Goal: Task Accomplishment & Management: Complete application form

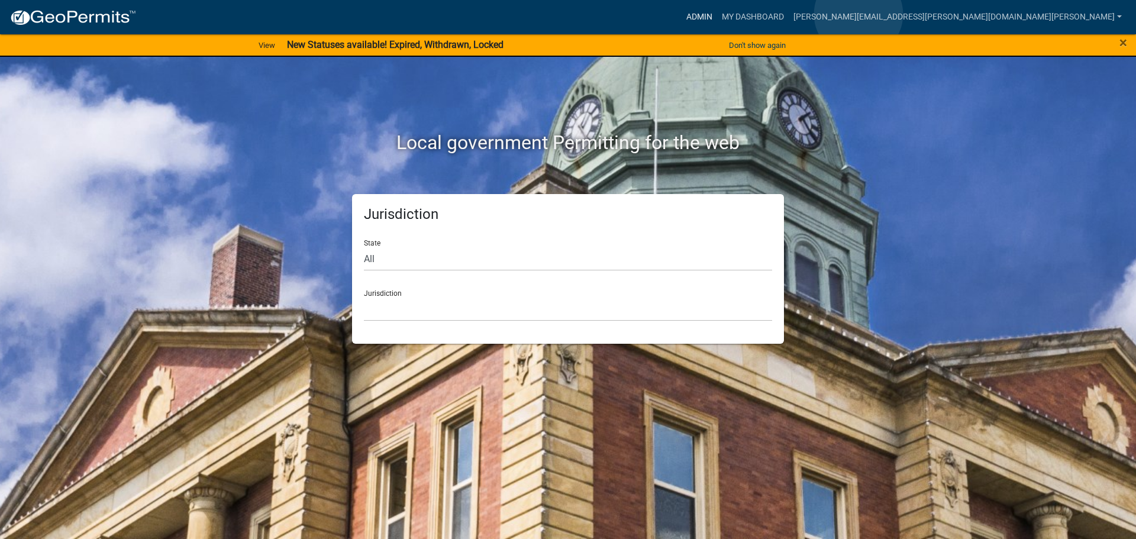
click at [717, 14] on link "Admin" at bounding box center [700, 17] width 36 height 22
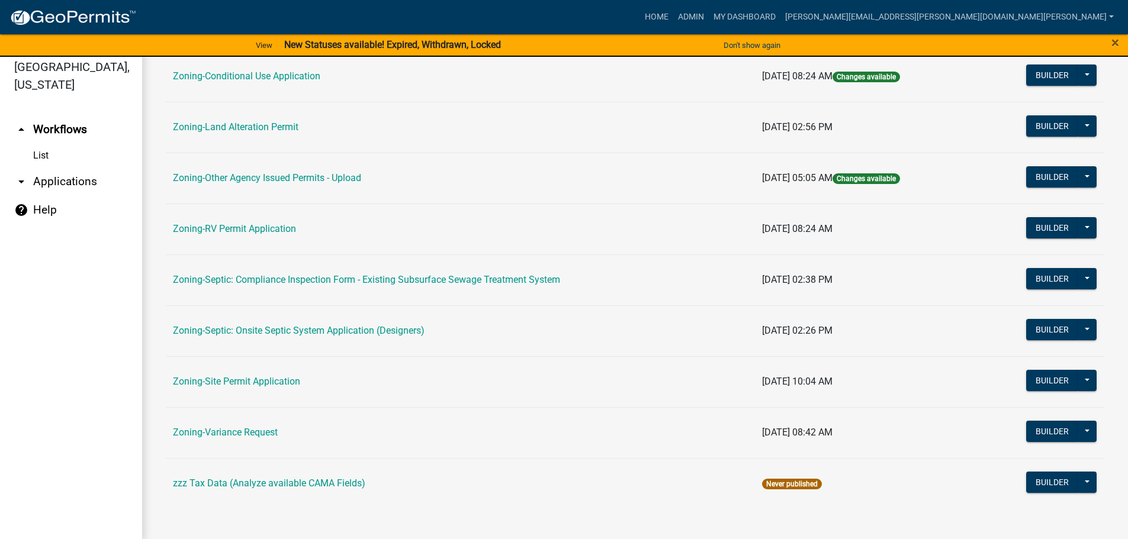
scroll to position [14, 0]
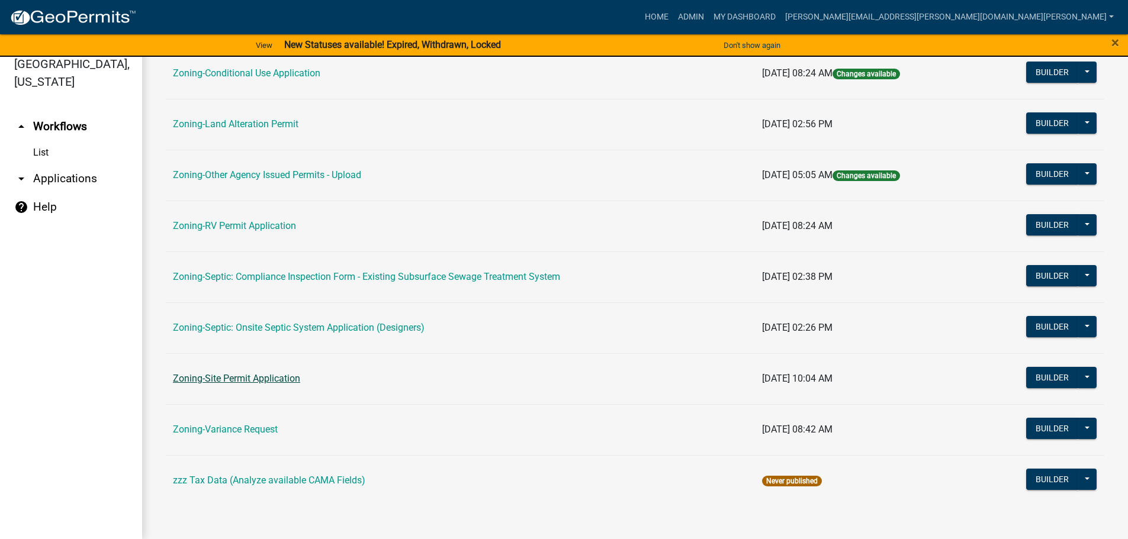
click at [243, 374] on link "Zoning-Site Permit Application" at bounding box center [236, 378] width 127 height 11
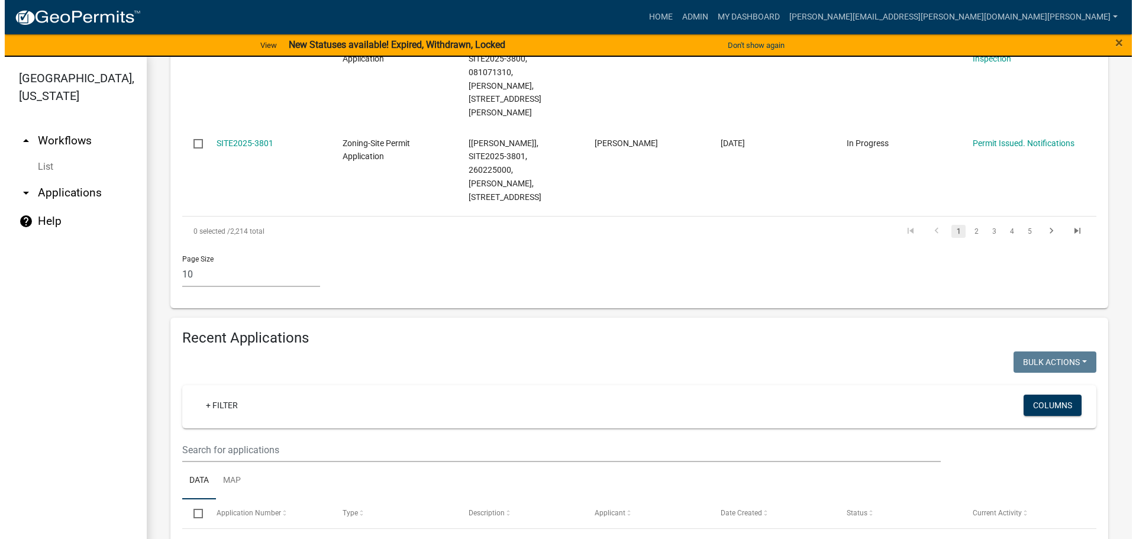
scroll to position [1006, 0]
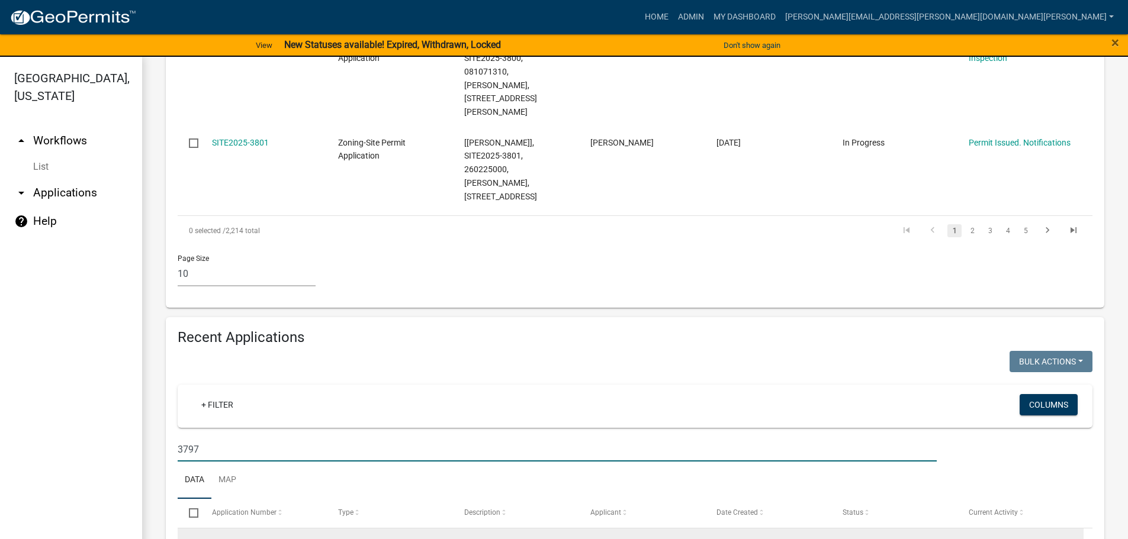
type input "3797"
click at [257, 539] on link "SITE2025-3797" at bounding box center [240, 543] width 57 height 9
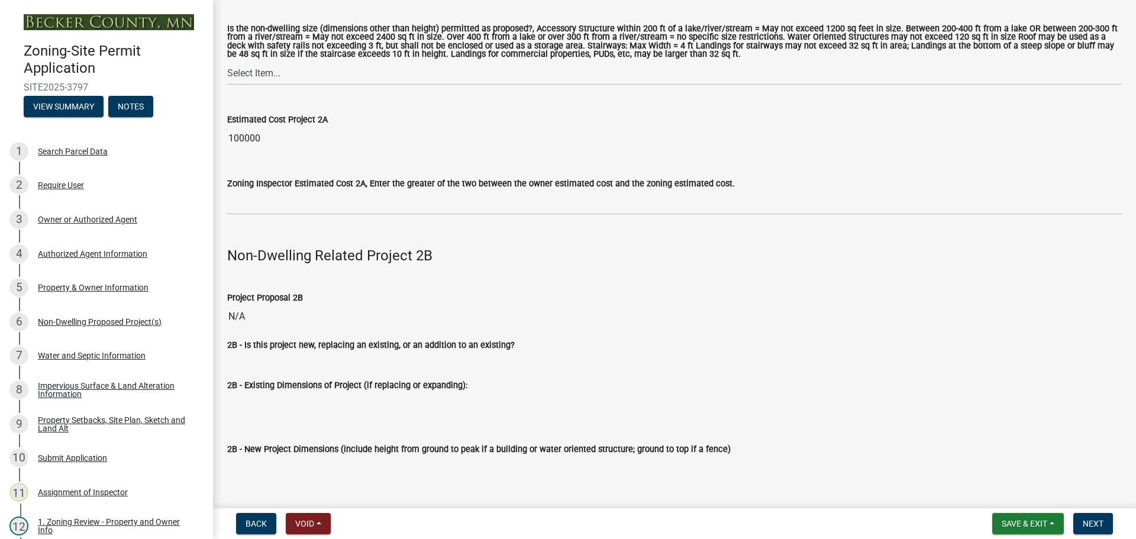
scroll to position [1184, 0]
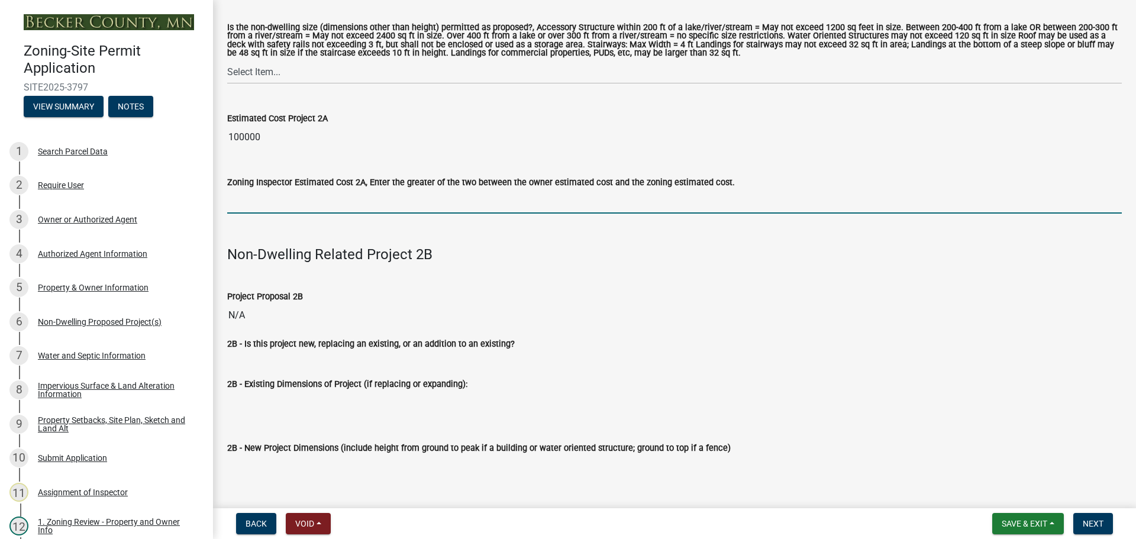
click at [257, 195] on input "text" at bounding box center [674, 201] width 895 height 24
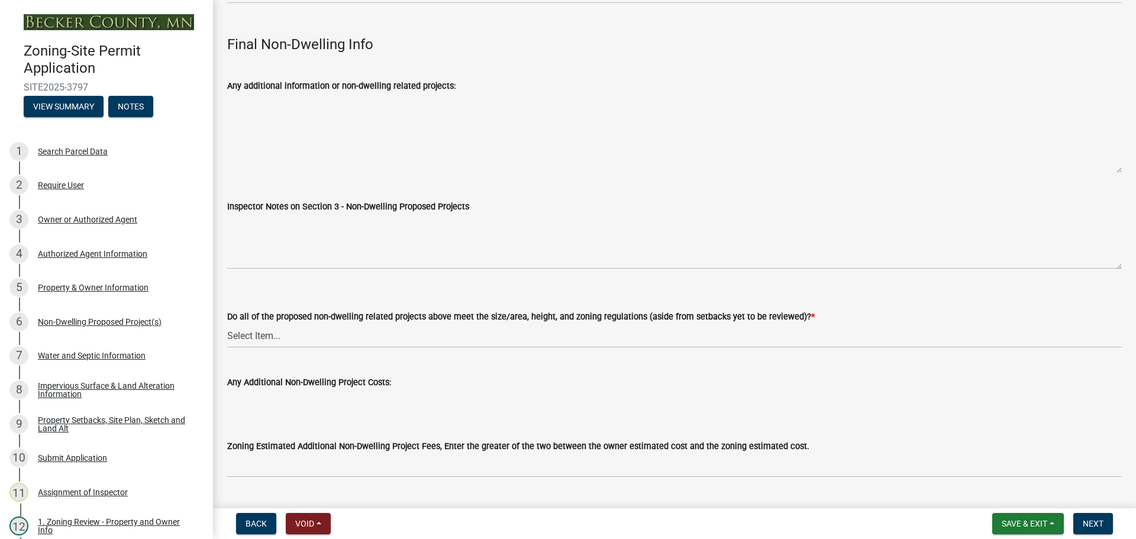
scroll to position [3896, 0]
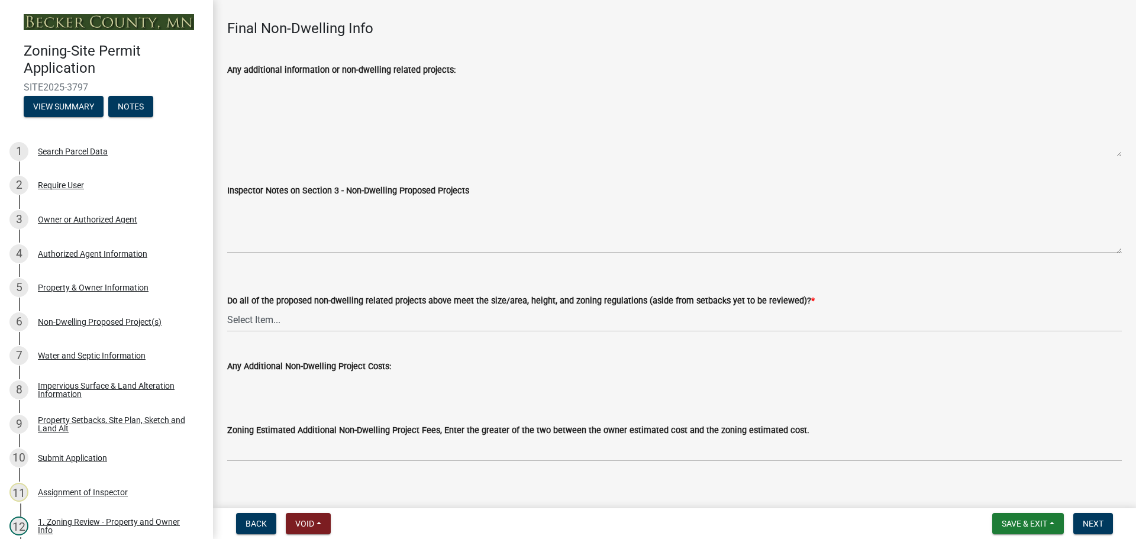
type input "100000"
click at [250, 308] on select "Select Item... Yes No N/A" at bounding box center [674, 320] width 895 height 24
click at [227, 308] on select "Select Item... Yes No N/A" at bounding box center [674, 320] width 895 height 24
click at [230, 308] on select "Select Item... Yes No N/A" at bounding box center [674, 320] width 895 height 24
click at [227, 308] on select "Select Item... Yes No N/A" at bounding box center [674, 320] width 895 height 24
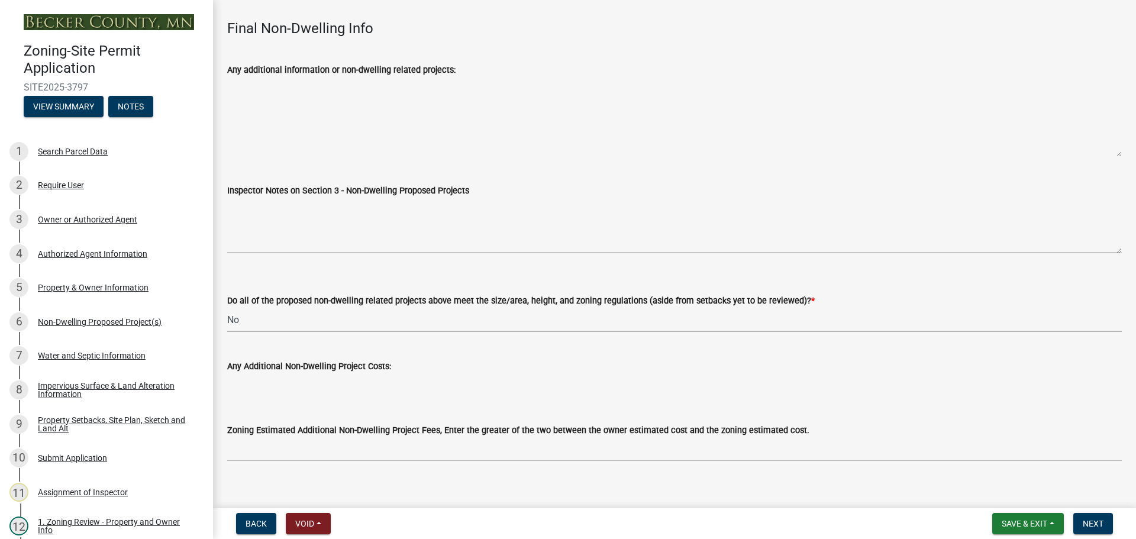
select select "47db2022-4c47-4b2f-a5da-853624551532"
click at [364, 308] on select "Select Item... Yes No N/A" at bounding box center [674, 320] width 895 height 24
click at [227, 308] on select "Select Item... Yes No N/A" at bounding box center [674, 320] width 895 height 24
click at [1091, 524] on span "Next" at bounding box center [1093, 523] width 21 height 9
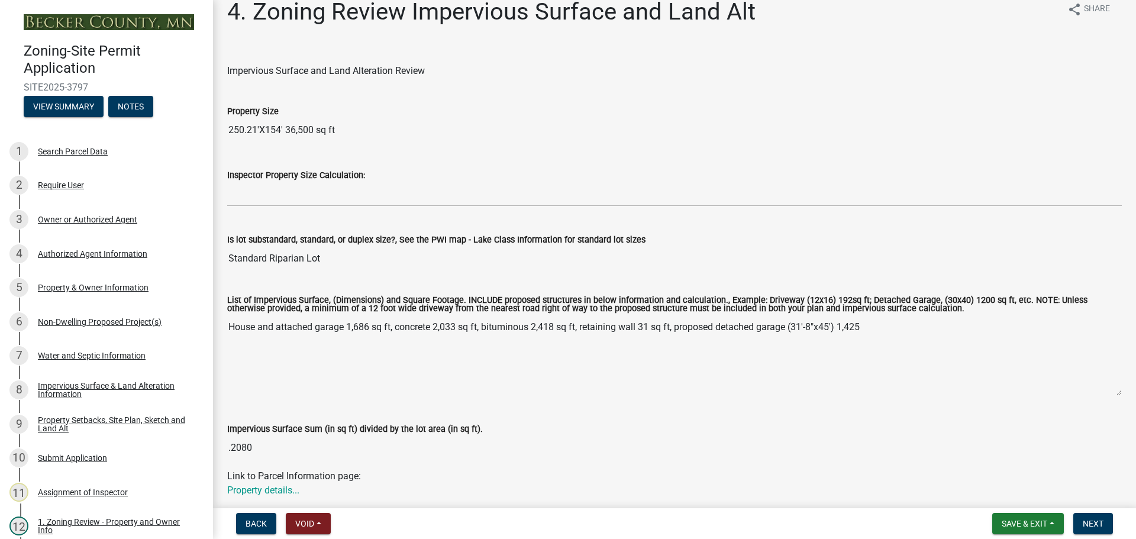
scroll to position [0, 0]
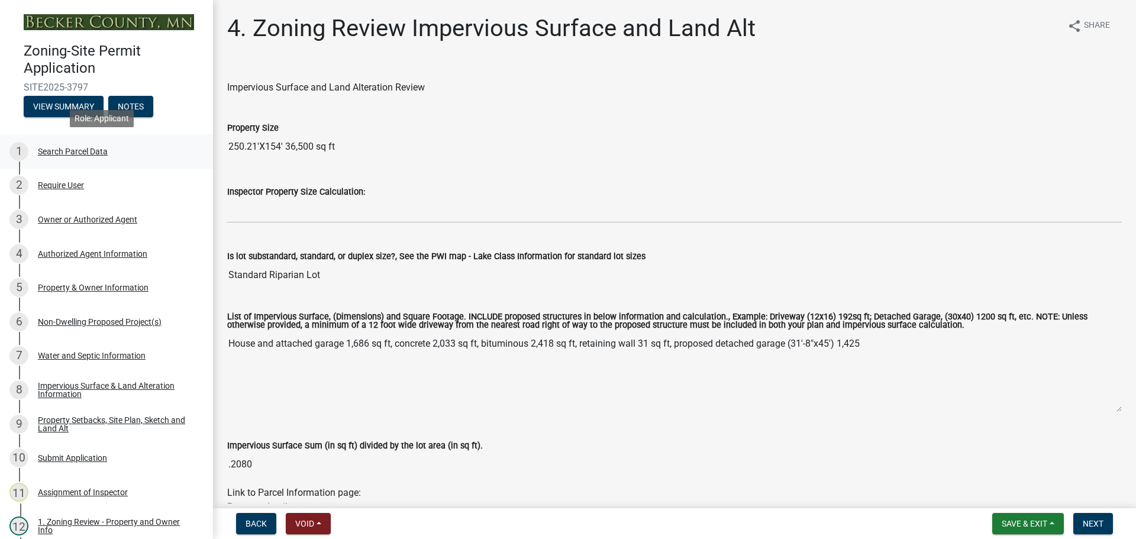
click at [84, 149] on div "Search Parcel Data" at bounding box center [73, 151] width 70 height 8
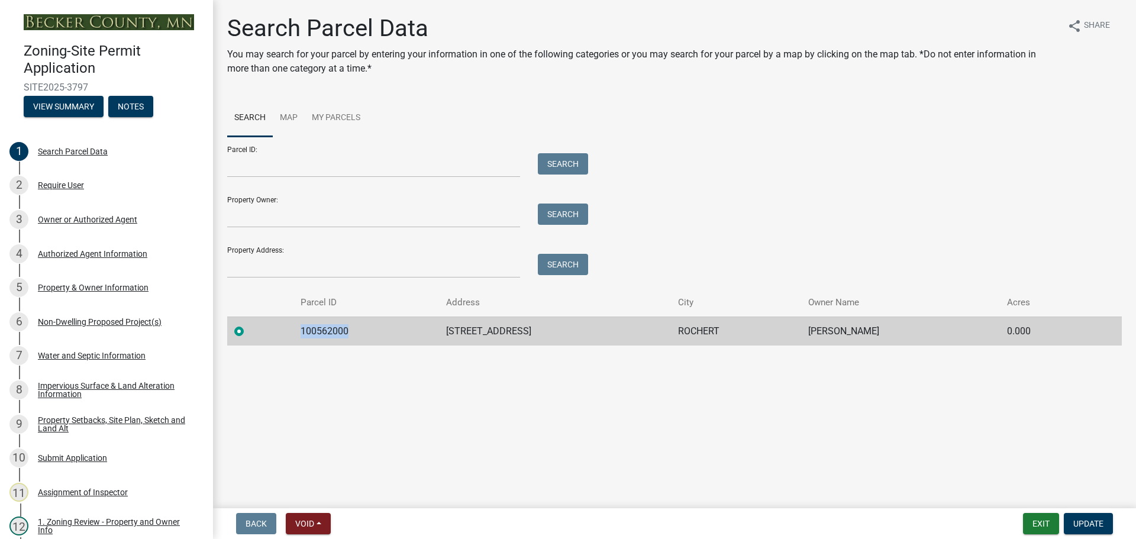
drag, startPoint x: 362, startPoint y: 329, endPoint x: 266, endPoint y: 327, distance: 95.9
click at [266, 327] on tr "100562000 21447 CO HWY 32 ROCHERT [PERSON_NAME] 0.000" at bounding box center [674, 331] width 895 height 29
copy td "100562000"
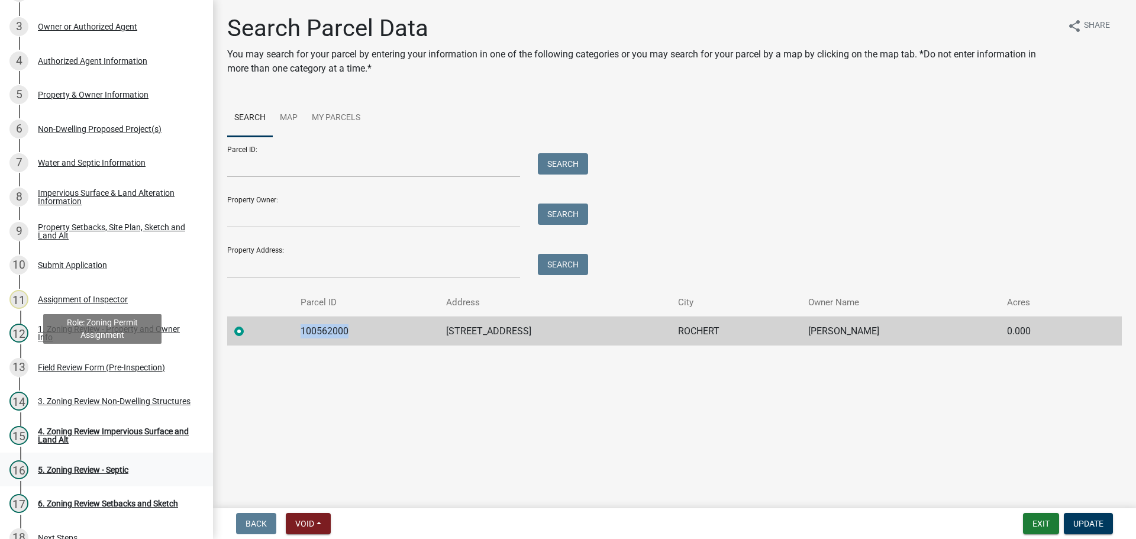
scroll to position [237, 0]
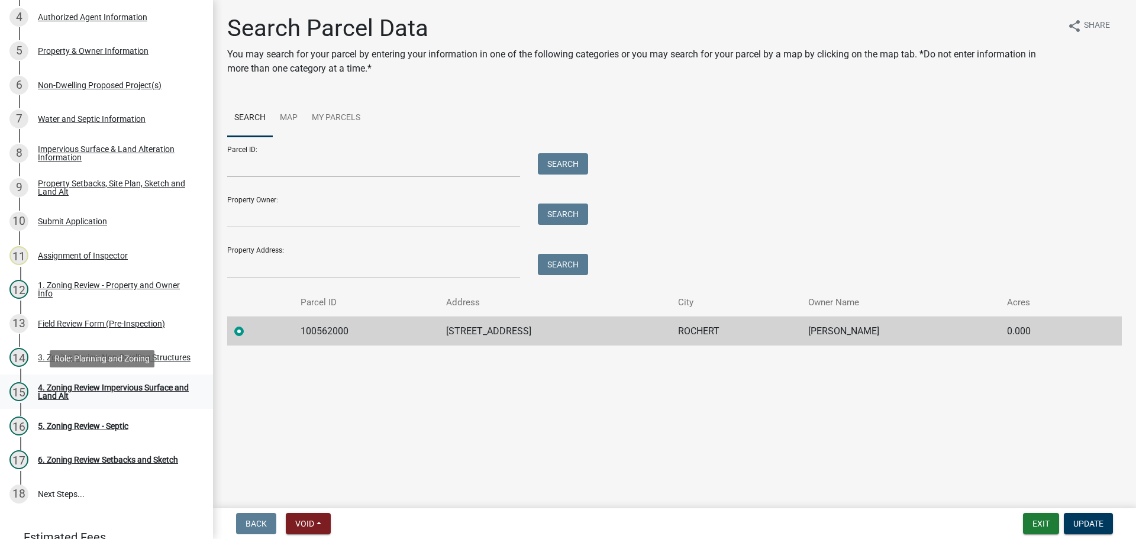
click at [80, 385] on div "4. Zoning Review Impervious Surface and Land Alt" at bounding box center [116, 392] width 156 height 17
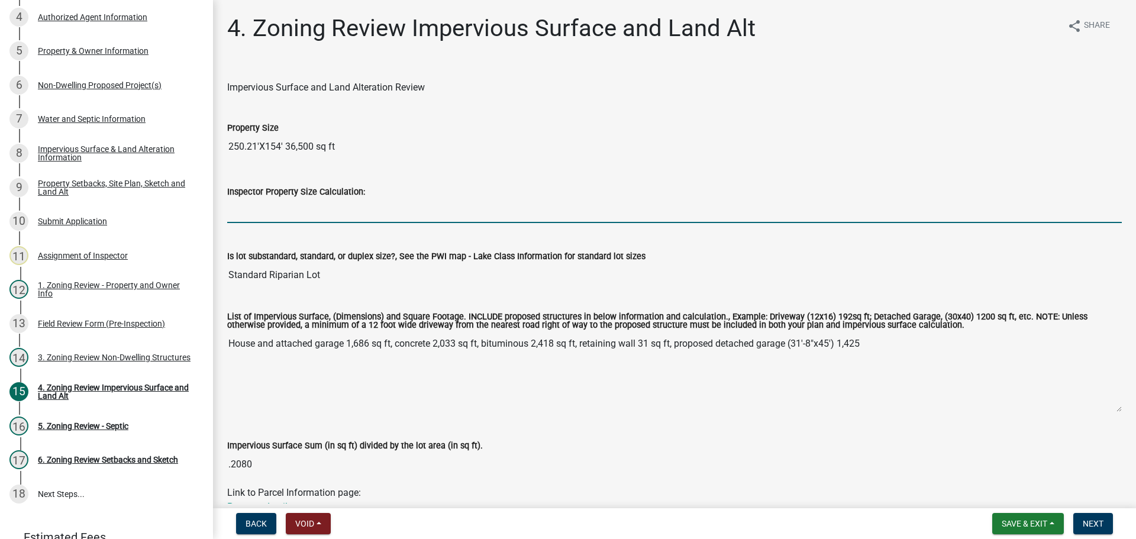
click at [294, 211] on input "Inspector Property Size Calculation:" at bounding box center [674, 211] width 895 height 24
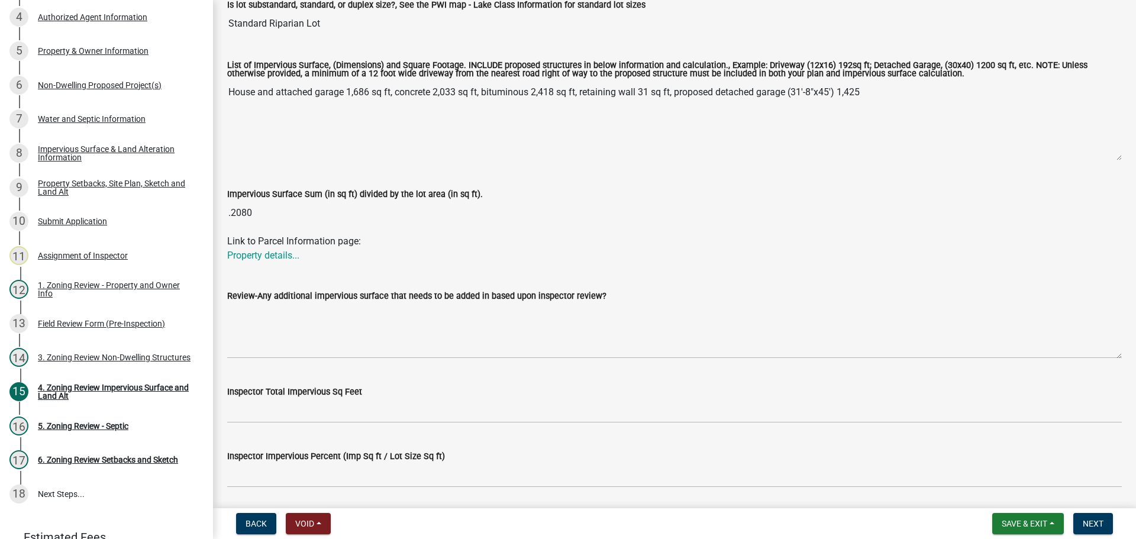
scroll to position [355, 0]
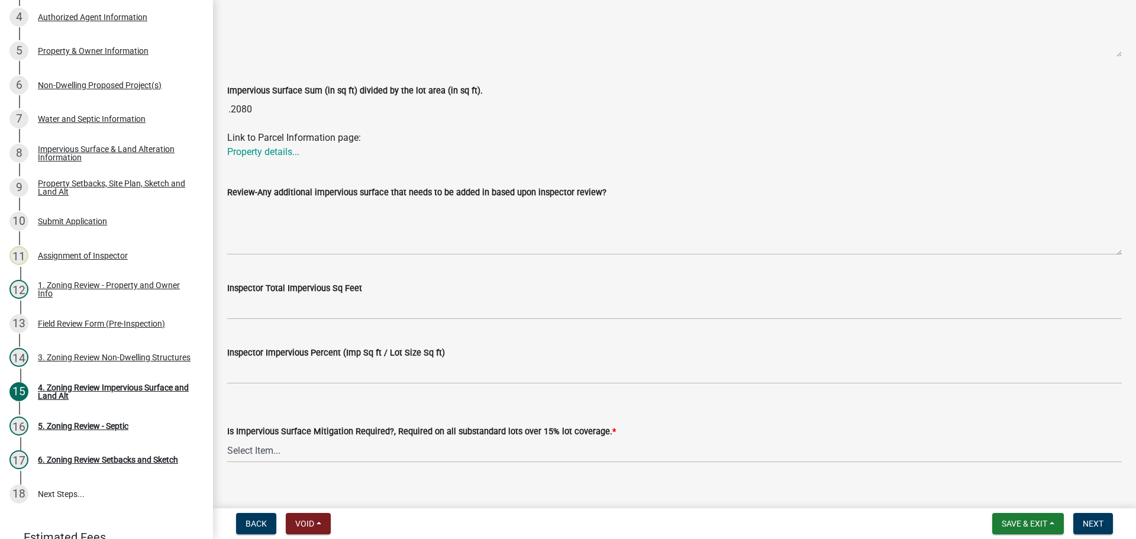
type input "34792"
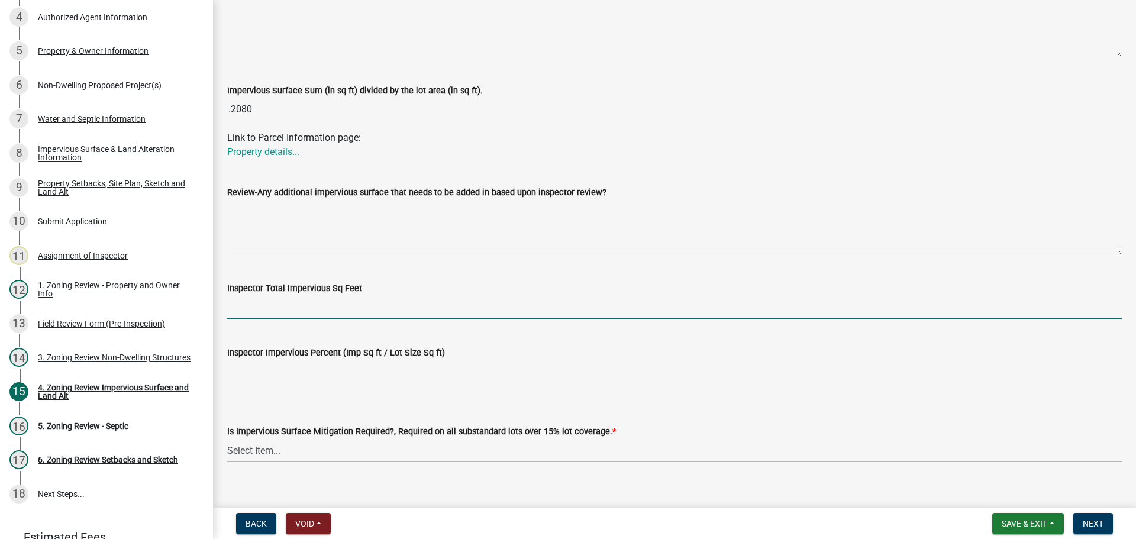
click at [284, 312] on input "Inspector Total Impervious Sq Feet" at bounding box center [674, 307] width 895 height 24
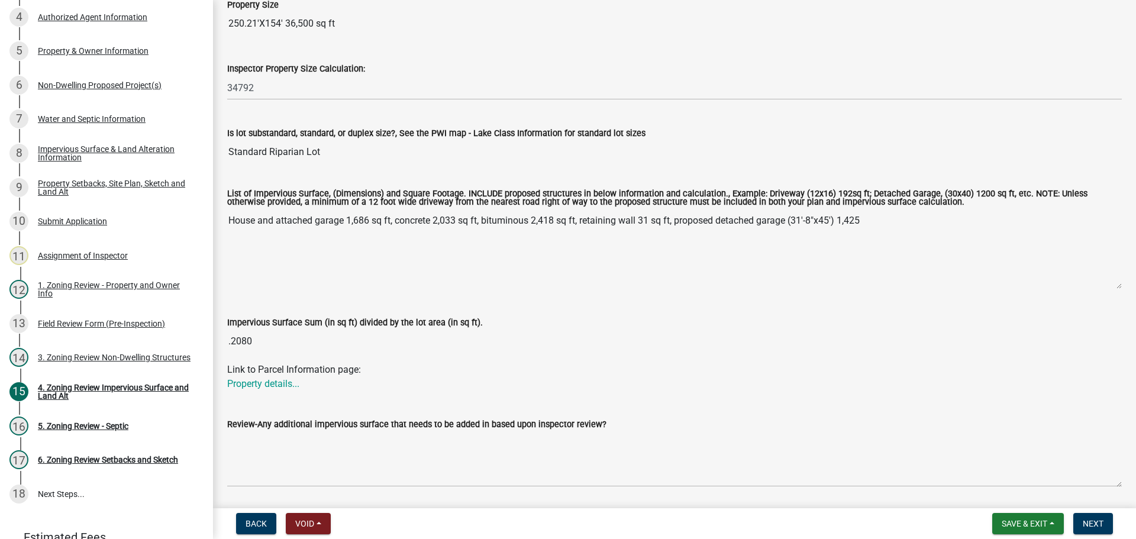
scroll to position [118, 0]
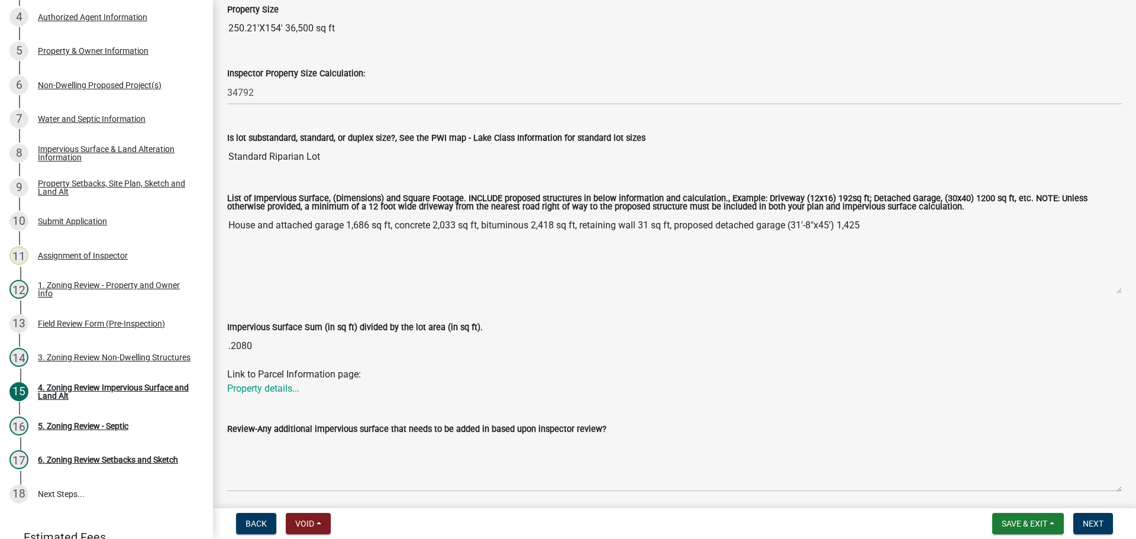
click at [614, 373] on div "Link to Parcel Information page: Property details..." at bounding box center [674, 382] width 895 height 28
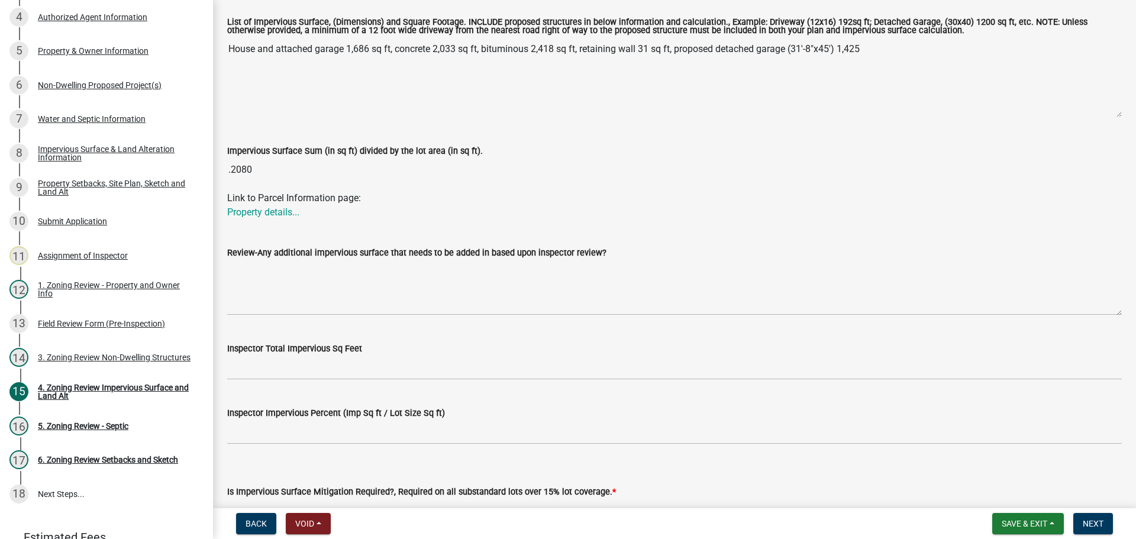
scroll to position [296, 0]
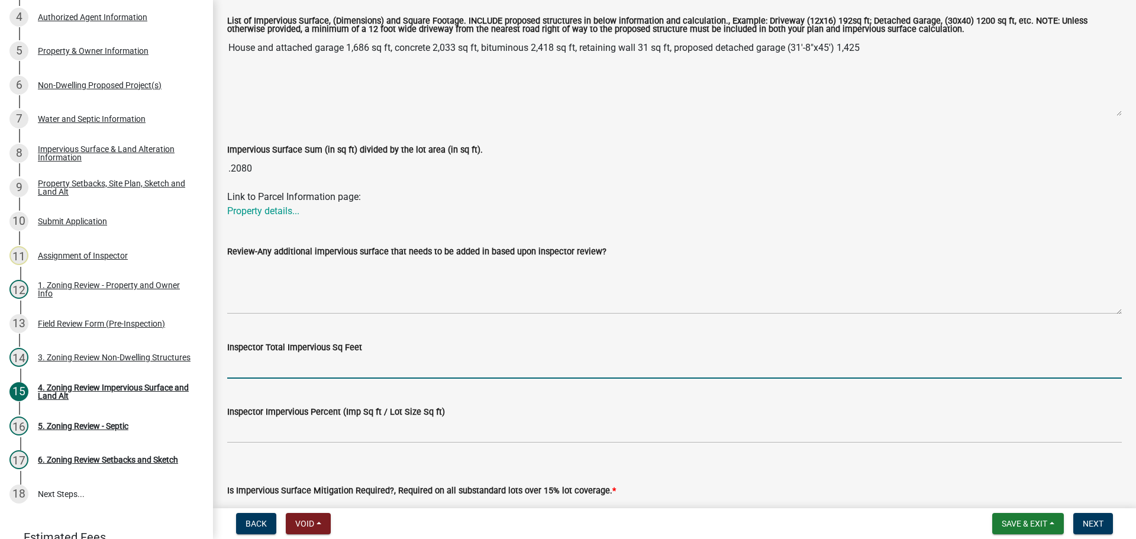
click at [280, 371] on input "Inspector Total Impervious Sq Feet" at bounding box center [674, 367] width 895 height 24
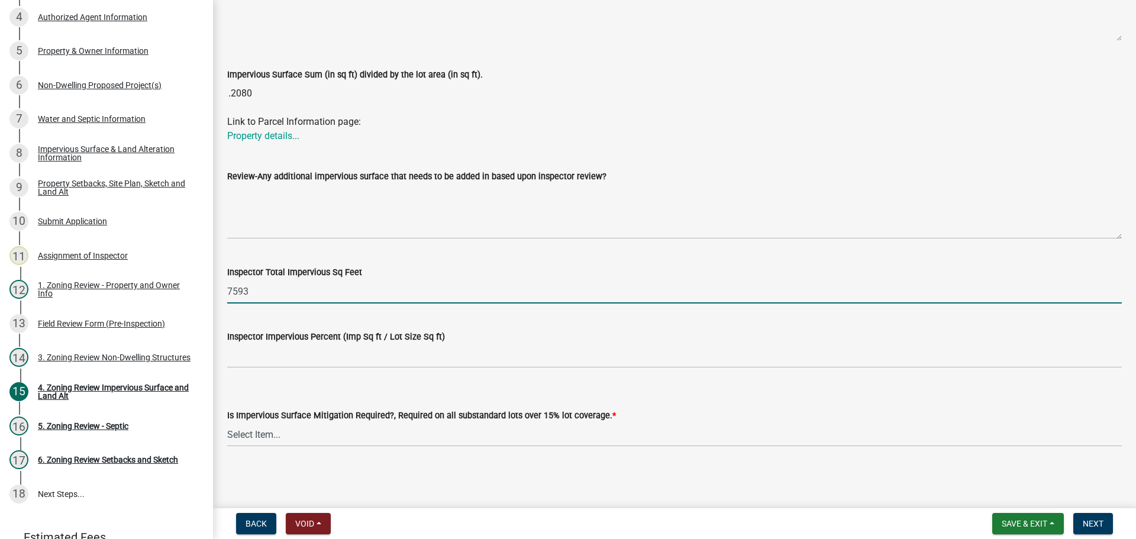
scroll to position [372, 0]
type input "7593"
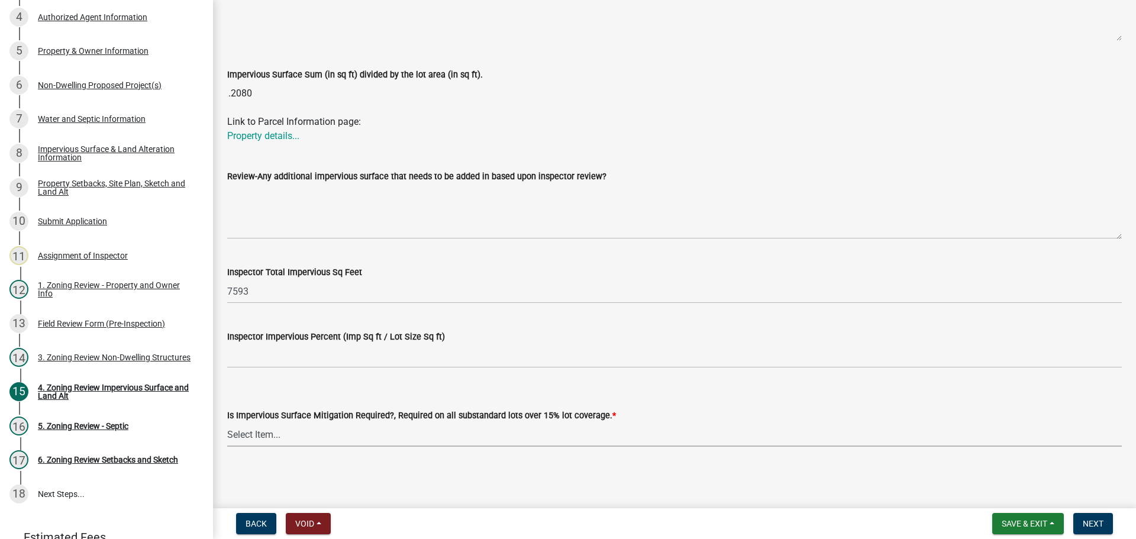
click at [253, 436] on select "Select Item... Yes- Over 15% substandard lot coverage No N/A" at bounding box center [674, 435] width 895 height 24
click at [257, 434] on select "Select Item... Yes- Over 15% substandard lot coverage No N/A" at bounding box center [674, 435] width 895 height 24
click at [227, 423] on select "Select Item... Yes- Over 15% substandard lot coverage No N/A" at bounding box center [674, 435] width 895 height 24
select select "e01e6f83-540c-4684-94c6-de0fe38ded07"
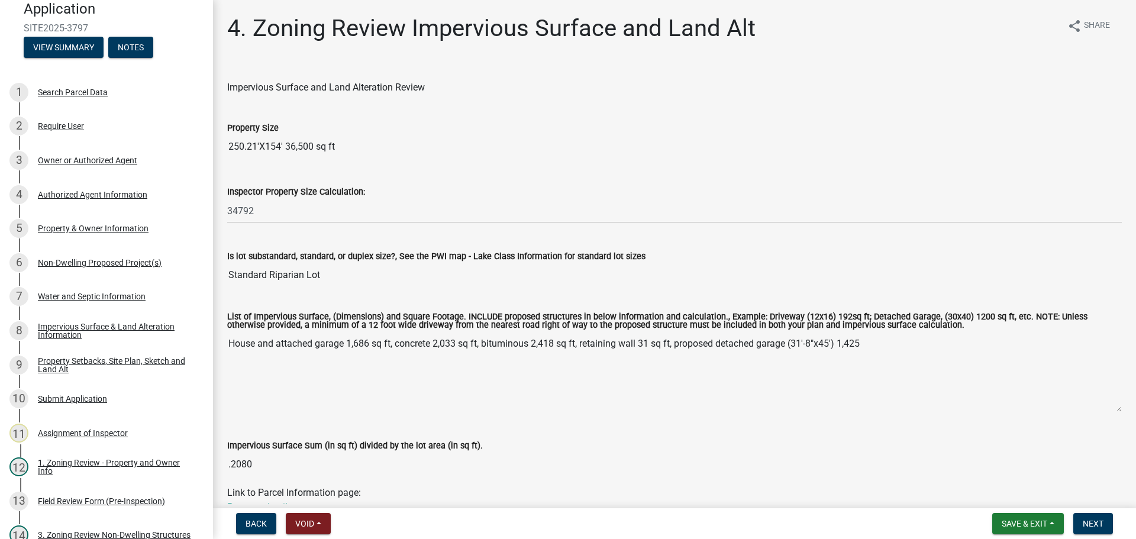
scroll to position [0, 0]
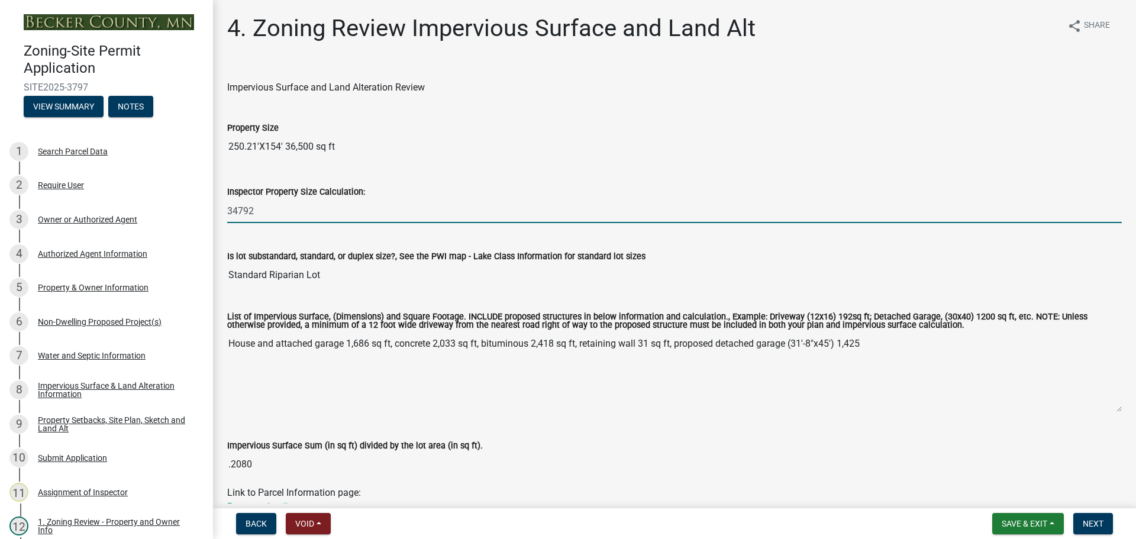
drag, startPoint x: 239, startPoint y: 210, endPoint x: 282, endPoint y: 210, distance: 43.2
click at [282, 210] on input "34792" at bounding box center [674, 211] width 895 height 24
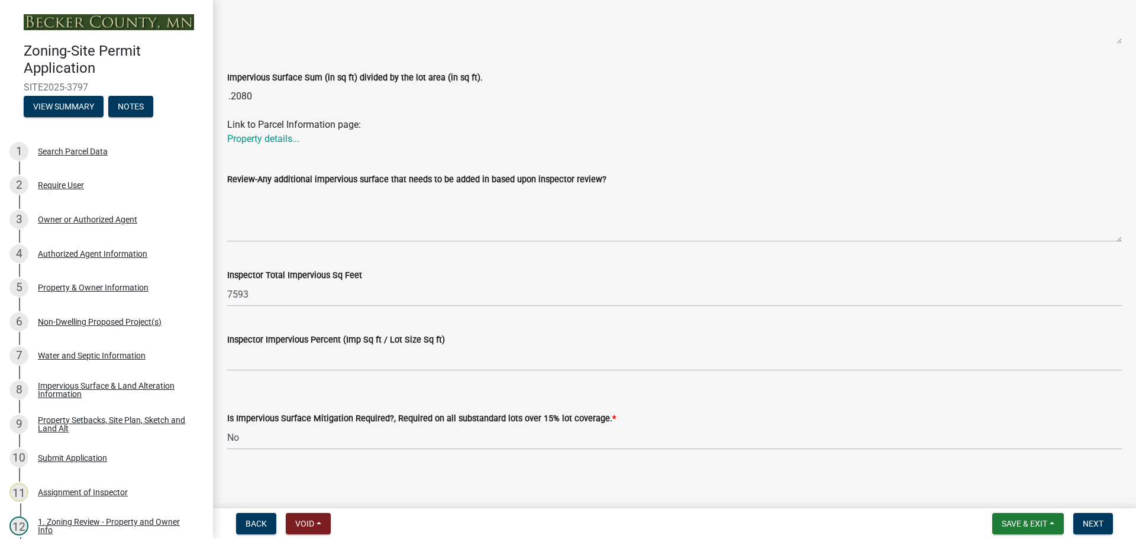
scroll to position [372, 0]
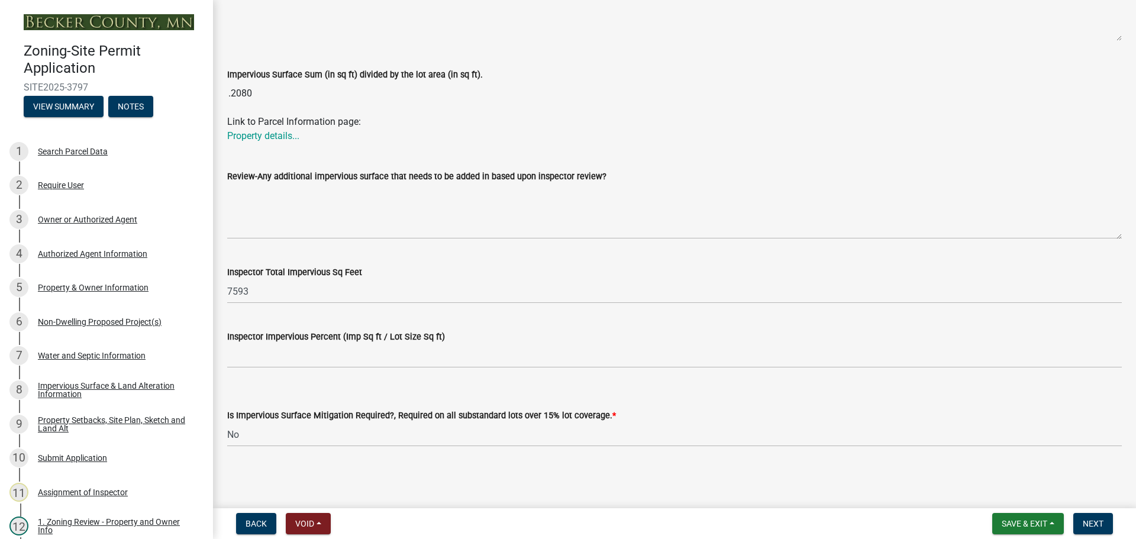
type input "34848"
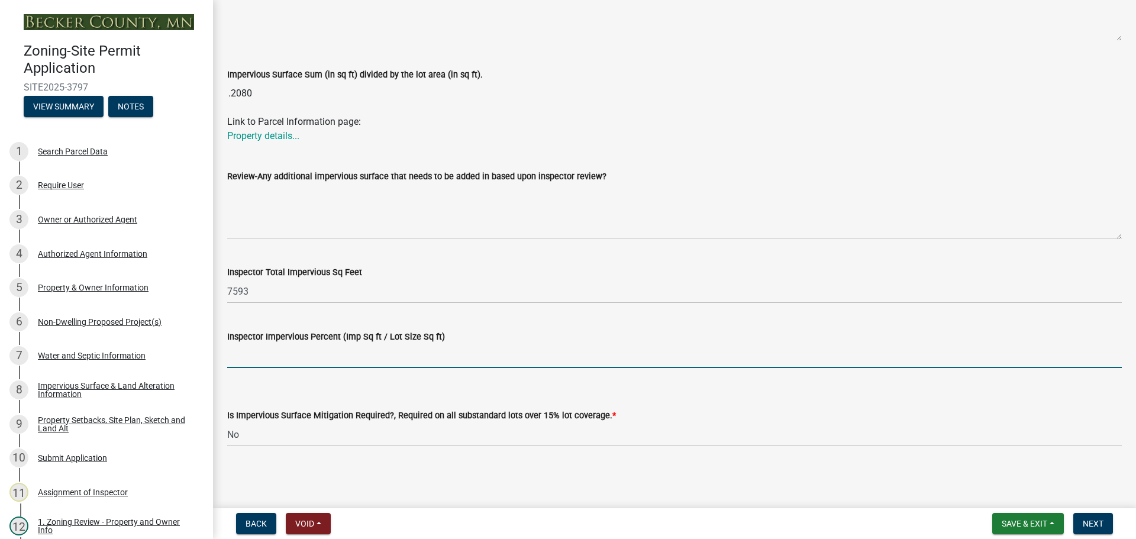
drag, startPoint x: 285, startPoint y: 346, endPoint x: 276, endPoint y: 367, distance: 23.3
click at [285, 346] on input "Inspector Impervious Percent (Imp Sq ft / Lot Size Sq ft)" at bounding box center [674, 356] width 895 height 24
type input "21.7"
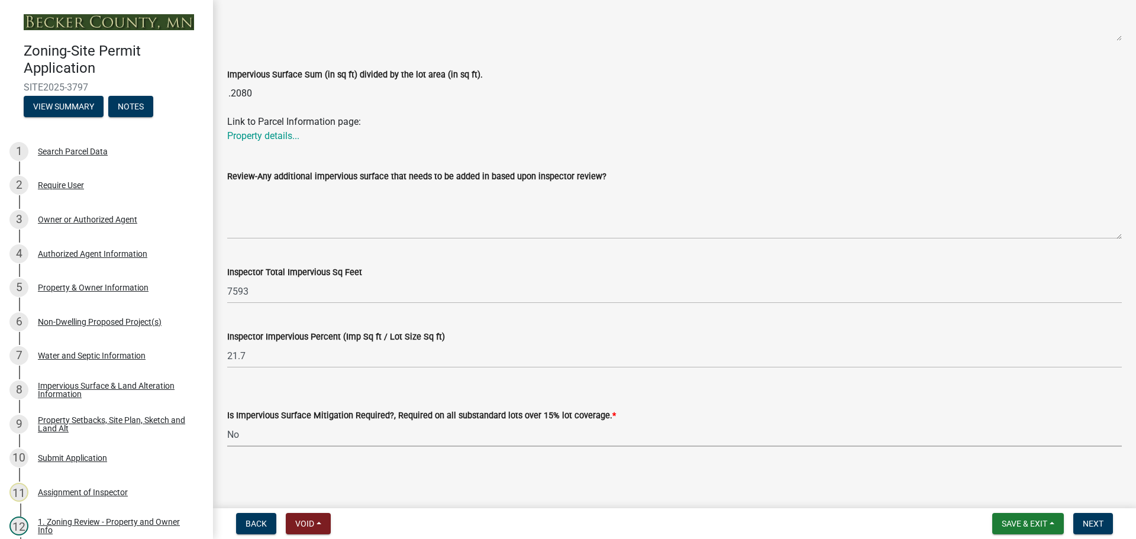
drag, startPoint x: 256, startPoint y: 430, endPoint x: 211, endPoint y: 431, distance: 45.0
click at [211, 431] on div "Zoning-Site Permit Application SITE2025-3797 View Summary Notes 1 Search Parcel…" at bounding box center [568, 269] width 1136 height 539
click at [227, 423] on select "Select Item... Yes- Over 15% substandard lot coverage No N/A" at bounding box center [674, 435] width 895 height 24
click at [1082, 517] on button "Next" at bounding box center [1094, 523] width 40 height 21
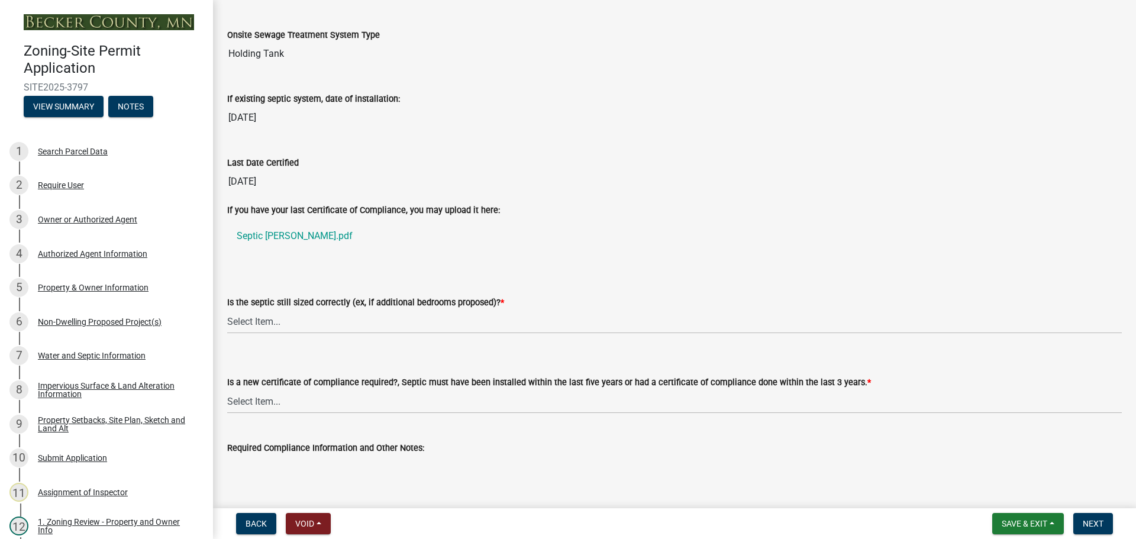
scroll to position [118, 0]
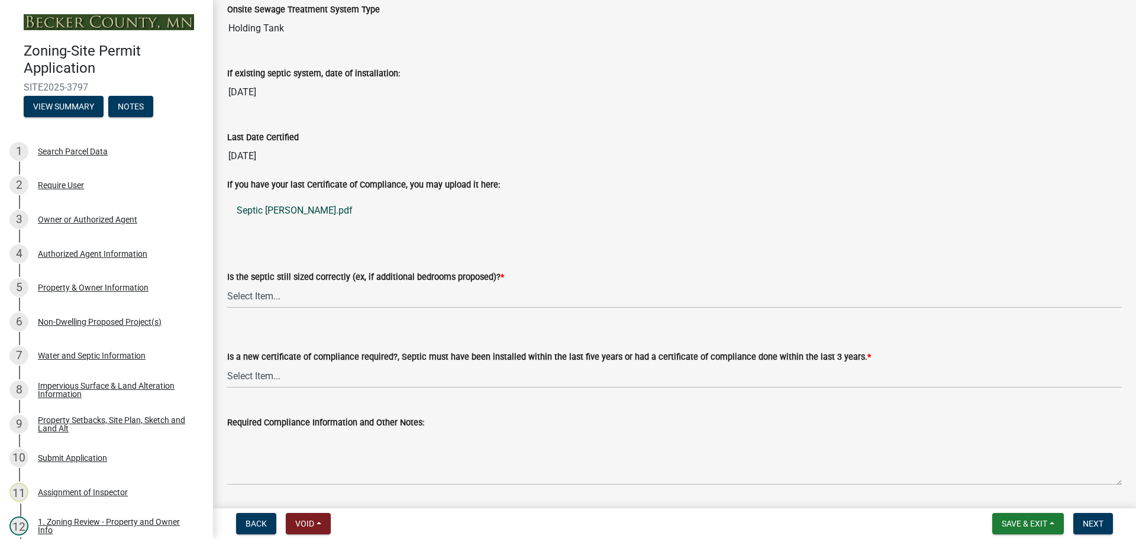
click at [267, 205] on link "Septic [PERSON_NAME].pdf" at bounding box center [674, 211] width 895 height 28
click at [263, 297] on select "Select Item... Yes No N/A" at bounding box center [674, 296] width 895 height 24
click at [227, 284] on select "Select Item... Yes No N/A" at bounding box center [674, 296] width 895 height 24
select select "ffe0288f-179d-446d-9dfb-ee21a688edc6"
click at [282, 378] on select "Select Item... Yes No" at bounding box center [674, 376] width 895 height 24
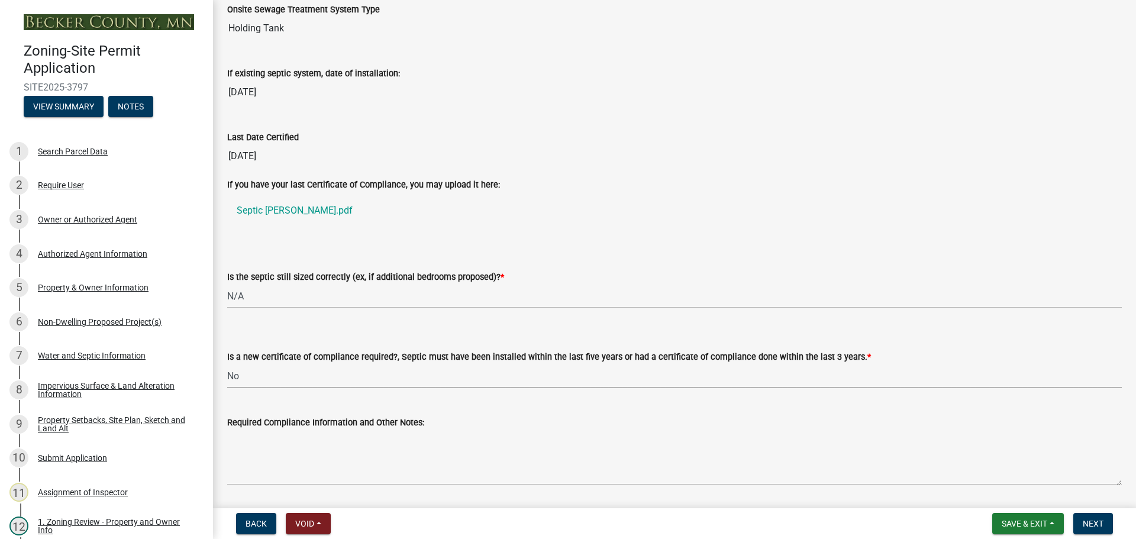
click at [227, 364] on select "Select Item... Yes No" at bounding box center [674, 376] width 895 height 24
select select "2fd537d7-74b1-4ff9-a84c-837cf5598f43"
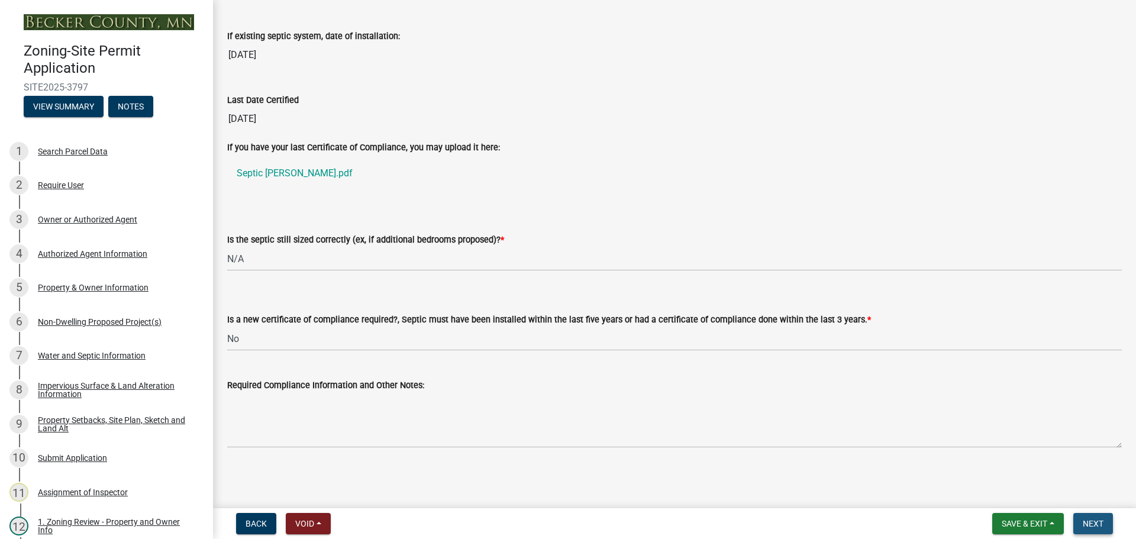
click at [1087, 518] on button "Next" at bounding box center [1094, 523] width 40 height 21
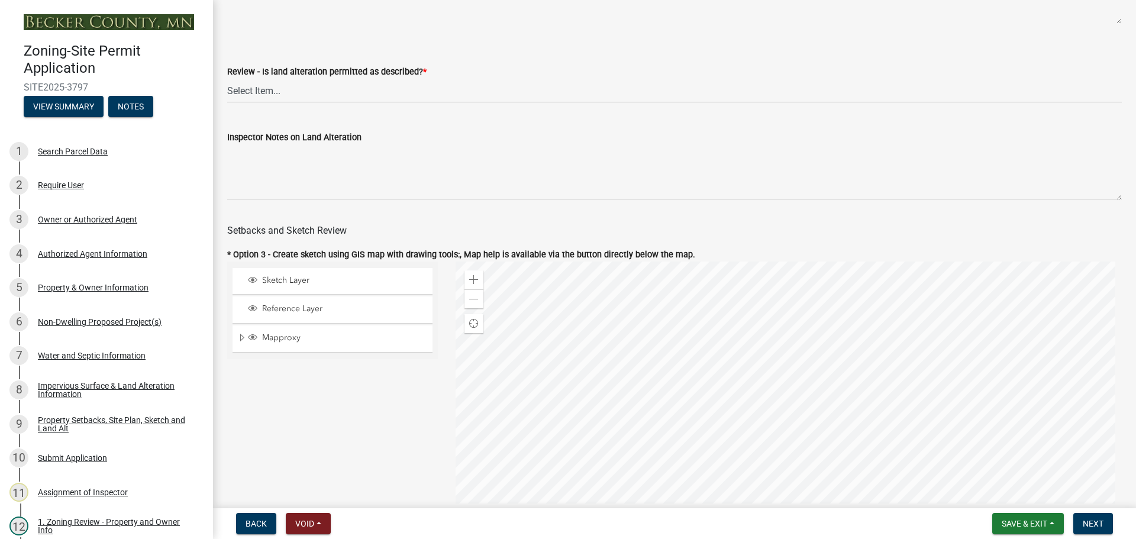
scroll to position [474, 0]
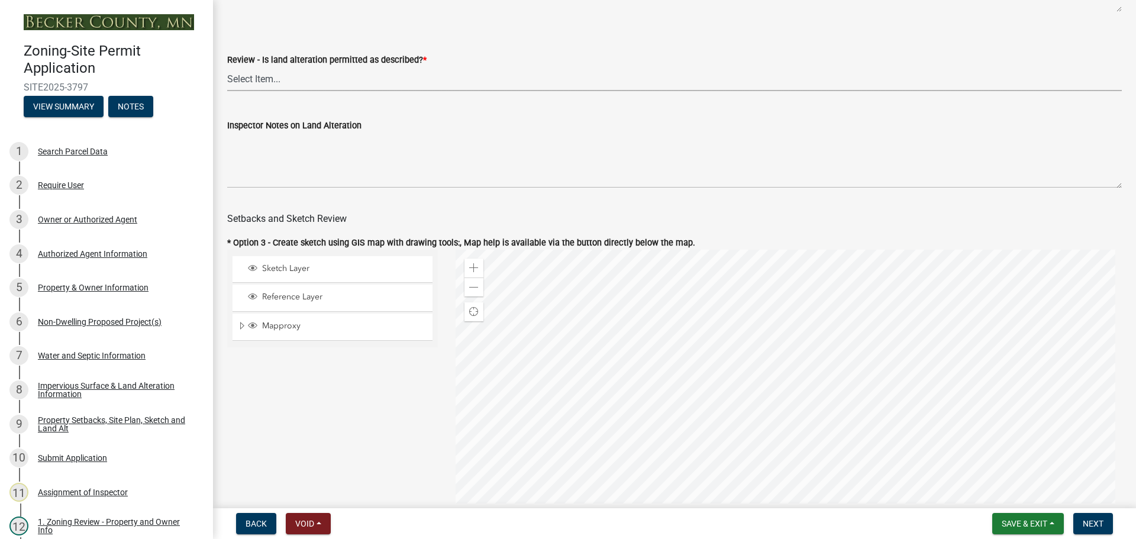
click at [263, 76] on select "Select Item... Yes No N/A" at bounding box center [674, 79] width 895 height 24
click at [227, 69] on select "Select Item... Yes No N/A" at bounding box center [674, 79] width 895 height 24
select select "cada6796-d529-4ebb-b6d4-faca8dd705c9"
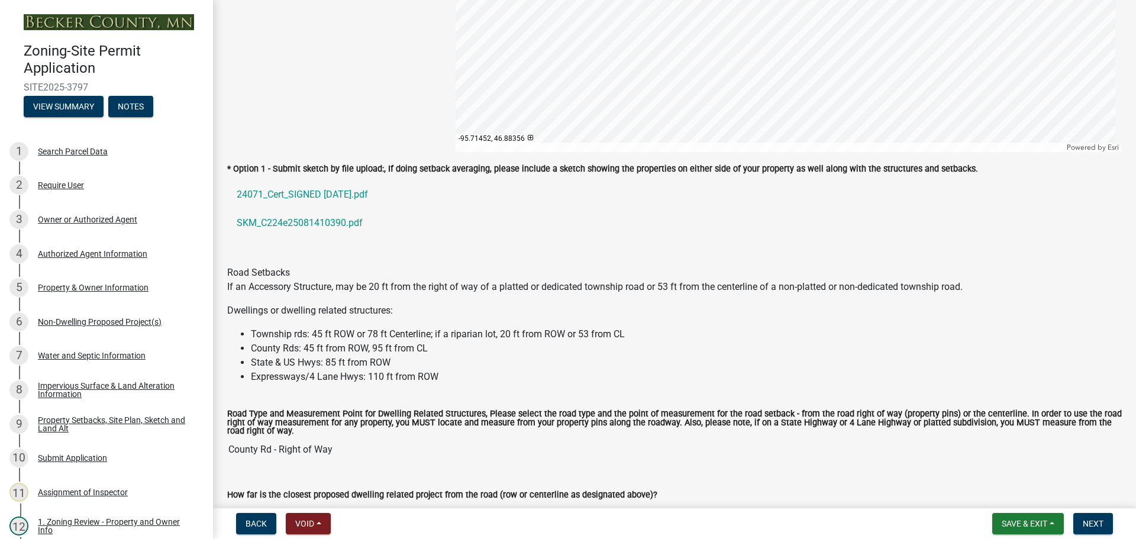
scroll to position [888, 0]
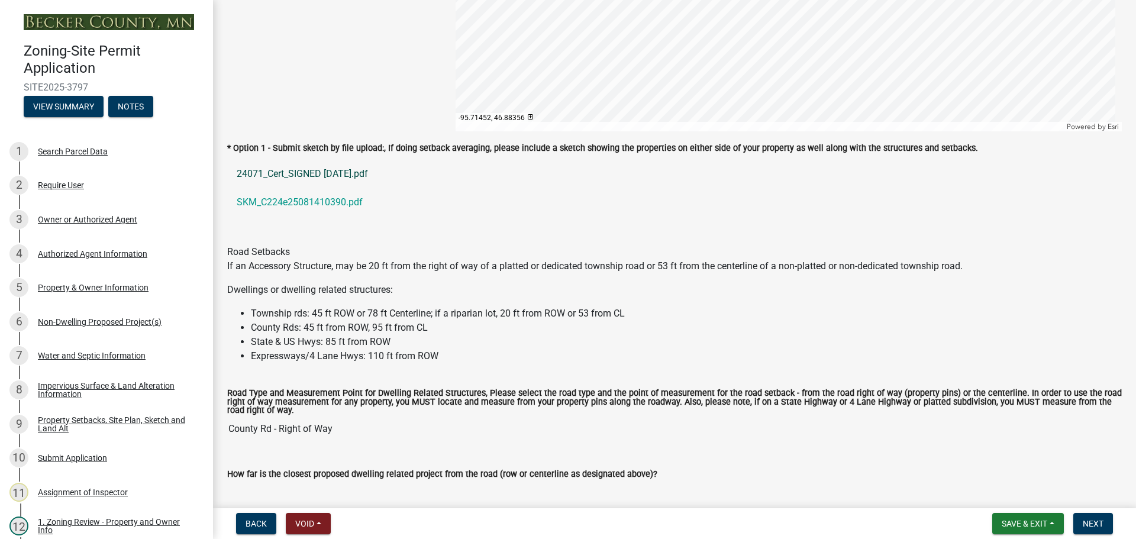
click at [279, 172] on link "24071_Cert_SIGNED [DATE].pdf" at bounding box center [674, 174] width 895 height 28
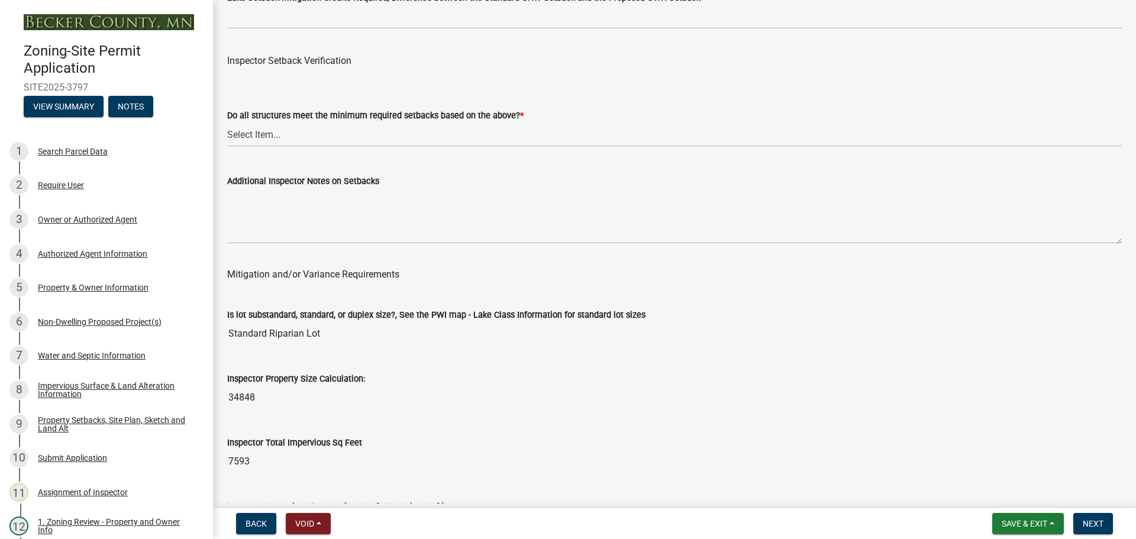
scroll to position [3847, 0]
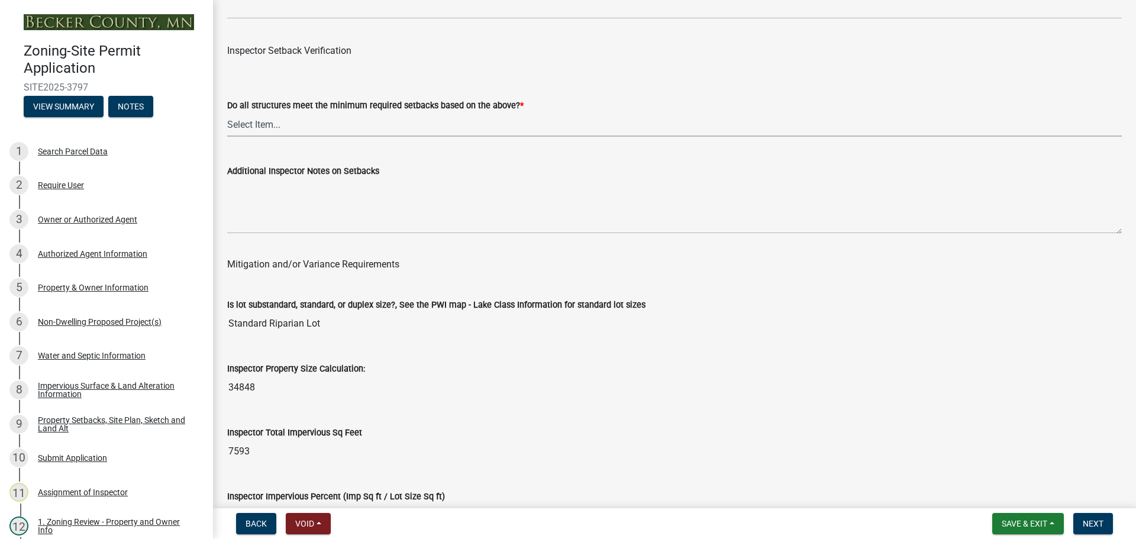
click at [251, 123] on select "Select Item... Yes No" at bounding box center [674, 124] width 895 height 24
click at [227, 115] on select "Select Item... Yes No" at bounding box center [674, 124] width 895 height 24
select select "88bd9445-5f6d-46b1-8b07-2fa629fa05fe"
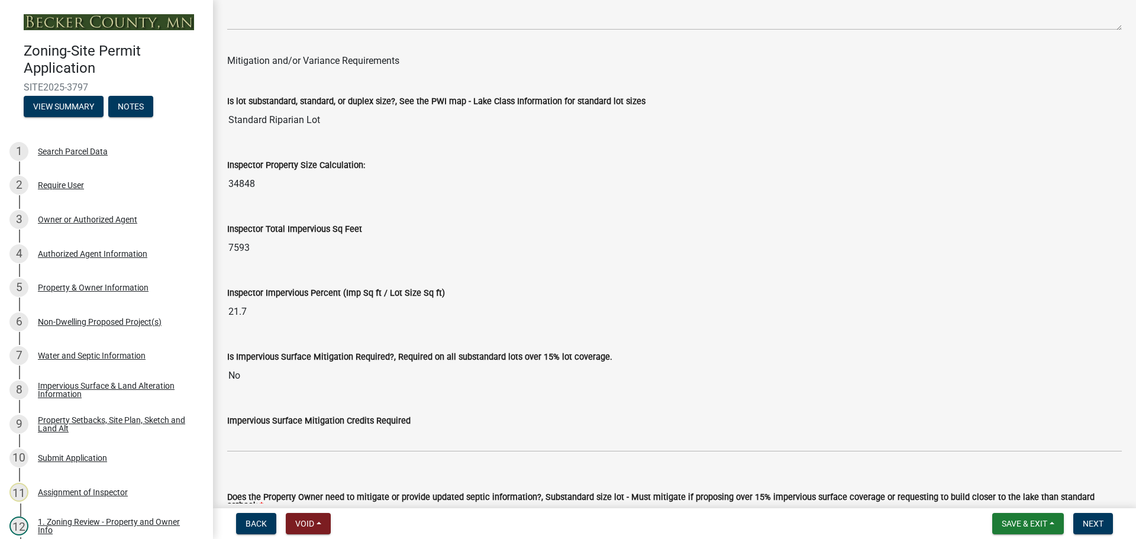
scroll to position [3906, 0]
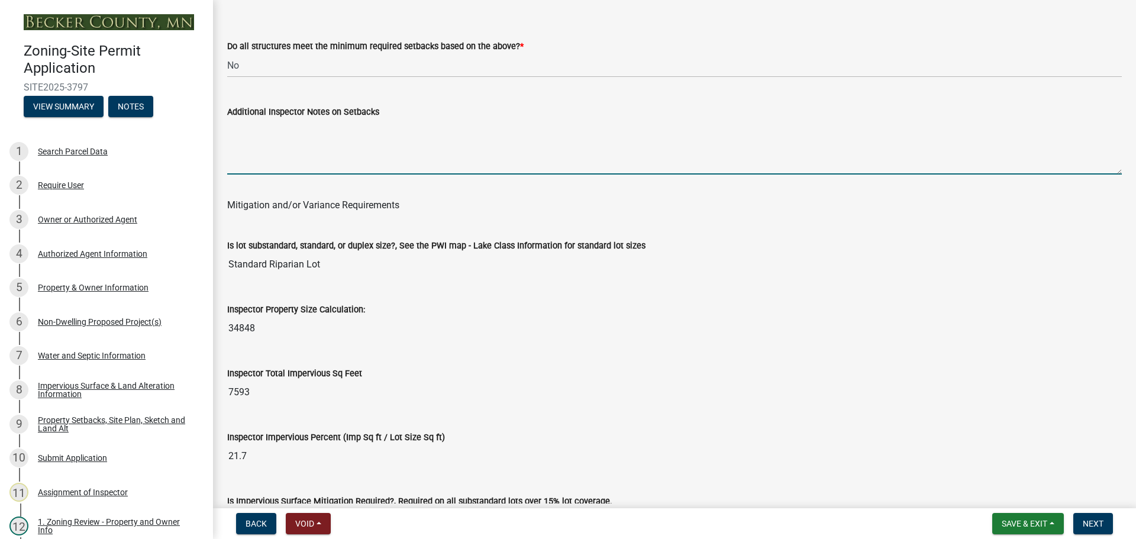
click at [245, 138] on textarea "Additional Inspector Notes on Setbacks" at bounding box center [674, 147] width 895 height 56
type textarea "Variance was given for above setbacks"
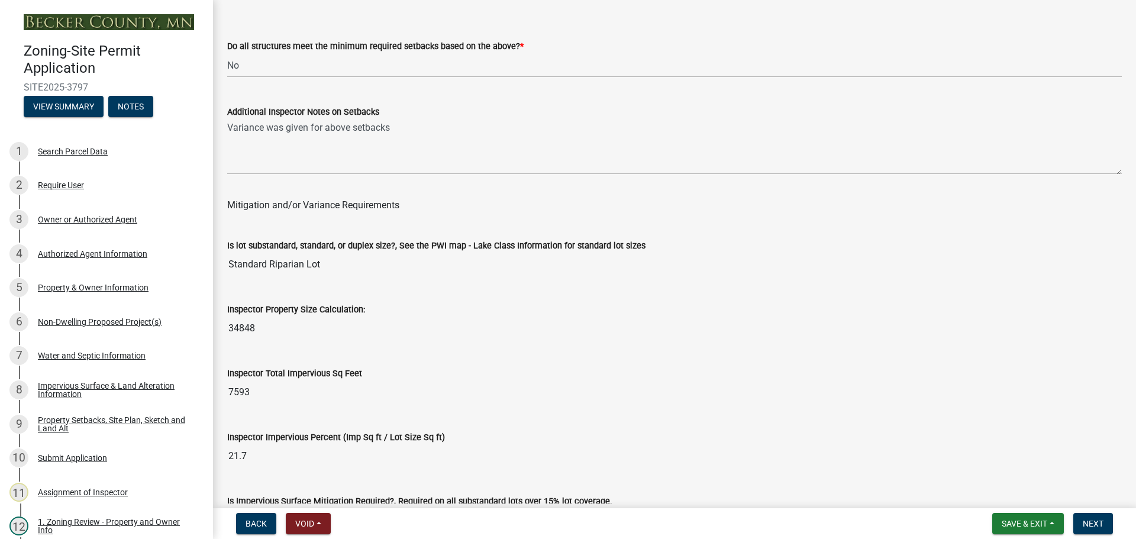
drag, startPoint x: 339, startPoint y: 267, endPoint x: 275, endPoint y: 268, distance: 63.3
click at [275, 268] on input "Standard Riparian Lot" at bounding box center [674, 265] width 895 height 24
click at [389, 323] on input "34848" at bounding box center [674, 329] width 895 height 24
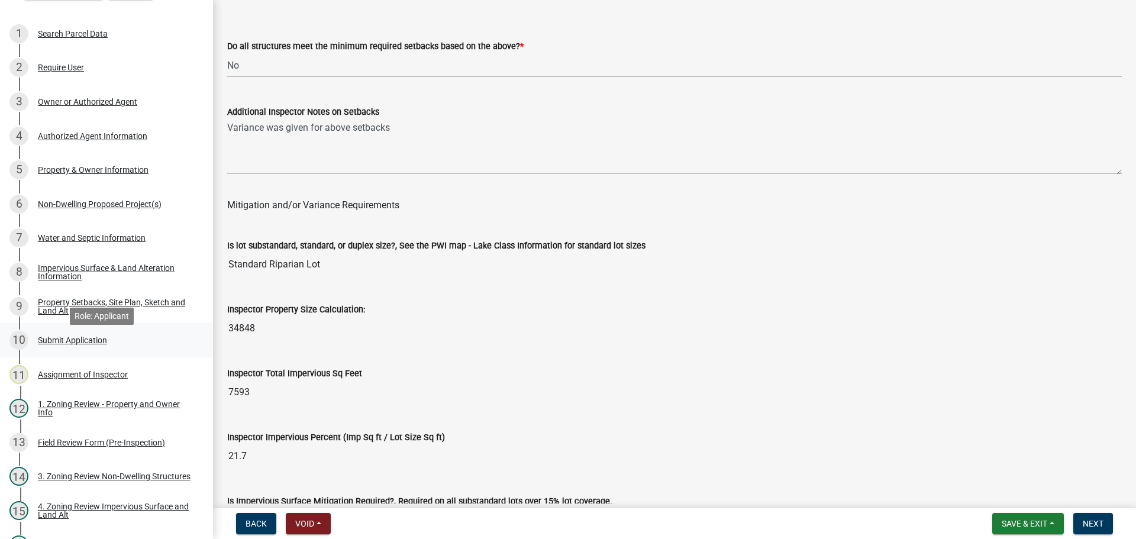
scroll to position [118, 0]
click at [107, 404] on div "1. Zoning Review - Property and Owner Info" at bounding box center [116, 408] width 156 height 17
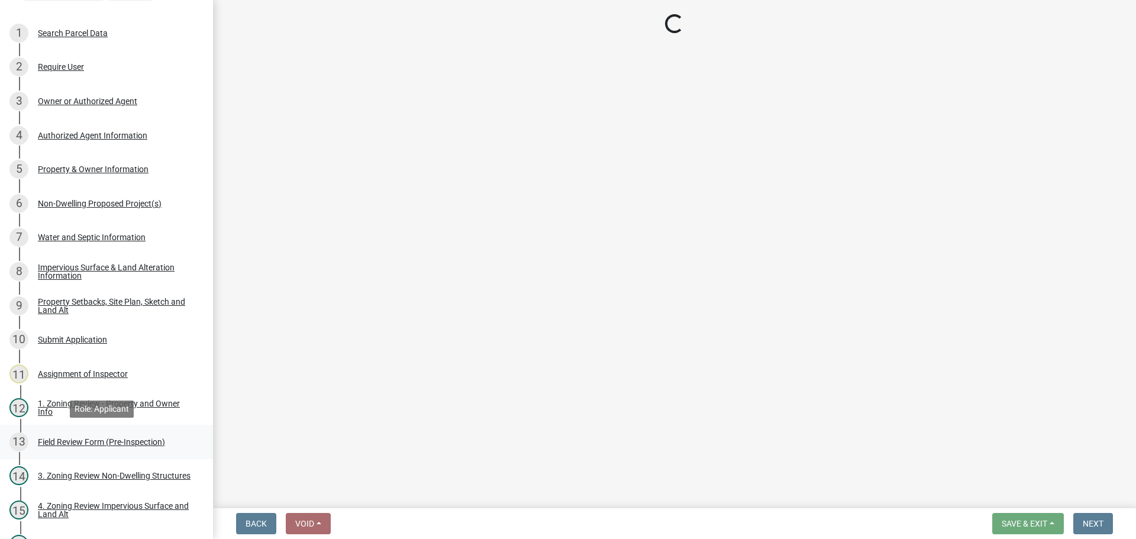
click at [113, 442] on div "Field Review Form (Pre-Inspection)" at bounding box center [101, 442] width 127 height 8
click at [95, 472] on div "3. Zoning Review Non-Dwelling Structures" at bounding box center [114, 476] width 153 height 8
select select "47db2022-4c47-4b2f-a5da-853624551532"
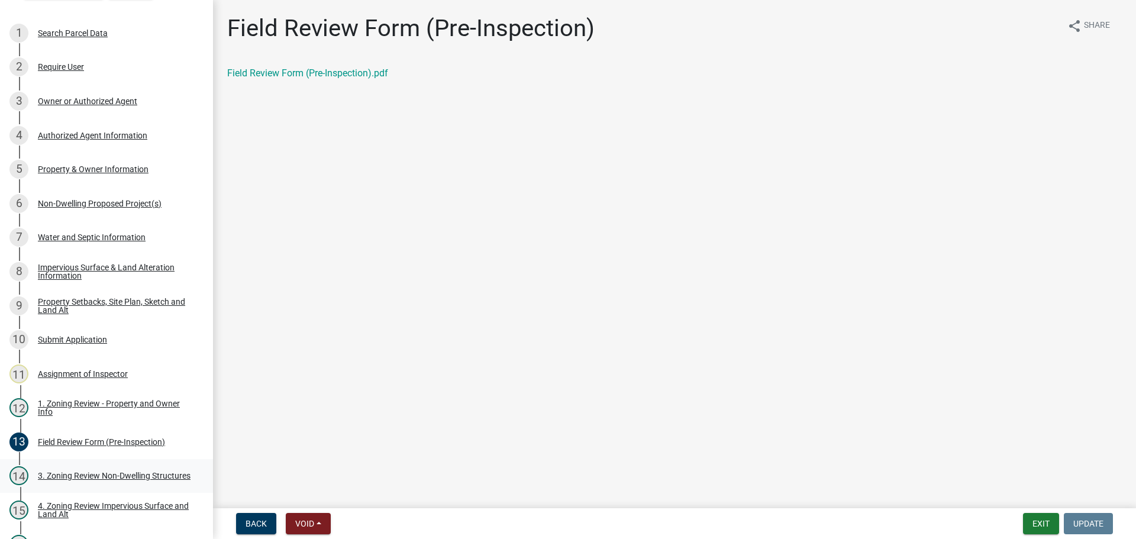
click at [78, 466] on link "14 3. Zoning Review Non-Dwelling Structures" at bounding box center [106, 476] width 213 height 34
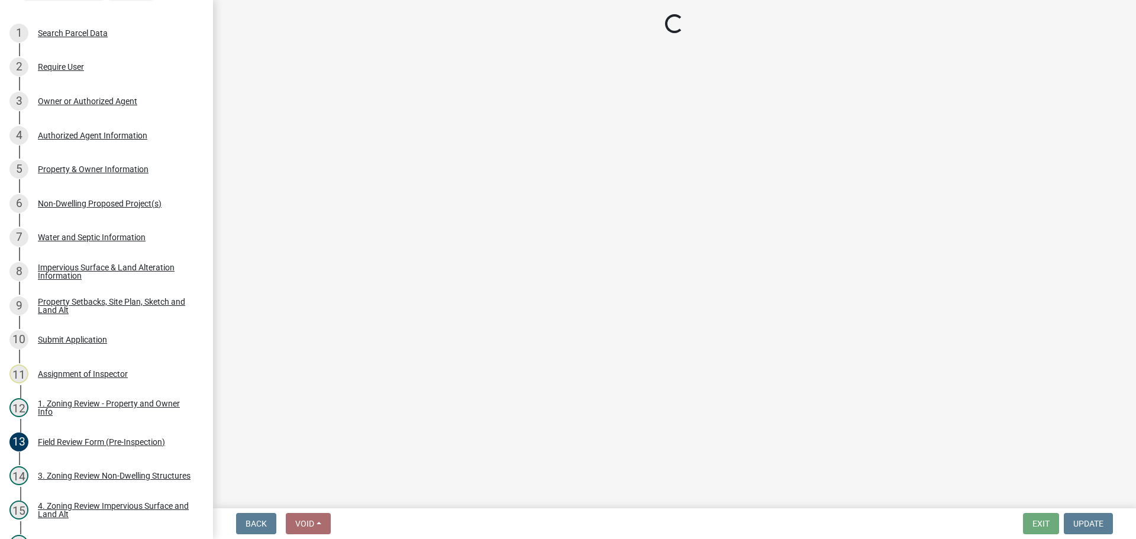
select select "47db2022-4c47-4b2f-a5da-853624551532"
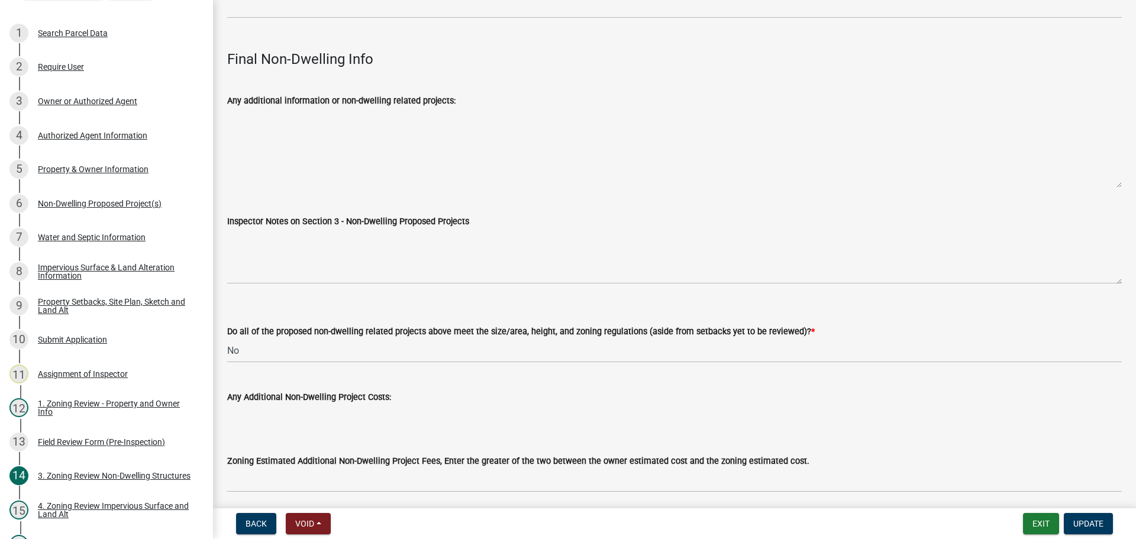
scroll to position [3896, 0]
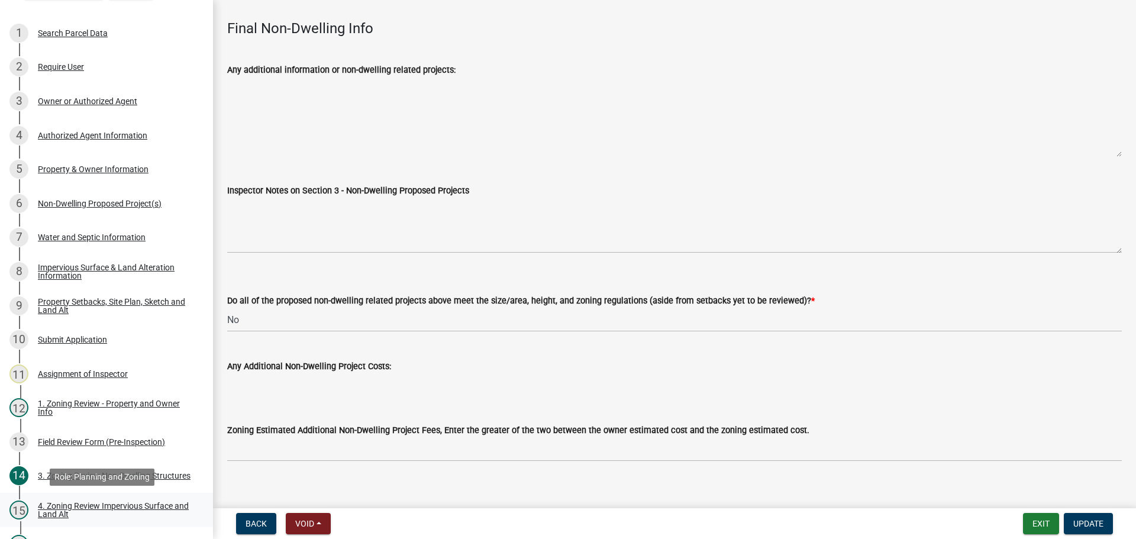
click at [109, 502] on div "4. Zoning Review Impervious Surface and Land Alt" at bounding box center [116, 510] width 156 height 17
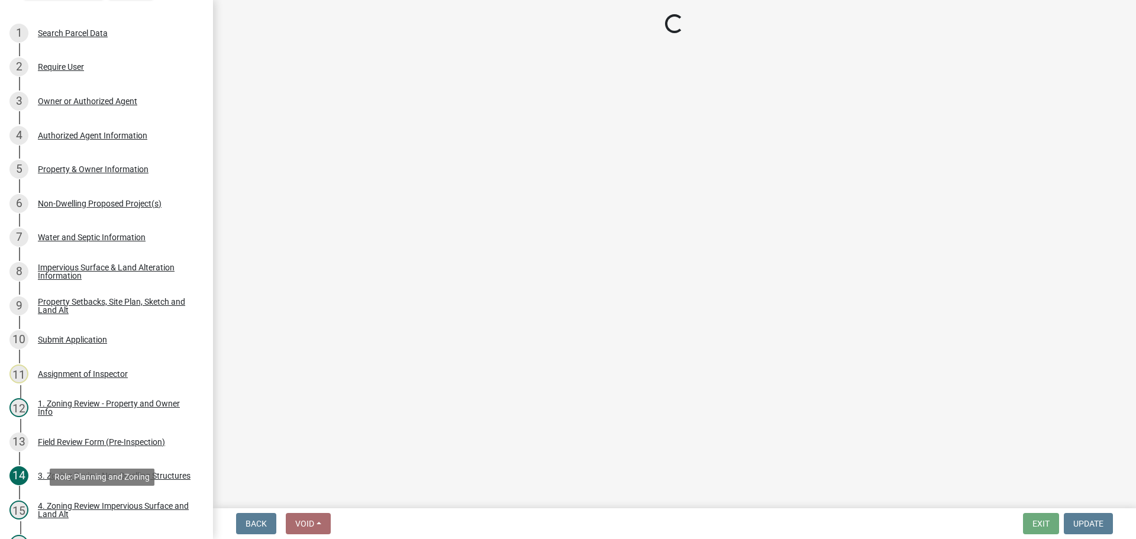
scroll to position [0, 0]
select select "e01e6f83-540c-4684-94c6-de0fe38ded07"
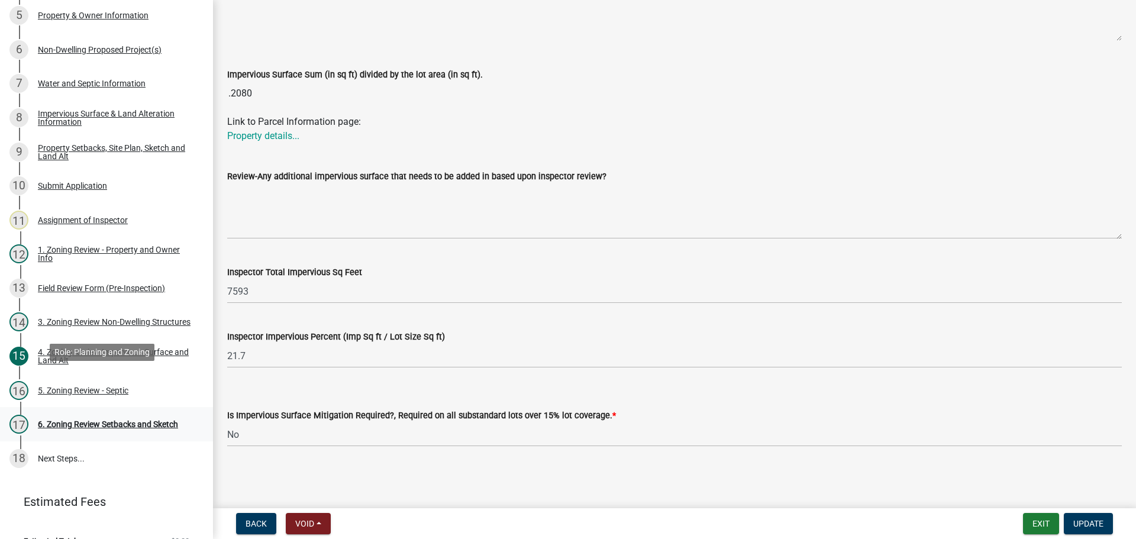
scroll to position [292, 0]
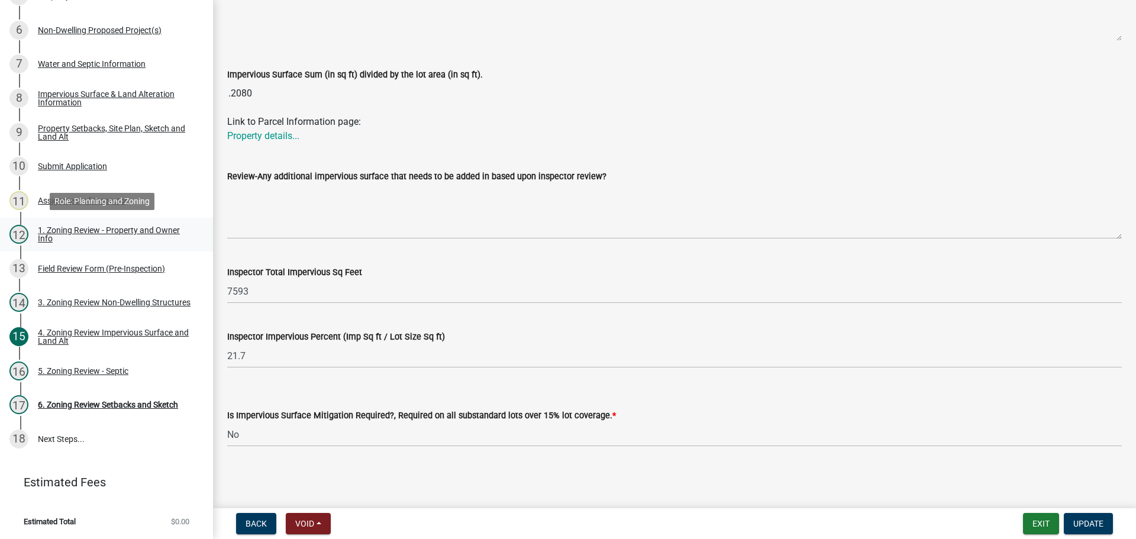
click at [127, 227] on div "1. Zoning Review - Property and Owner Info" at bounding box center [116, 234] width 156 height 17
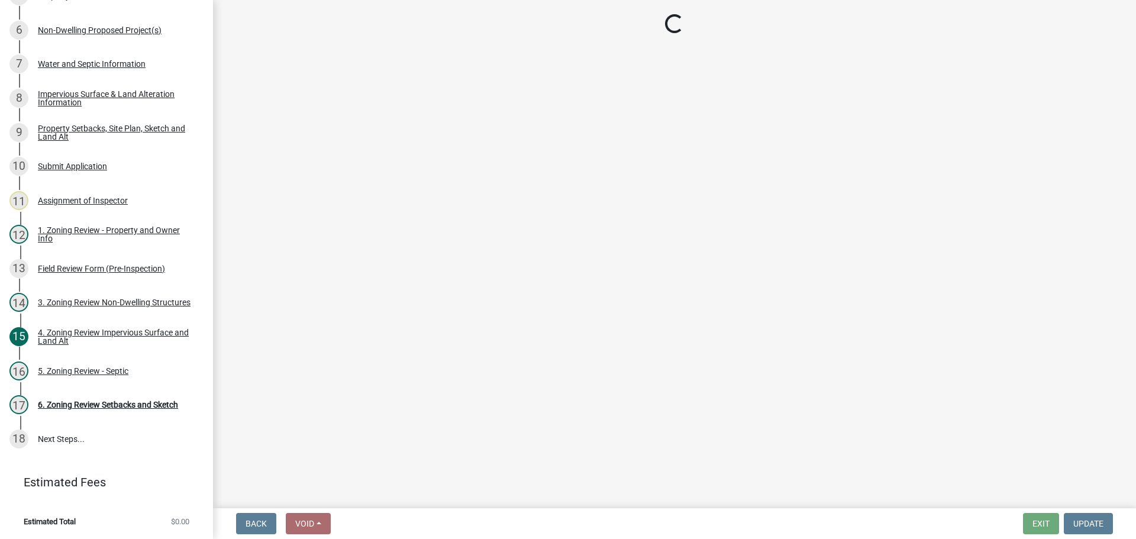
select select "b279cdb4-a9c7-4e65-a8bd-797316f5be14"
select select "b4f32c46-6248-4748-b47c-fa4933858724"
select select "ab6c2257-4786-48e5-86d0-1194833f57c8"
select select "de99b201-fb85-4000-88f5-6f49f4ff2101"
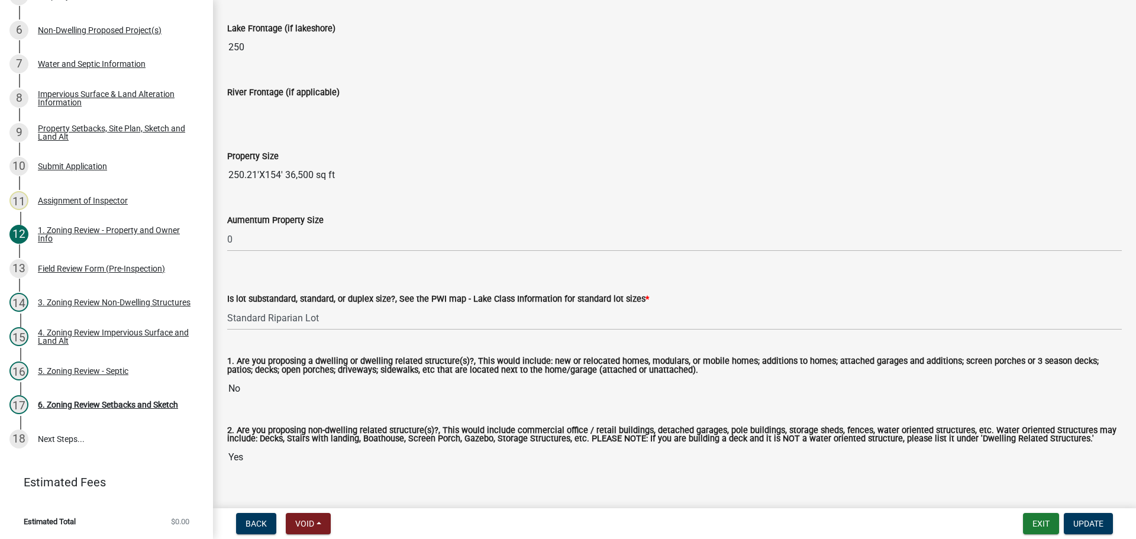
scroll to position [2460, 0]
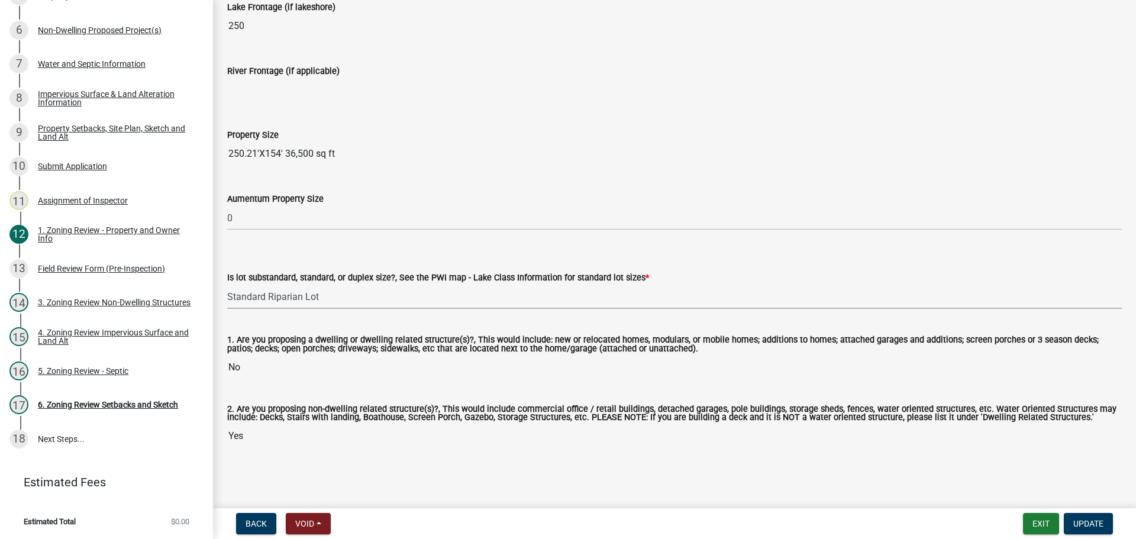
click at [282, 290] on select "Select Item... Non-Riparian and not back lot Substandard Non-Riparian Backlot S…" at bounding box center [674, 297] width 895 height 24
click at [227, 285] on select "Select Item... Non-Riparian and not back lot Substandard Non-Riparian Backlot S…" at bounding box center [674, 297] width 895 height 24
select select "8127fafe-56e8-4ce3-b1f8-70ab85aed4eb"
click at [1084, 524] on span "Update" at bounding box center [1089, 523] width 30 height 9
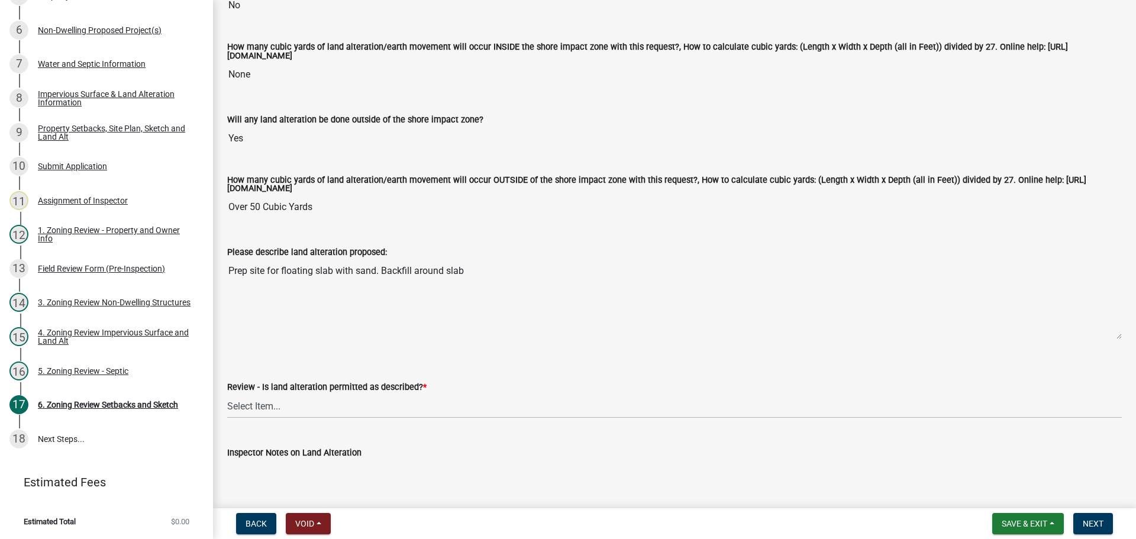
scroll to position [178, 0]
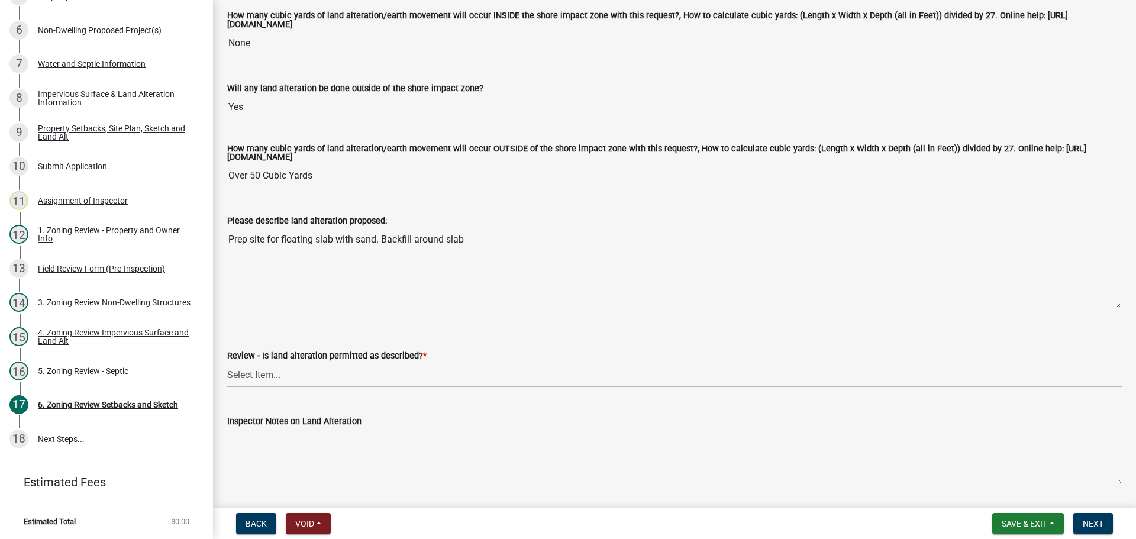
click at [253, 379] on select "Select Item... Yes No N/A" at bounding box center [674, 375] width 895 height 24
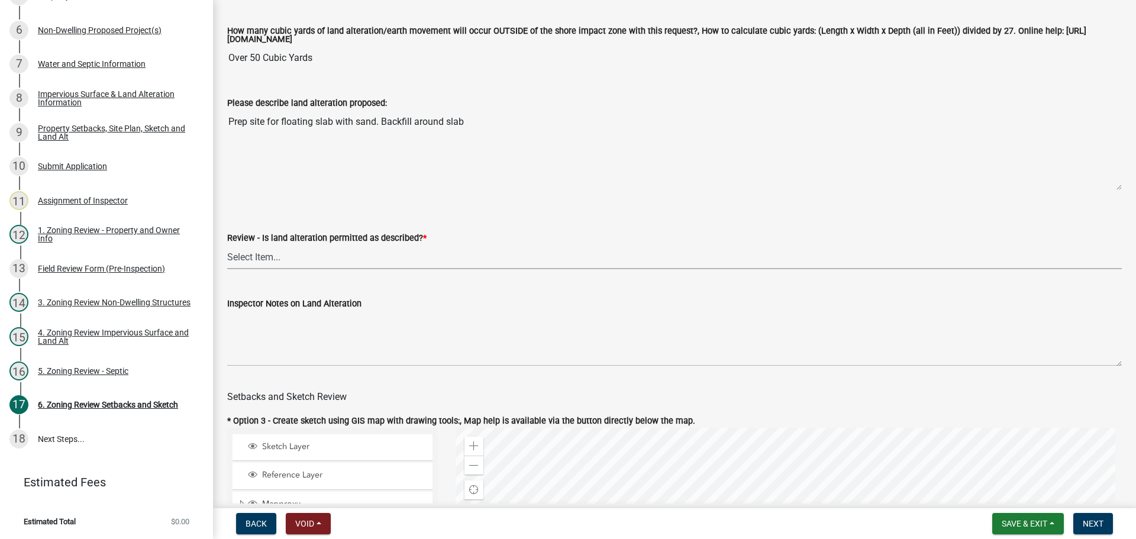
scroll to position [296, 0]
click at [252, 257] on select "Select Item... Yes No N/A" at bounding box center [674, 256] width 895 height 24
click at [227, 246] on select "Select Item... Yes No N/A" at bounding box center [674, 256] width 895 height 24
select select "b7771ec1-a2a5-49d9-bff4-cacf81b3b681"
click at [273, 306] on label "Inspector Notes on Land Alteration" at bounding box center [294, 303] width 134 height 8
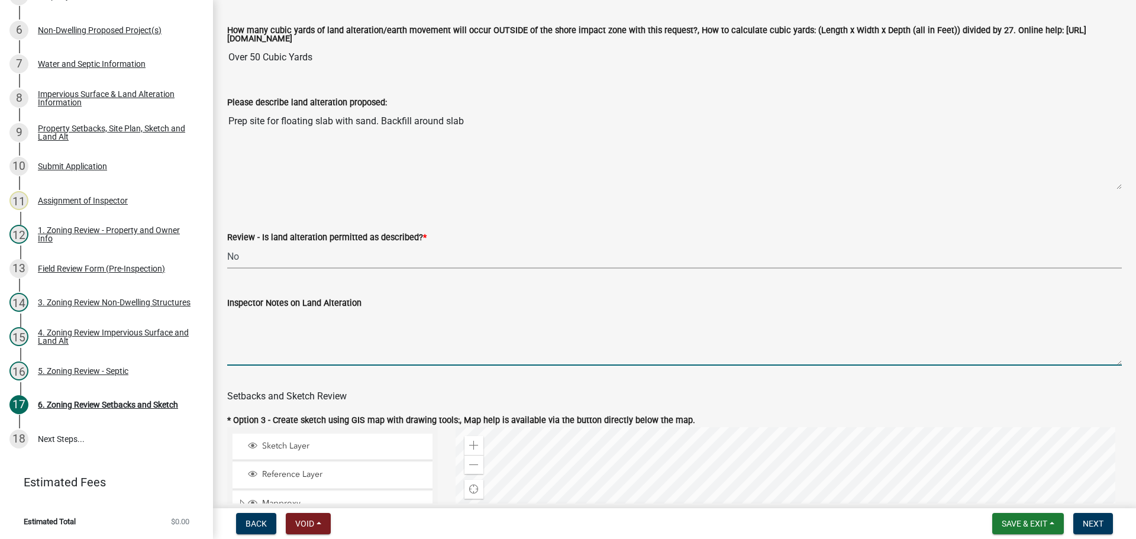
click at [273, 310] on textarea "Inspector Notes on Land Alteration" at bounding box center [674, 338] width 895 height 56
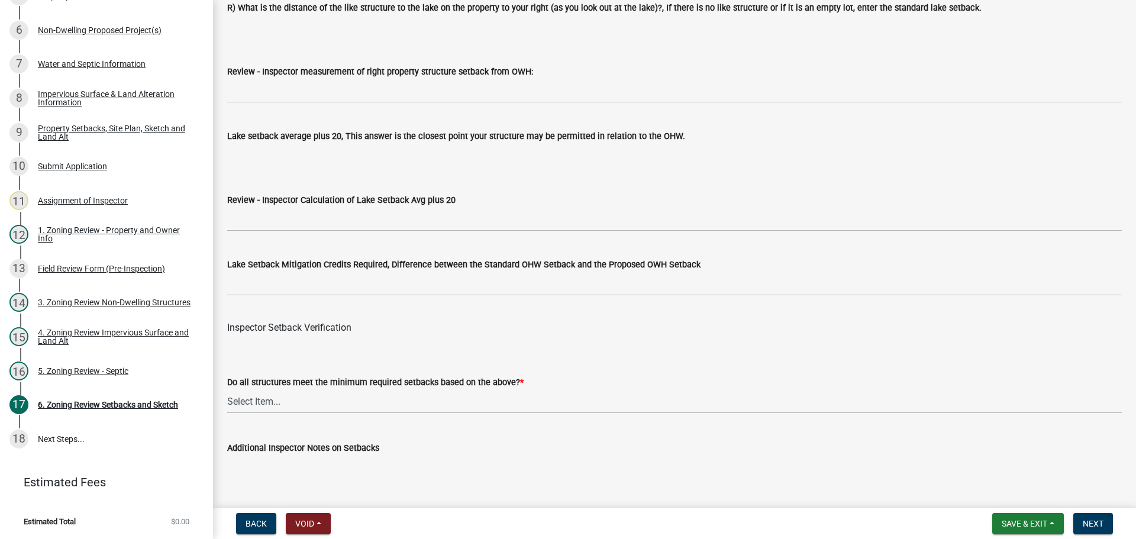
scroll to position [3670, 0]
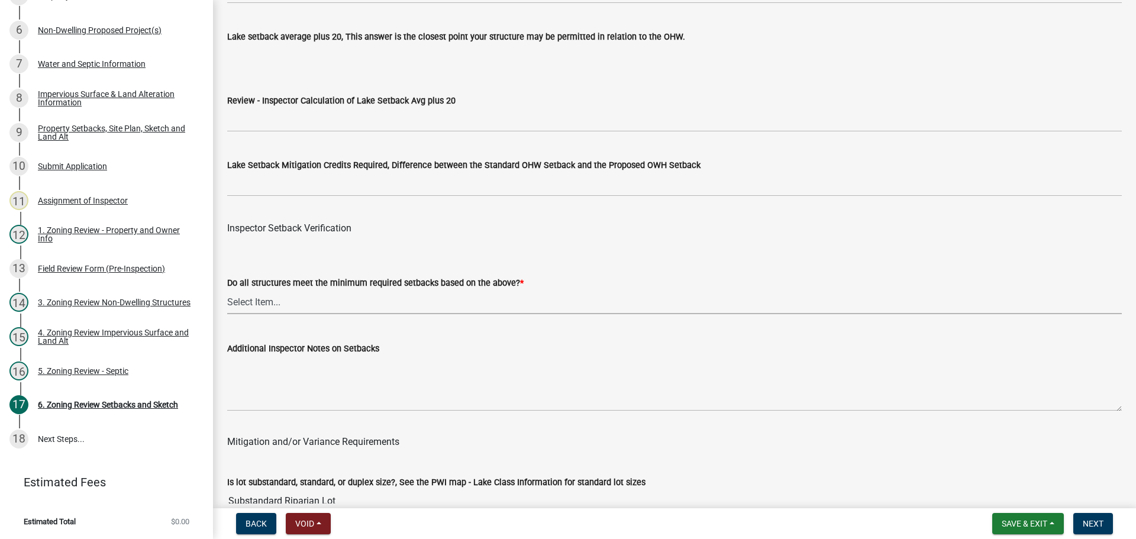
click at [259, 302] on select "Select Item... Yes No" at bounding box center [674, 302] width 895 height 24
click at [227, 292] on select "Select Item... Yes No" at bounding box center [674, 302] width 895 height 24
select select "88bd9445-5f6d-46b1-8b07-2fa629fa05fe"
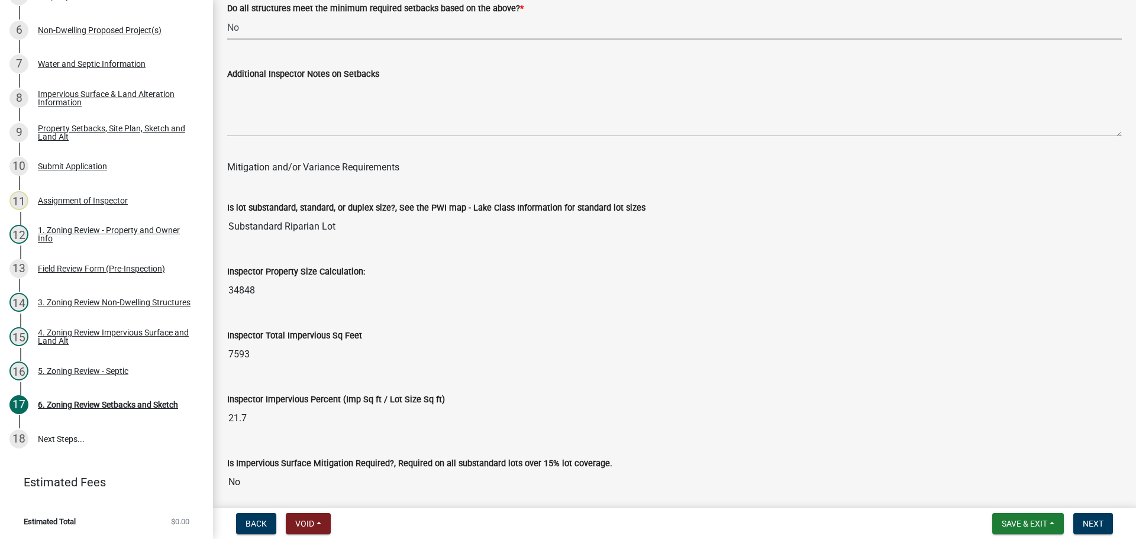
scroll to position [3966, 0]
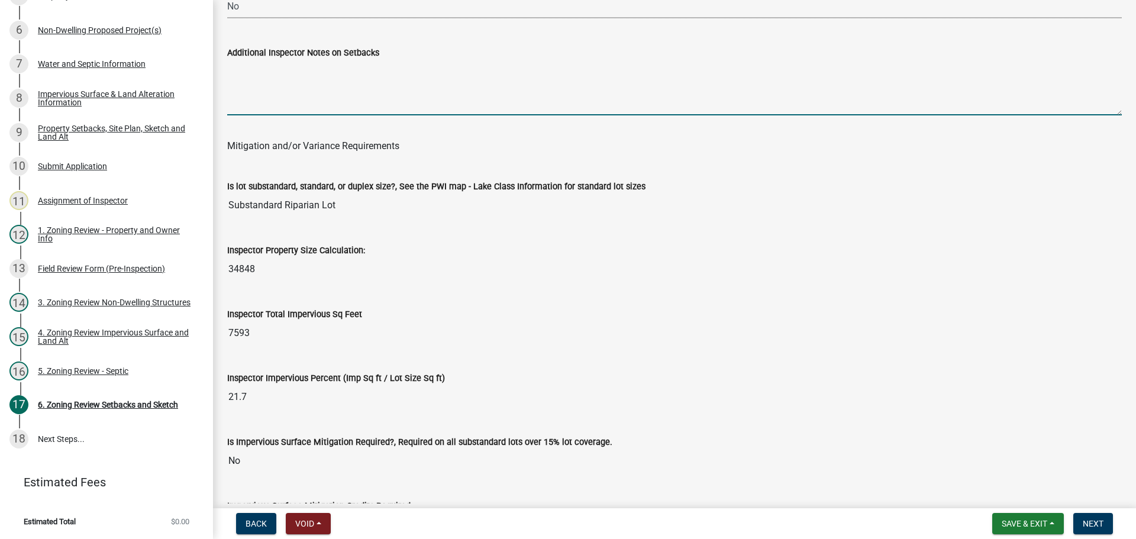
click at [273, 101] on textarea "Additional Inspector Notes on Setbacks" at bounding box center [674, 88] width 895 height 56
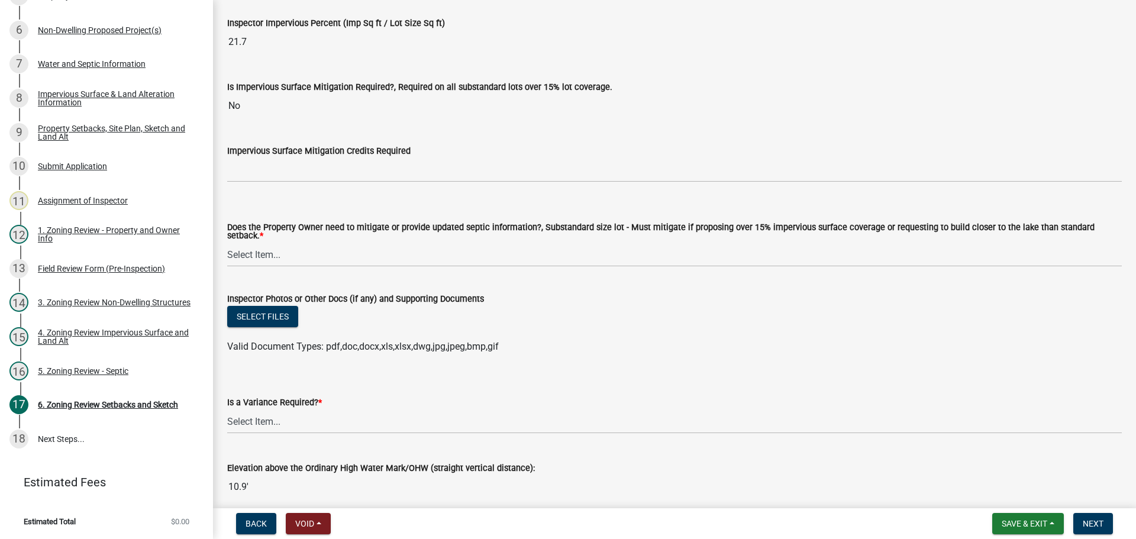
scroll to position [4369, 0]
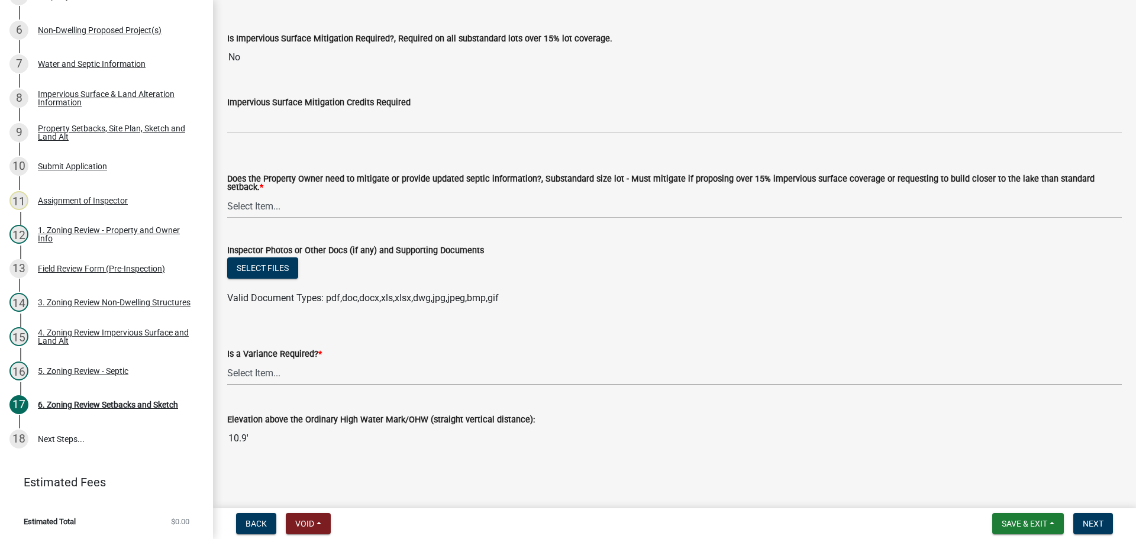
click at [273, 372] on select "Select Item... Yes No" at bounding box center [674, 373] width 895 height 24
click at [227, 361] on select "Select Item... Yes No" at bounding box center [674, 373] width 895 height 24
select select "85222867-c0e4-455d-bb09-3719d34dbab5"
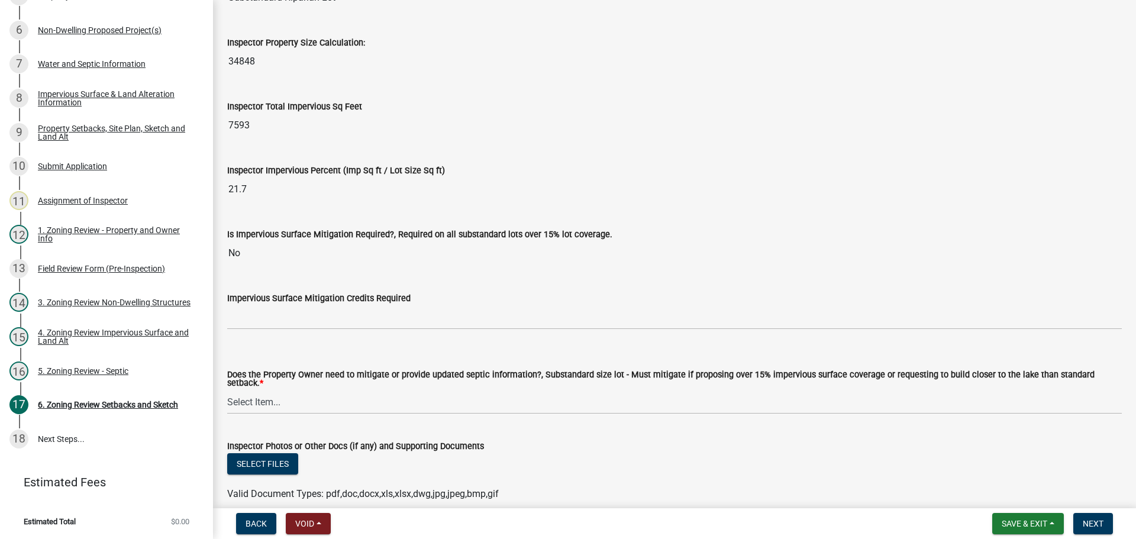
scroll to position [4310, 0]
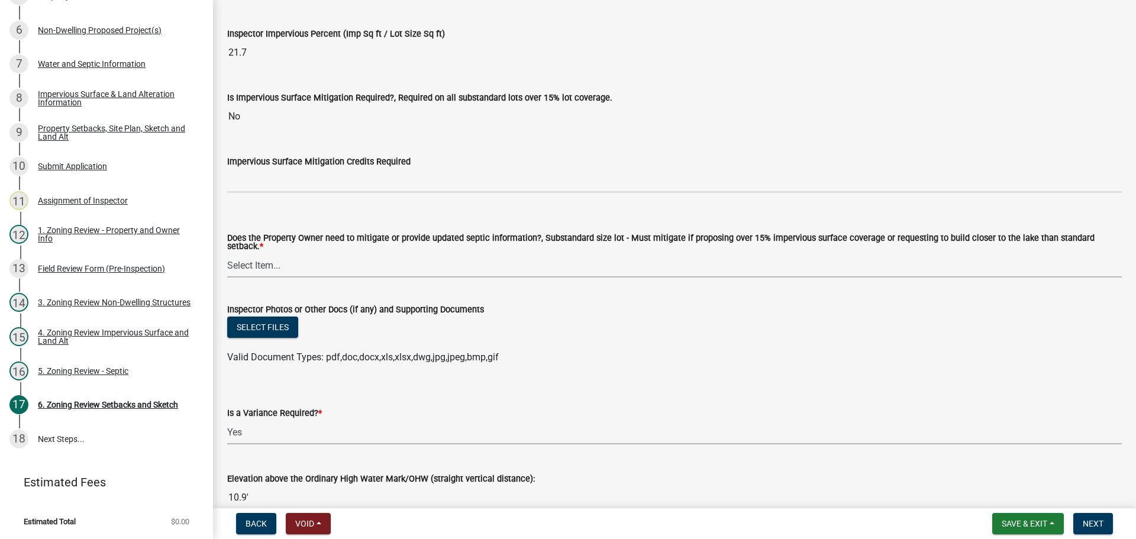
click at [253, 263] on select "Select Item... No Mitigation or additional Septic Information is required Septi…" at bounding box center [674, 265] width 895 height 24
click at [227, 253] on select "Select Item... No Mitigation or additional Septic Information is required Septi…" at bounding box center [674, 265] width 895 height 24
select select "90ee664a-1dc2-440e-be2c-90a87c157e77"
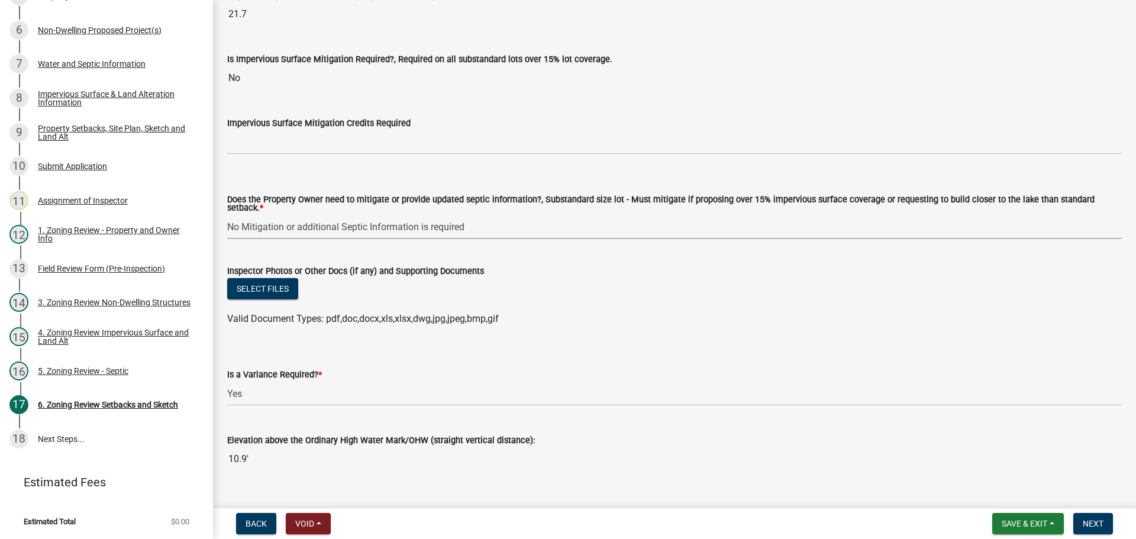
scroll to position [4369, 0]
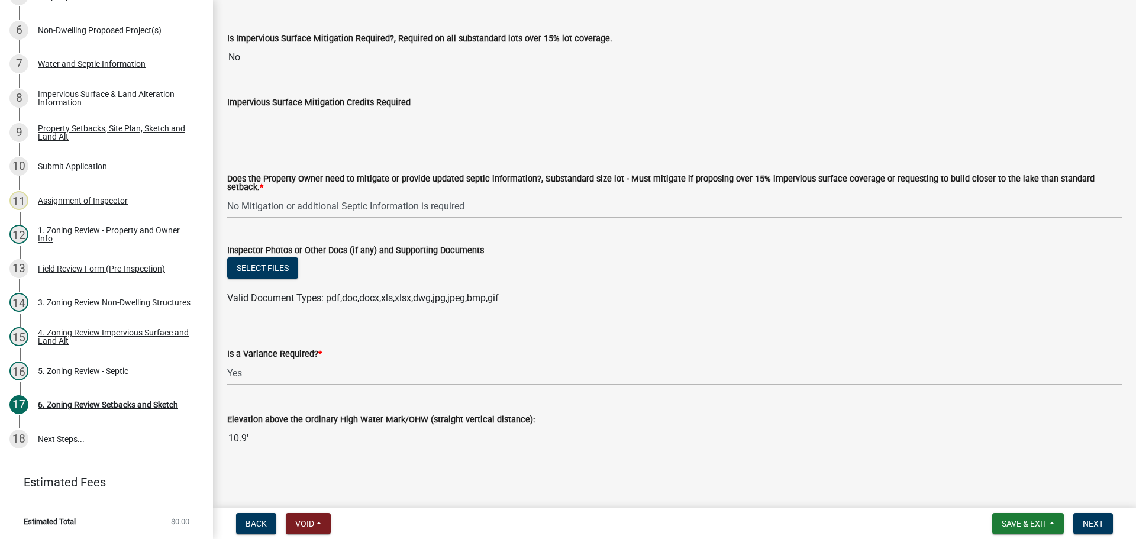
click at [322, 370] on select "Select Item... Yes No" at bounding box center [674, 373] width 895 height 24
click at [320, 371] on select "Select Item... Yes No" at bounding box center [674, 373] width 895 height 24
click at [227, 361] on select "Select Item... Yes No" at bounding box center [674, 373] width 895 height 24
click at [1091, 526] on span "Next" at bounding box center [1093, 523] width 21 height 9
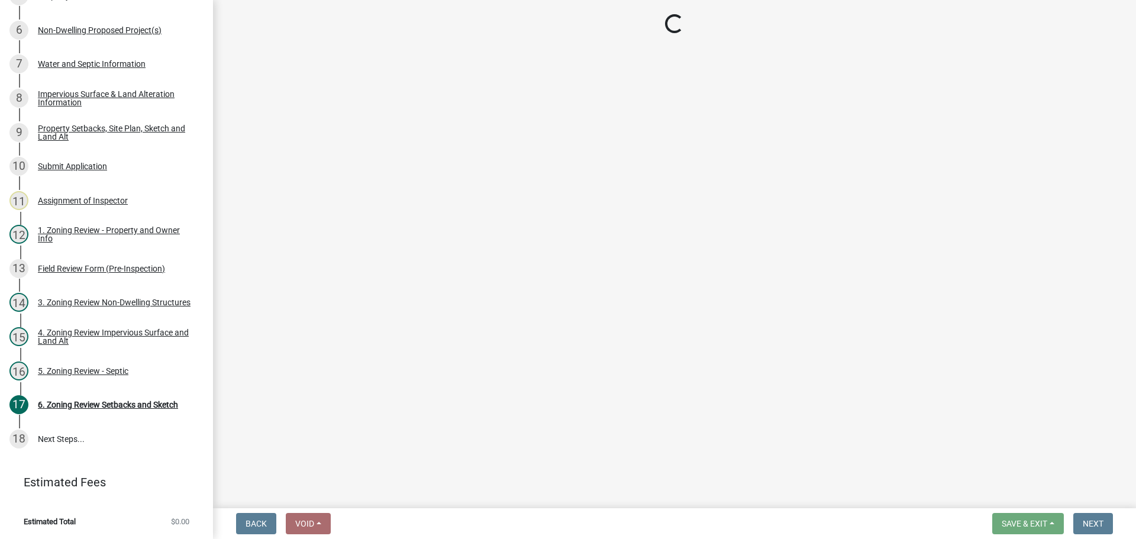
scroll to position [394, 0]
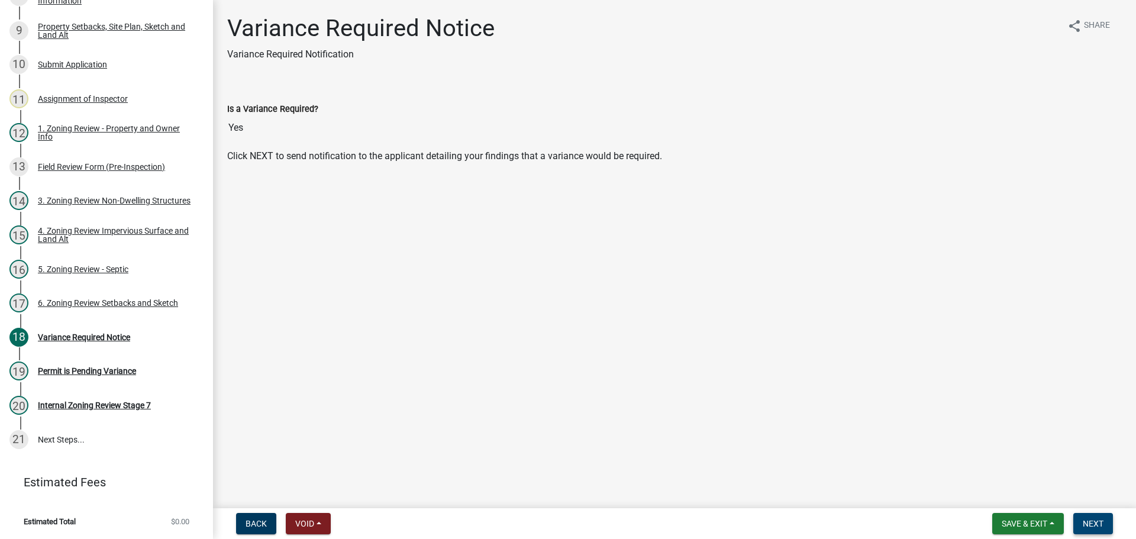
click at [1098, 517] on button "Next" at bounding box center [1094, 523] width 40 height 21
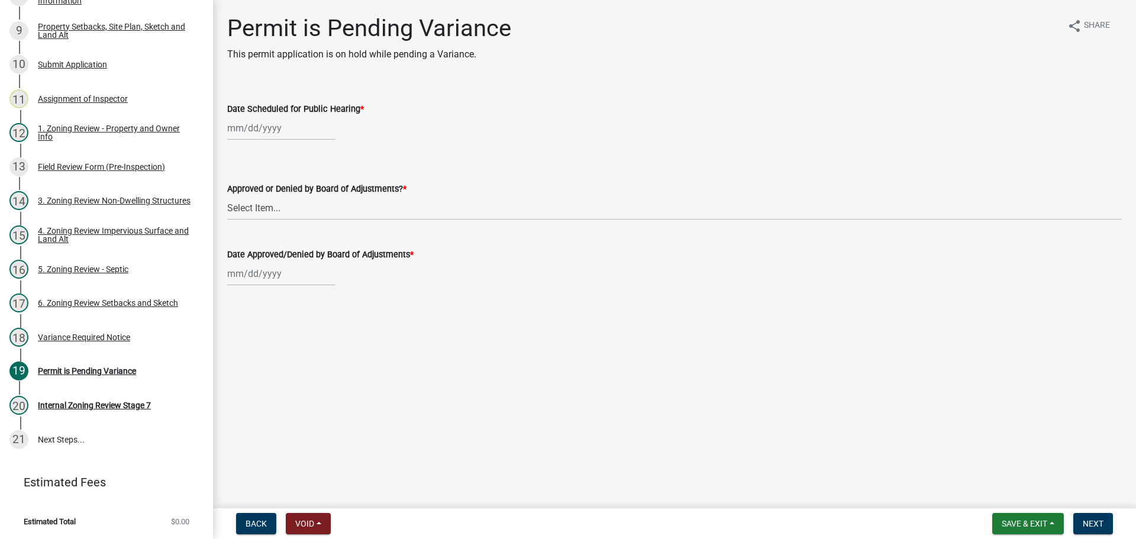
select select "8"
select select "2025"
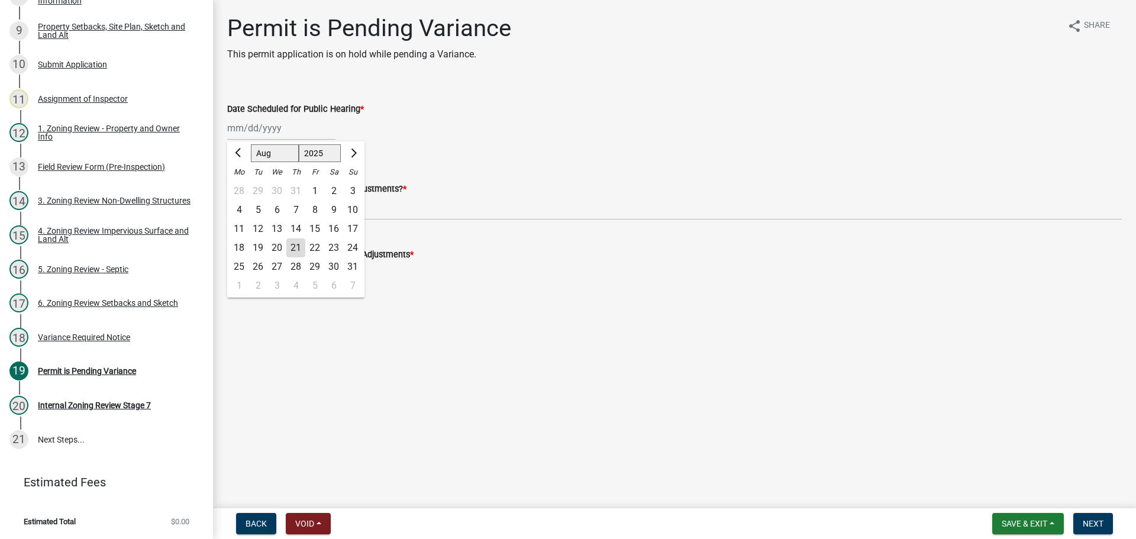
click at [275, 127] on div "[PERSON_NAME] Feb Mar Apr [PERSON_NAME][DATE] Oct Nov [DATE] 1526 1527 1528 152…" at bounding box center [281, 128] width 108 height 24
click at [468, 149] on wm-data-entity-input "Date Scheduled for Public Hearing * Jan Feb Mar Apr May Jun [DATE] Aug Sep Oct …" at bounding box center [674, 118] width 895 height 66
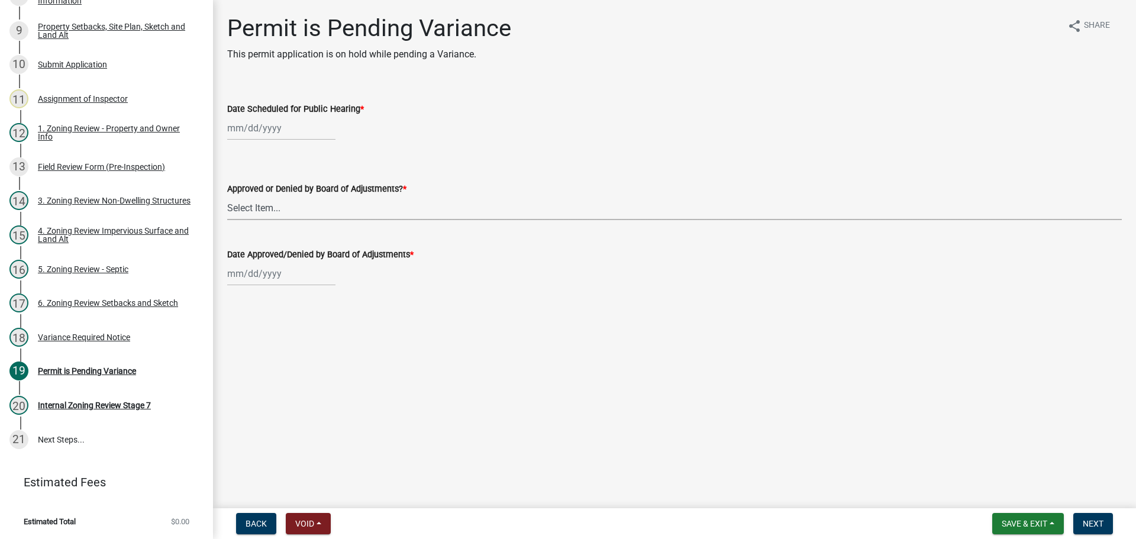
click at [275, 210] on select "Select Item... Approved Denied Tabled" at bounding box center [674, 208] width 895 height 24
click at [227, 196] on select "Select Item... Approved Denied Tabled" at bounding box center [674, 208] width 895 height 24
select select "9d2e5513-a10d-47ab-bf6e-0172cf794947"
select select "8"
select select "2025"
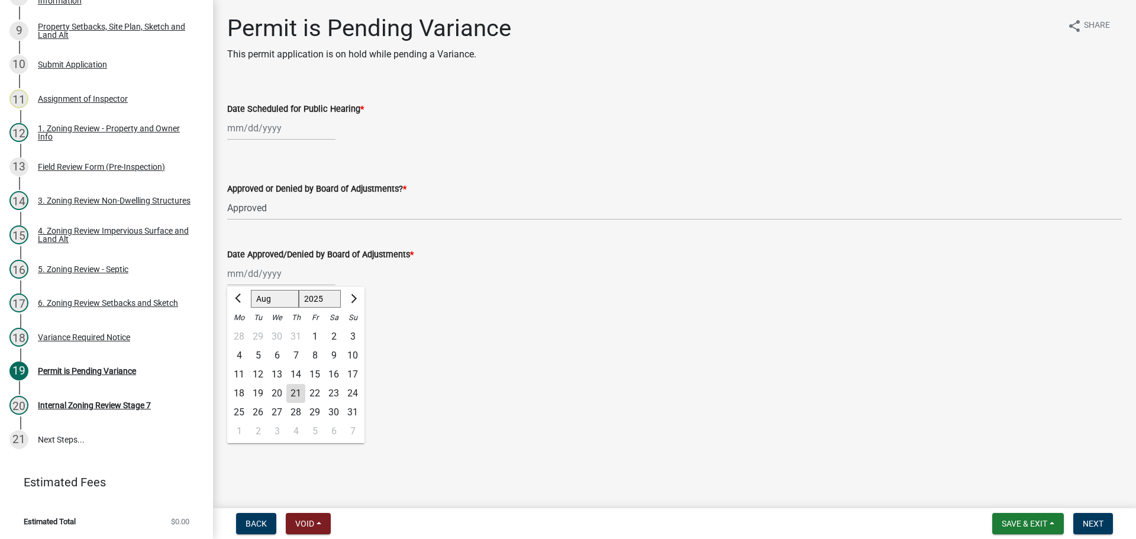
click at [271, 271] on div "[PERSON_NAME] Feb Mar Apr [PERSON_NAME][DATE] Oct Nov [DATE] 1526 1527 1528 152…" at bounding box center [281, 274] width 108 height 24
click at [277, 350] on div "6" at bounding box center [277, 355] width 19 height 19
type input "[DATE]"
click at [284, 270] on div "[DATE]" at bounding box center [281, 274] width 108 height 24
select select "8"
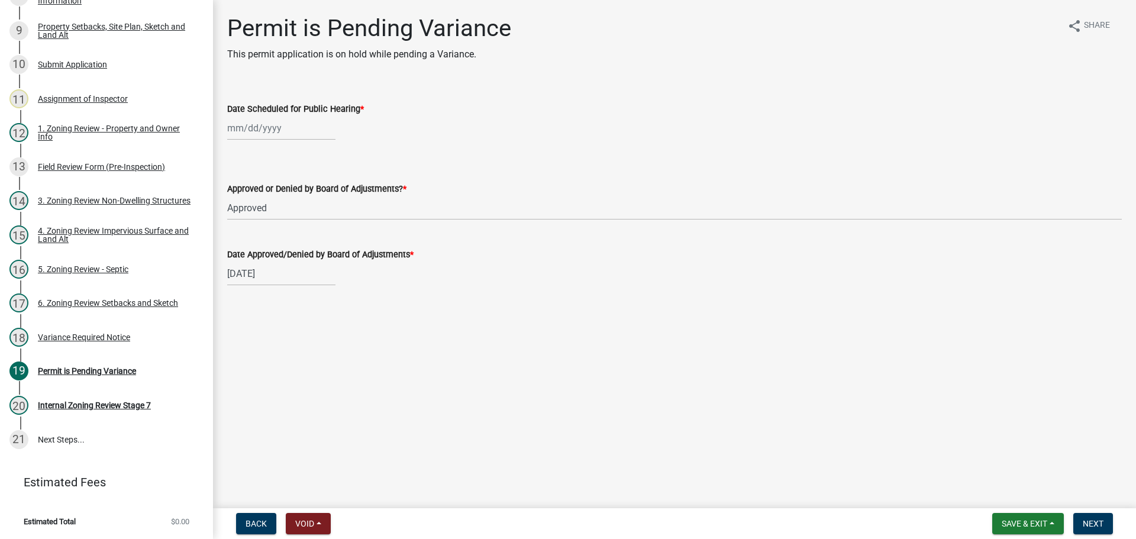
select select "2025"
click at [243, 301] on button "Previous month" at bounding box center [239, 298] width 14 height 19
select select "6"
click at [294, 371] on div "12" at bounding box center [295, 374] width 19 height 19
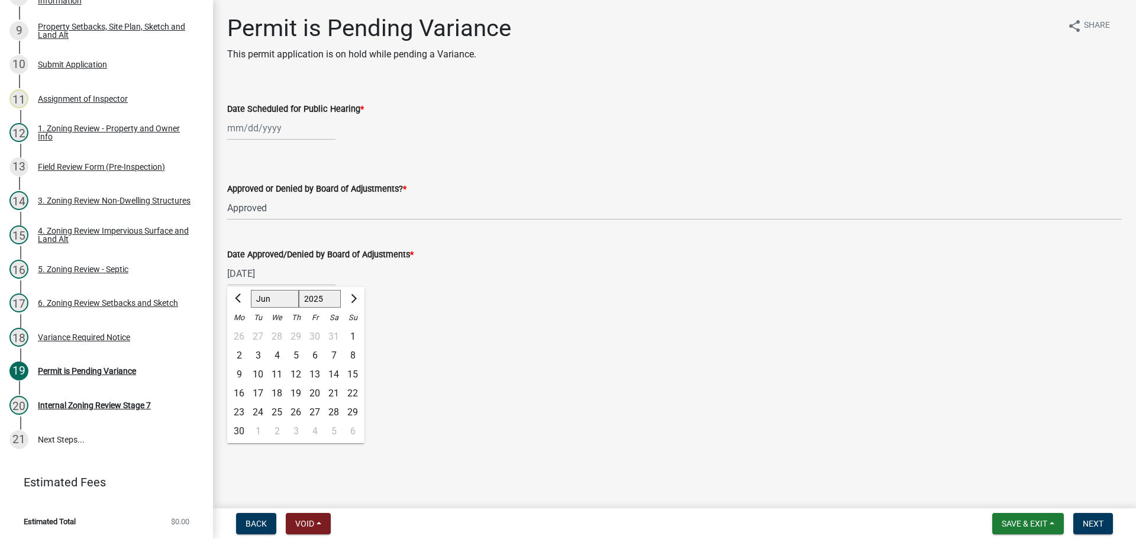
type input "[DATE]"
click at [279, 127] on div at bounding box center [281, 128] width 108 height 24
select select "8"
select select "2025"
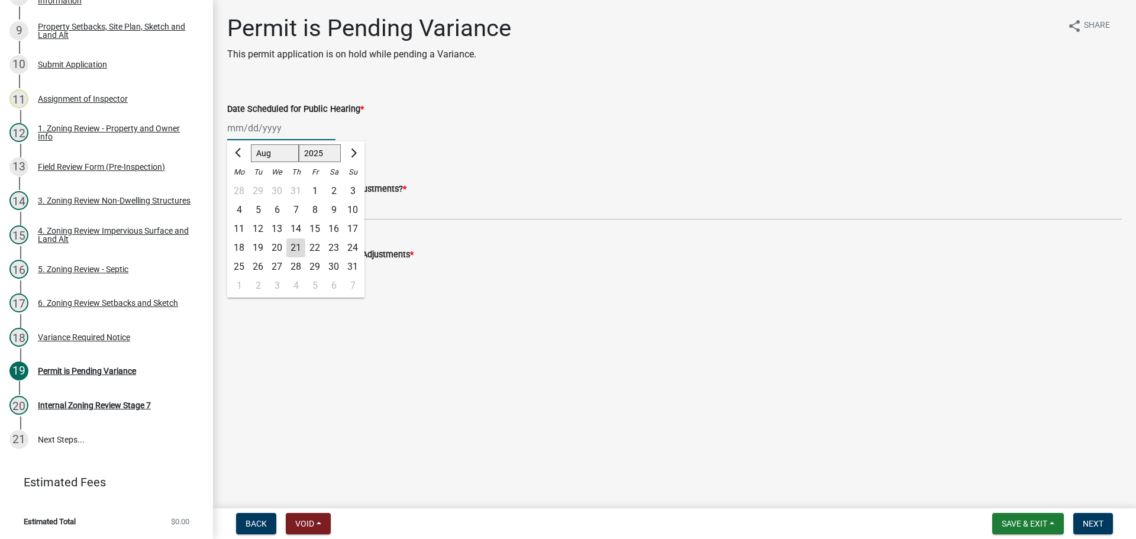
click at [270, 127] on input "Date Scheduled for Public Hearing *" at bounding box center [281, 128] width 108 height 24
click at [402, 141] on wm-data-entity-input "Date Scheduled for Public Hearing * Jan Feb Mar Apr May Jun [DATE] Aug Sep Oct …" at bounding box center [674, 118] width 895 height 66
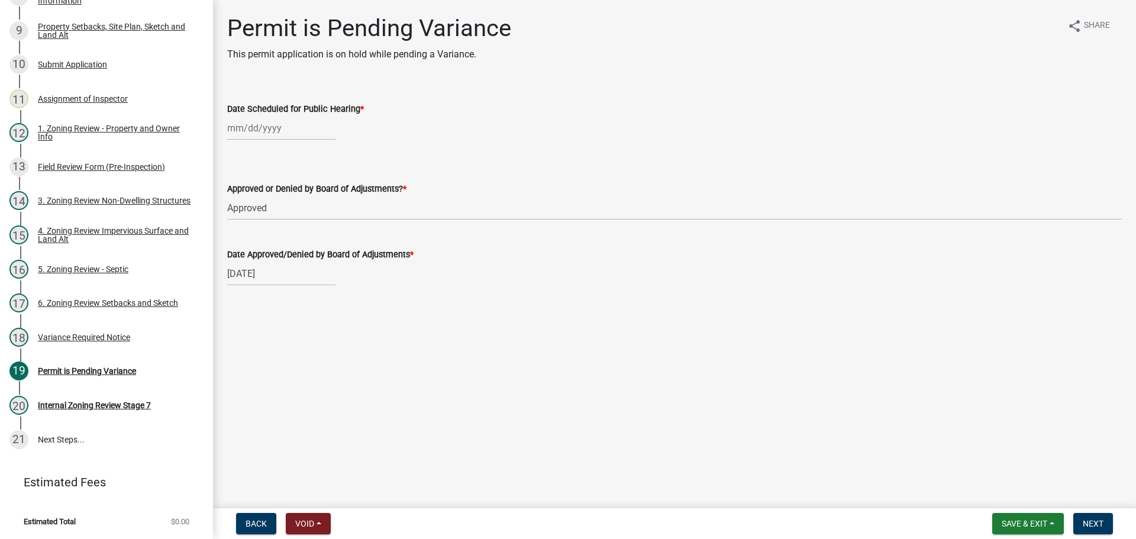
click at [310, 129] on div at bounding box center [281, 128] width 108 height 24
select select "8"
select select "2025"
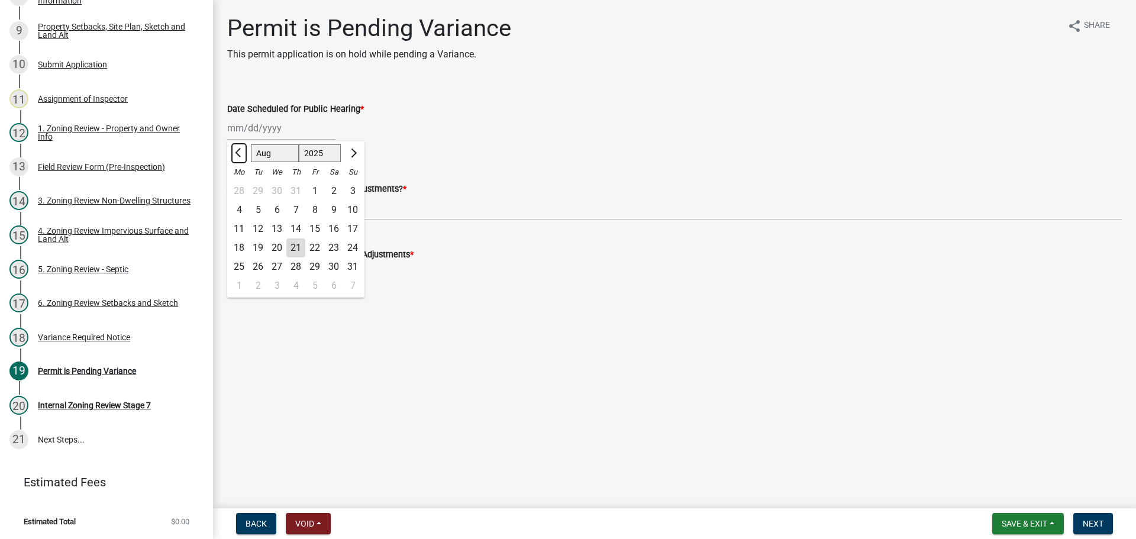
click at [240, 152] on span "Previous month" at bounding box center [239, 153] width 9 height 9
select select "5"
click at [276, 149] on select "Jan Feb Mar Apr May Jun [DATE] Aug Sep Oct Nov Dec" at bounding box center [275, 153] width 48 height 18
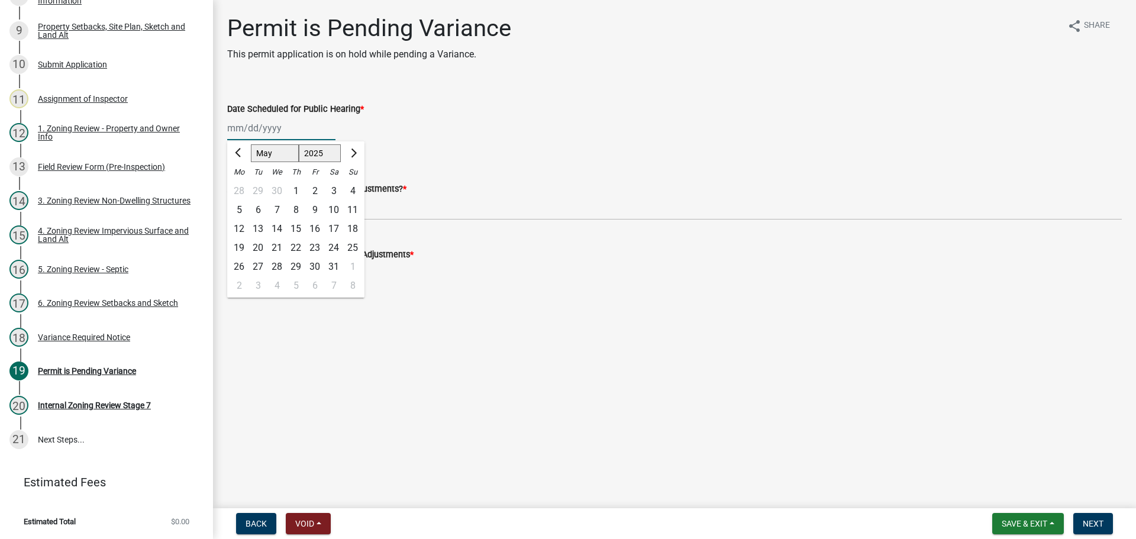
click at [268, 153] on select "Jan Feb Mar Apr May Jun [DATE] Aug Sep Oct Nov Dec" at bounding box center [275, 153] width 48 height 18
click at [298, 208] on div "8" at bounding box center [295, 210] width 19 height 19
type input "[DATE]"
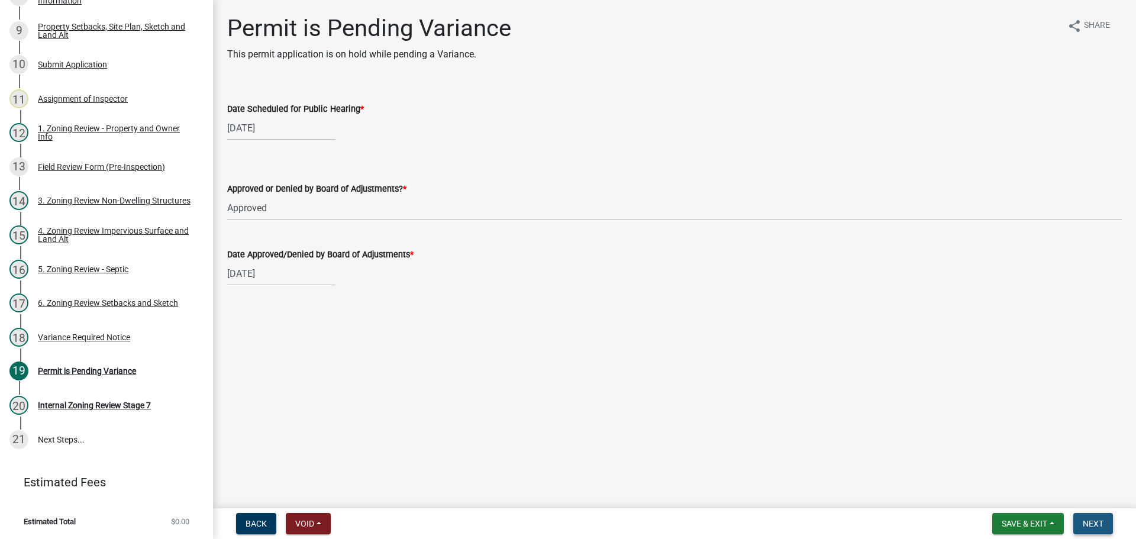
click at [1087, 522] on span "Next" at bounding box center [1093, 523] width 21 height 9
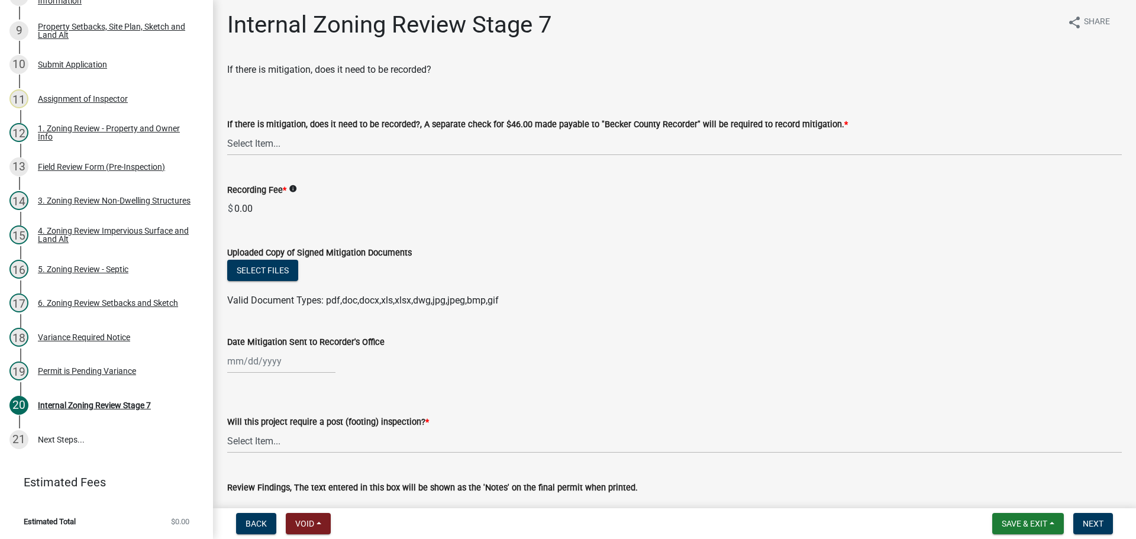
scroll to position [0, 0]
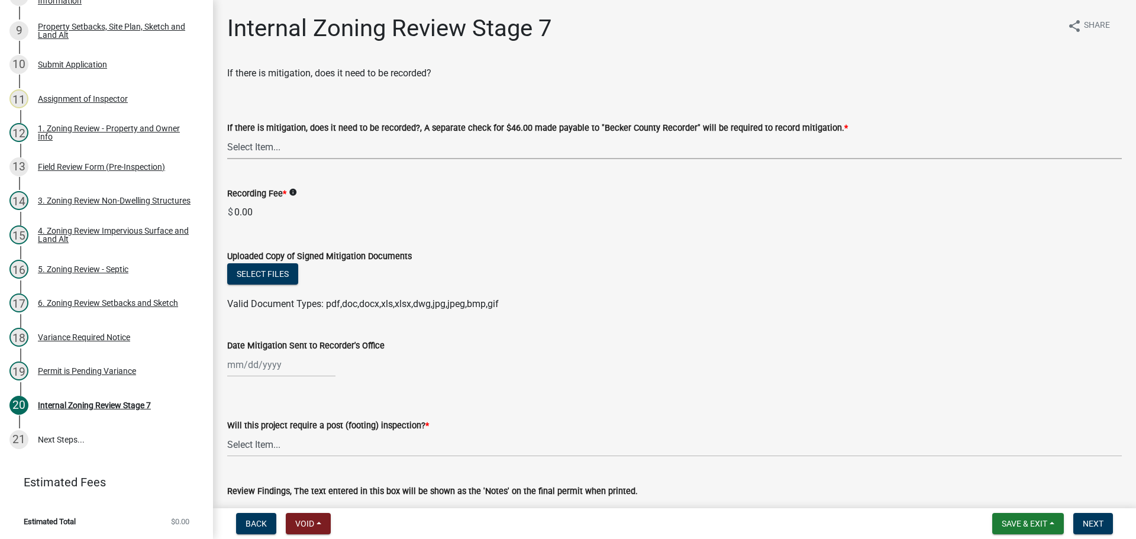
click at [262, 149] on select "Select Item... Yes No N/A" at bounding box center [674, 147] width 895 height 24
click at [227, 135] on select "Select Item... Yes No N/A" at bounding box center [674, 147] width 895 height 24
select select "a3547d78-d162-4c03-a5e6-44db720e788b"
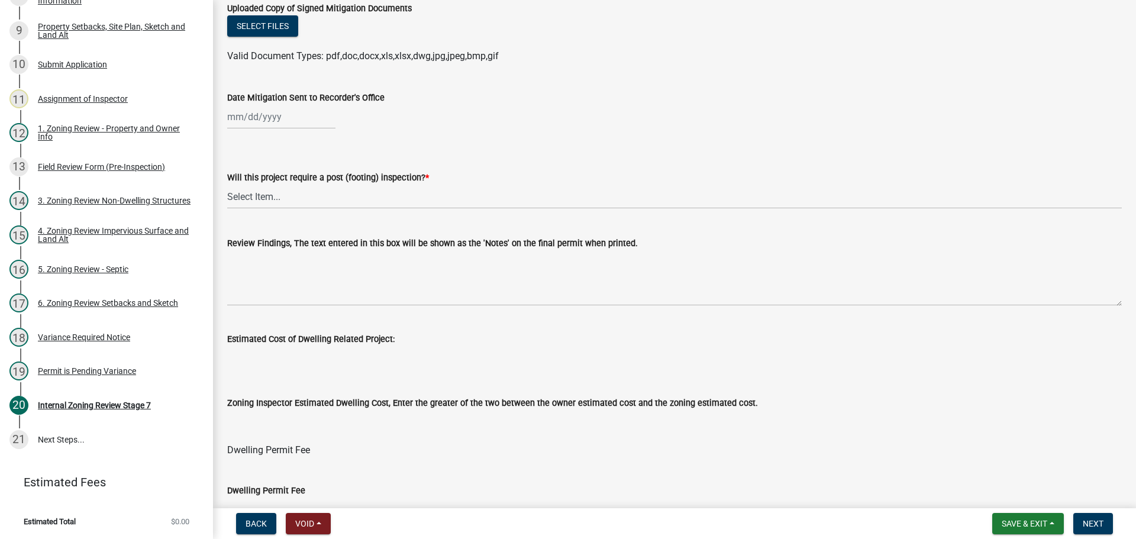
scroll to position [296, 0]
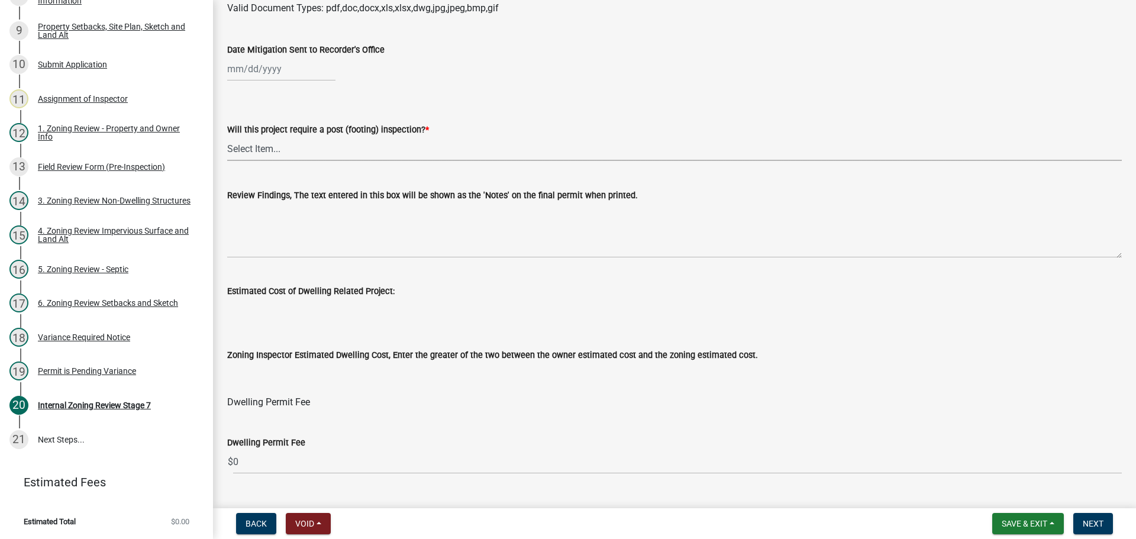
click at [257, 150] on select "Select Item... No Yes" at bounding box center [674, 149] width 895 height 24
click at [227, 137] on select "Select Item... No Yes" at bounding box center [674, 149] width 895 height 24
select select "74b00539-a6f1-4ef6-a890-a22a5fa5fedf"
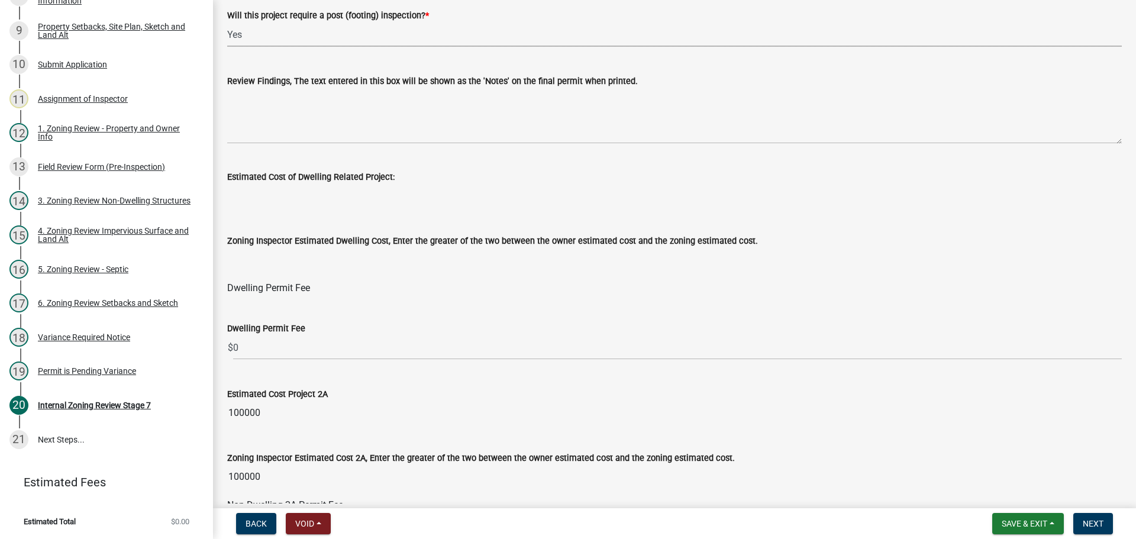
scroll to position [414, 0]
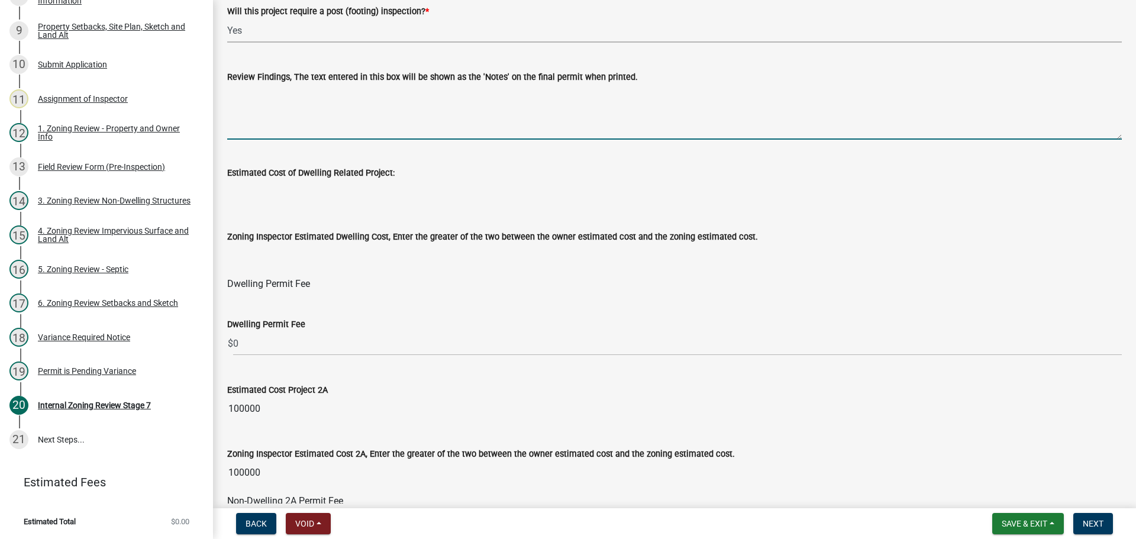
click at [284, 111] on textarea "Review Findings, The text entered in this box will be shown as the 'Notes' on t…" at bounding box center [674, 112] width 895 height 56
drag, startPoint x: 265, startPoint y: 96, endPoint x: 206, endPoint y: 92, distance: 58.7
click at [206, 92] on div "Zoning-Site Permit Application SITE2025-3797 View Summary Notes 1 Search Parcel…" at bounding box center [568, 269] width 1136 height 539
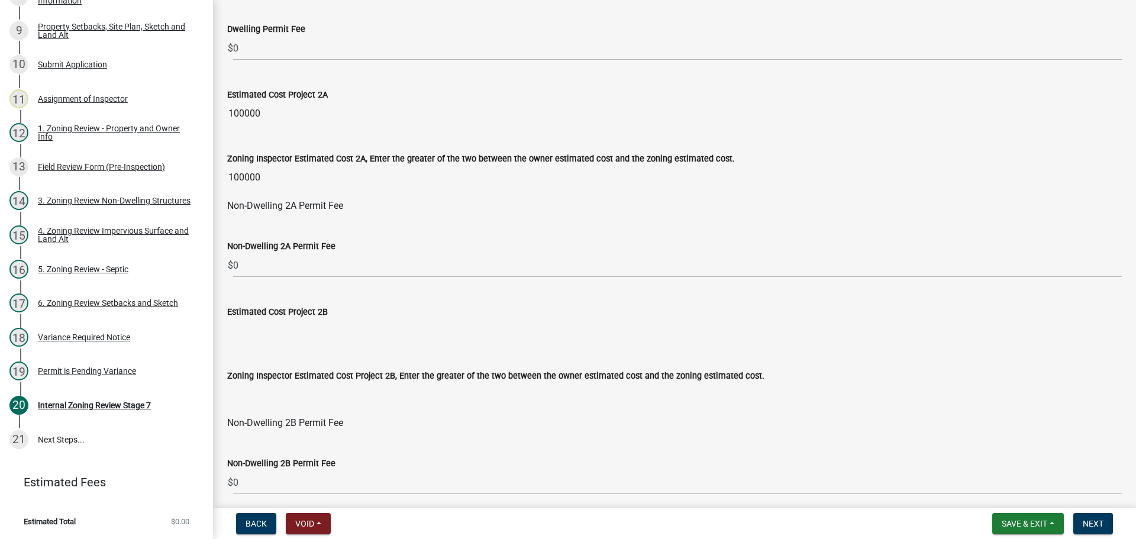
scroll to position [710, 0]
type textarea "Mitigation will be documented at a later date."
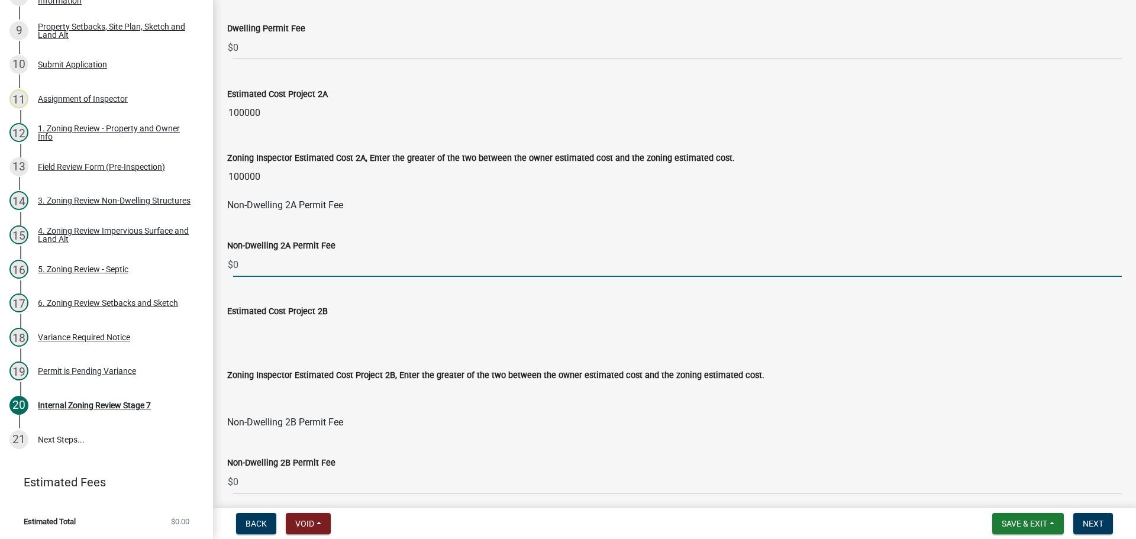
drag, startPoint x: 258, startPoint y: 266, endPoint x: 234, endPoint y: 261, distance: 24.8
click at [234, 261] on input "0" at bounding box center [677, 265] width 889 height 24
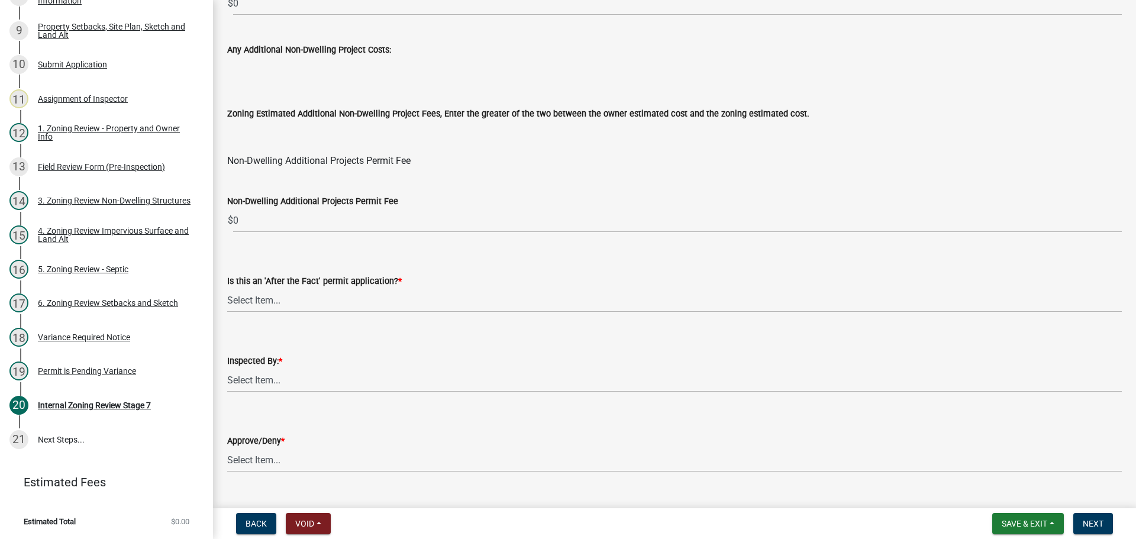
scroll to position [1432, 0]
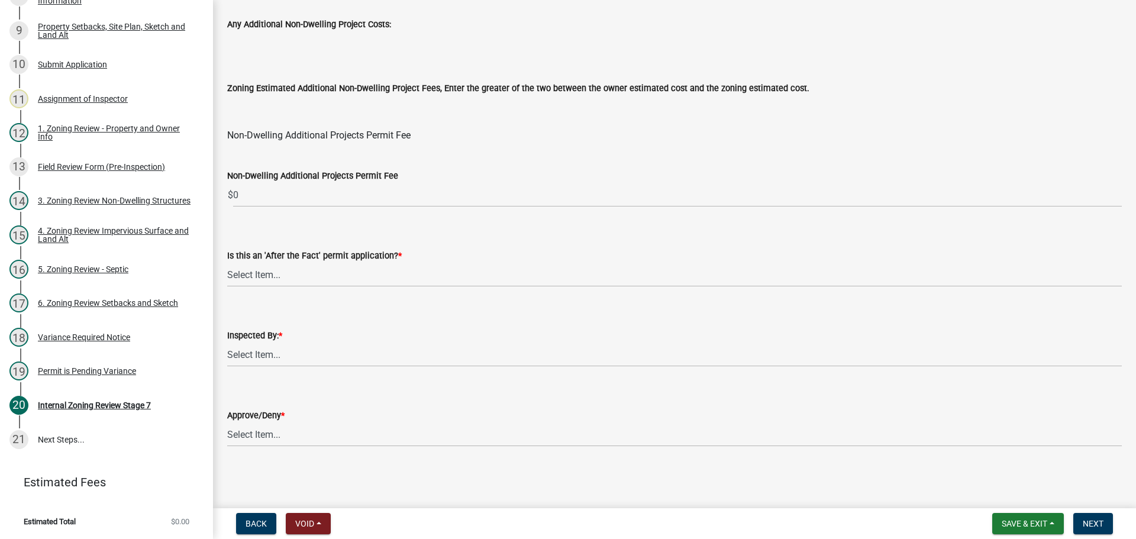
type input "360"
click at [259, 276] on select "Select Item... No Yes" at bounding box center [674, 275] width 895 height 24
click at [227, 263] on select "Select Item... No Yes" at bounding box center [674, 275] width 895 height 24
select select "bbe3a6c5-1893-4527-8578-ada07a3b8ea5"
drag, startPoint x: 274, startPoint y: 349, endPoint x: 246, endPoint y: 363, distance: 31.8
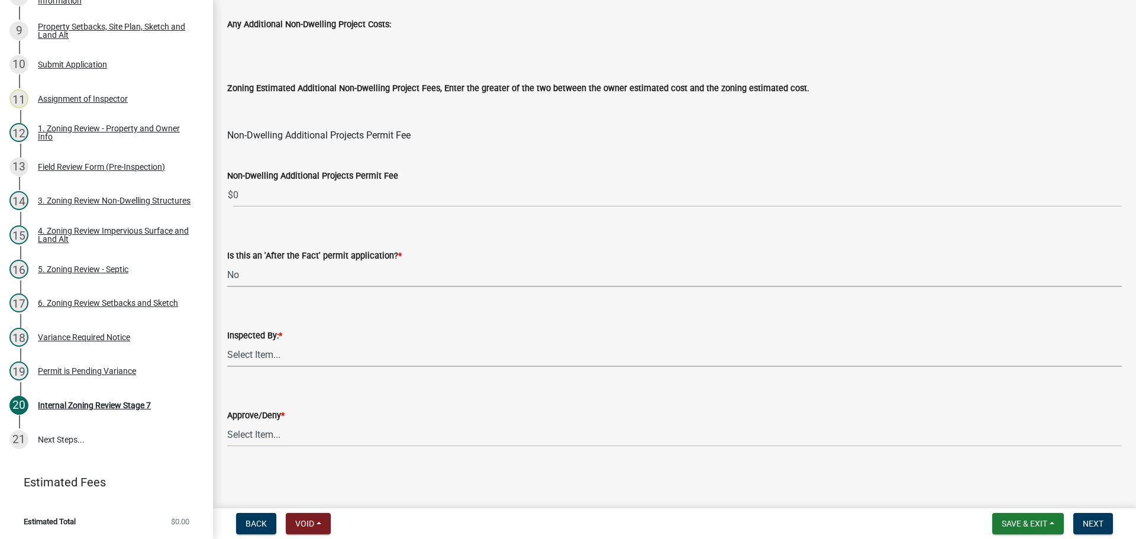
click at [274, 349] on select "Select Item... [PERSON_NAME] [PERSON_NAME] [PERSON_NAME] [PERSON_NAME] [PERSON_…" at bounding box center [674, 355] width 895 height 24
click at [227, 343] on select "Select Item... [PERSON_NAME] [PERSON_NAME] [PERSON_NAME] [PERSON_NAME] [PERSON_…" at bounding box center [674, 355] width 895 height 24
select select "ebd8400e-d8d5-49f8-911f-e671eb76408a"
click at [272, 429] on select "Select Item... Approve Deny" at bounding box center [674, 435] width 895 height 24
click at [227, 423] on select "Select Item... Approve Deny" at bounding box center [674, 435] width 895 height 24
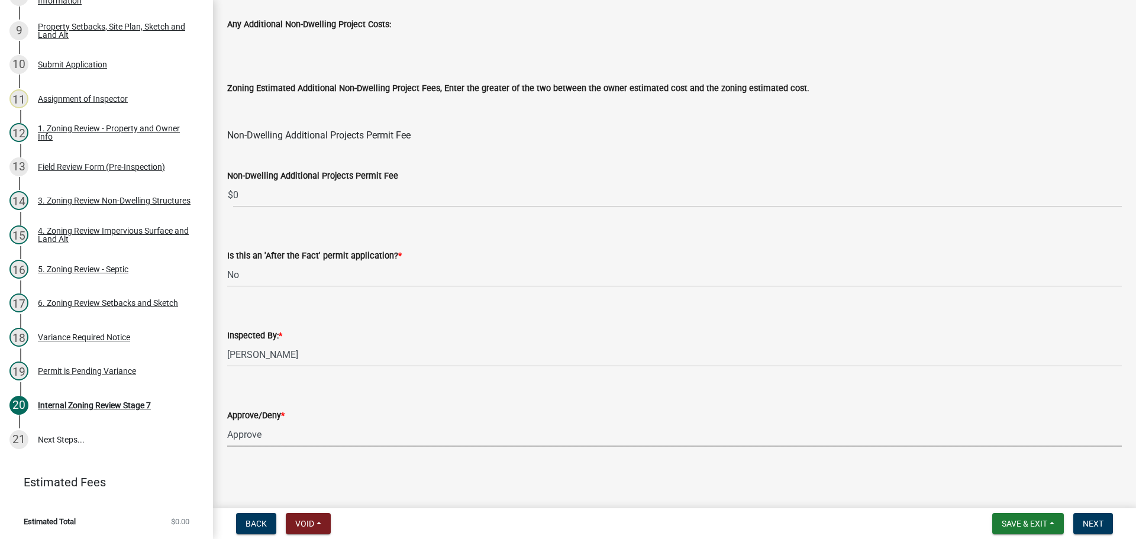
select select "97c9e5a4-d35f-4903-ad68-b764687ac9e9"
click at [1094, 523] on span "Next" at bounding box center [1093, 523] width 21 height 9
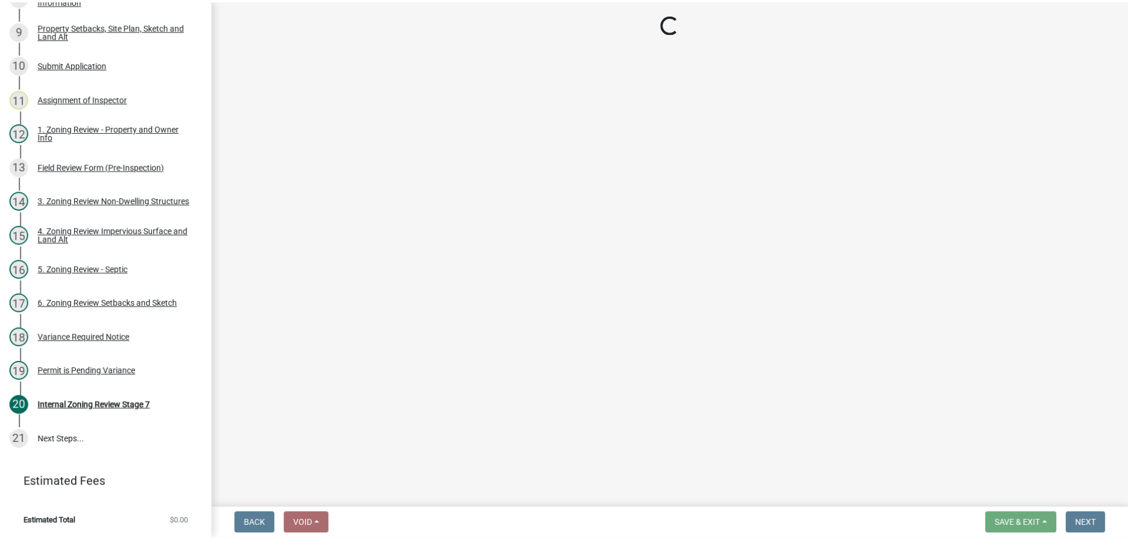
scroll to position [530, 0]
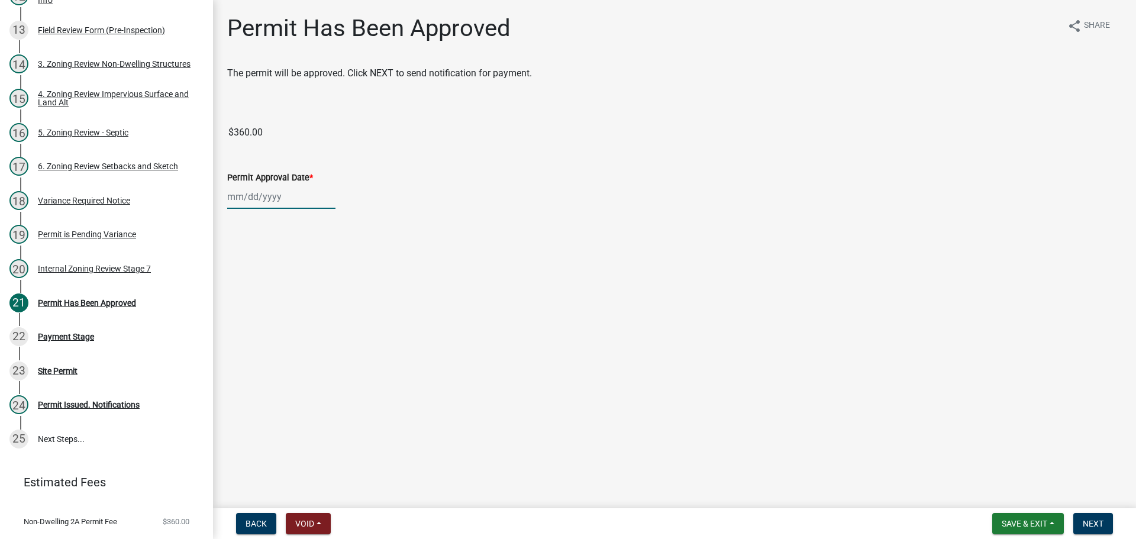
click at [251, 201] on div at bounding box center [281, 197] width 108 height 24
select select "8"
select select "2025"
click at [299, 315] on div "21" at bounding box center [295, 316] width 19 height 19
type input "[DATE]"
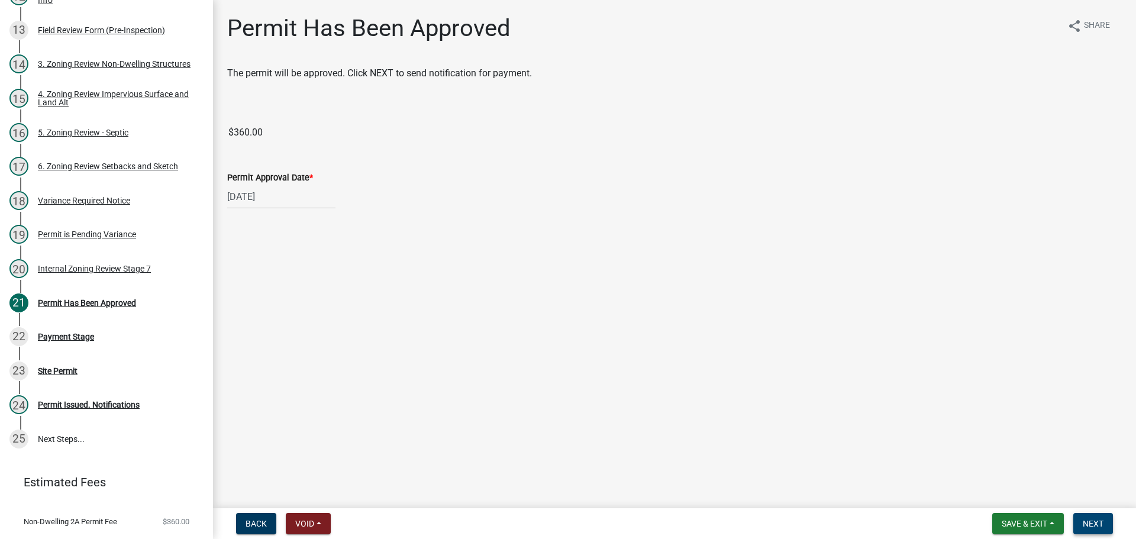
click at [1090, 521] on span "Next" at bounding box center [1093, 523] width 21 height 9
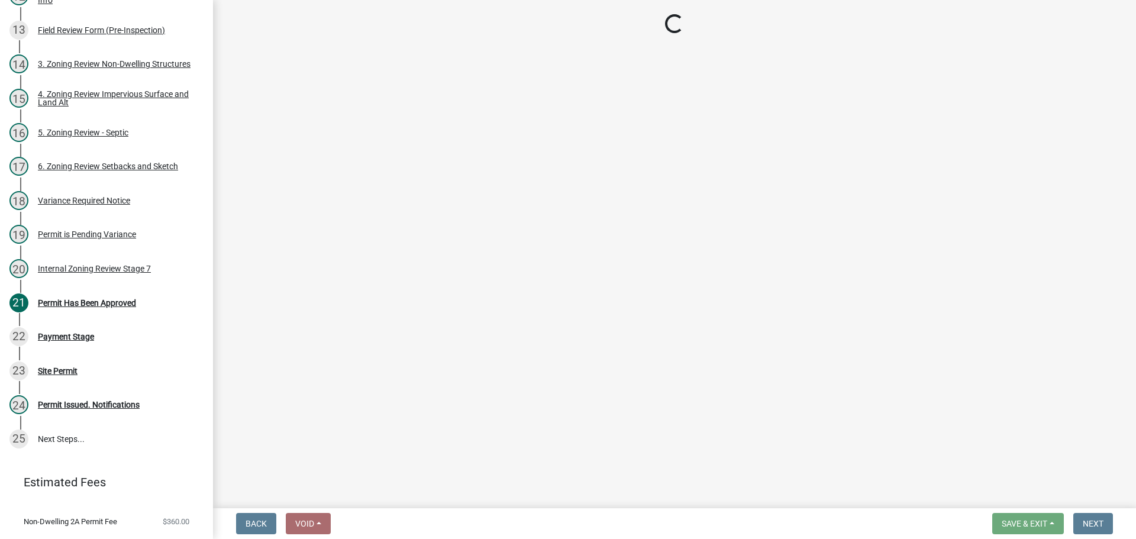
select select "3: 3"
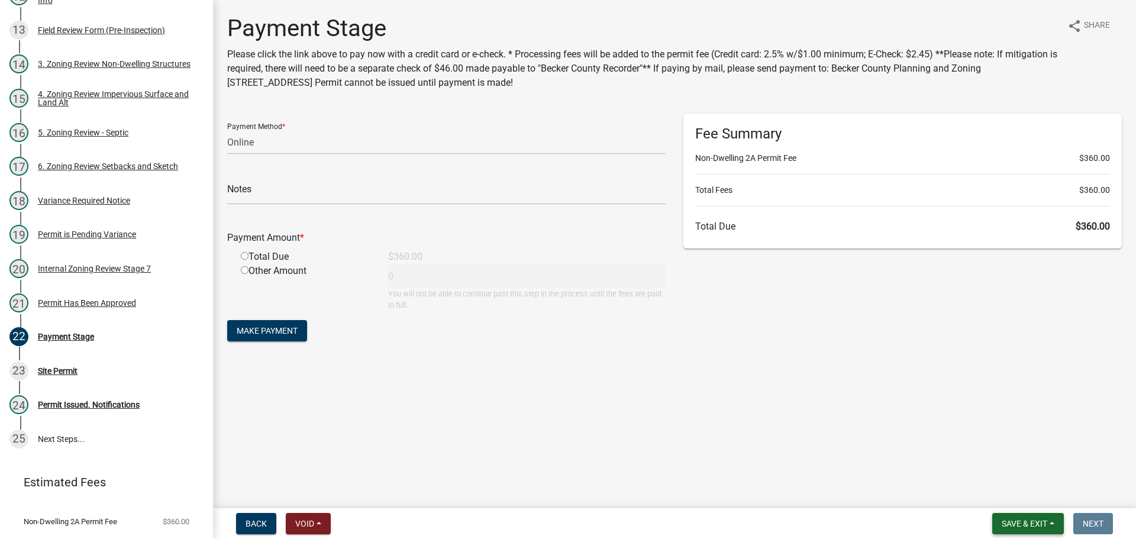
click at [1019, 520] on span "Save & Exit" at bounding box center [1025, 523] width 46 height 9
click at [1007, 496] on button "Save & Exit" at bounding box center [1016, 493] width 95 height 28
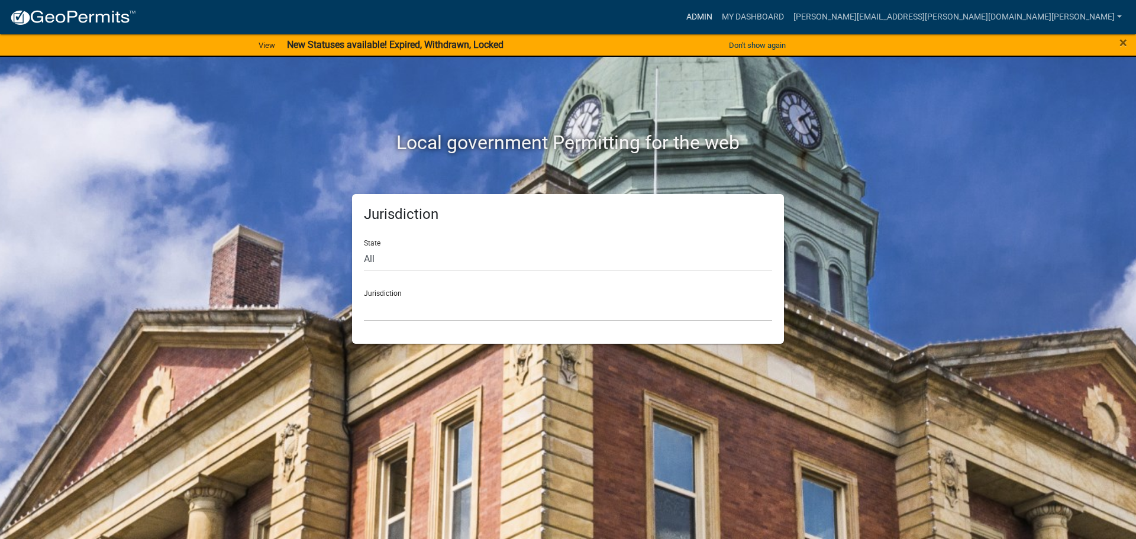
click at [717, 14] on link "Admin" at bounding box center [700, 17] width 36 height 22
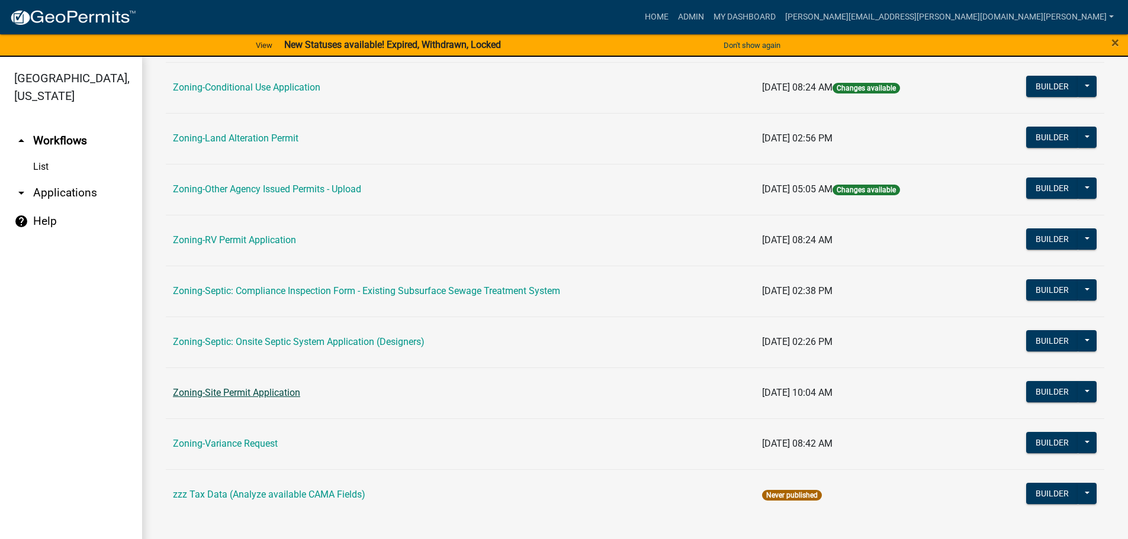
click at [209, 392] on link "Zoning-Site Permit Application" at bounding box center [236, 392] width 127 height 11
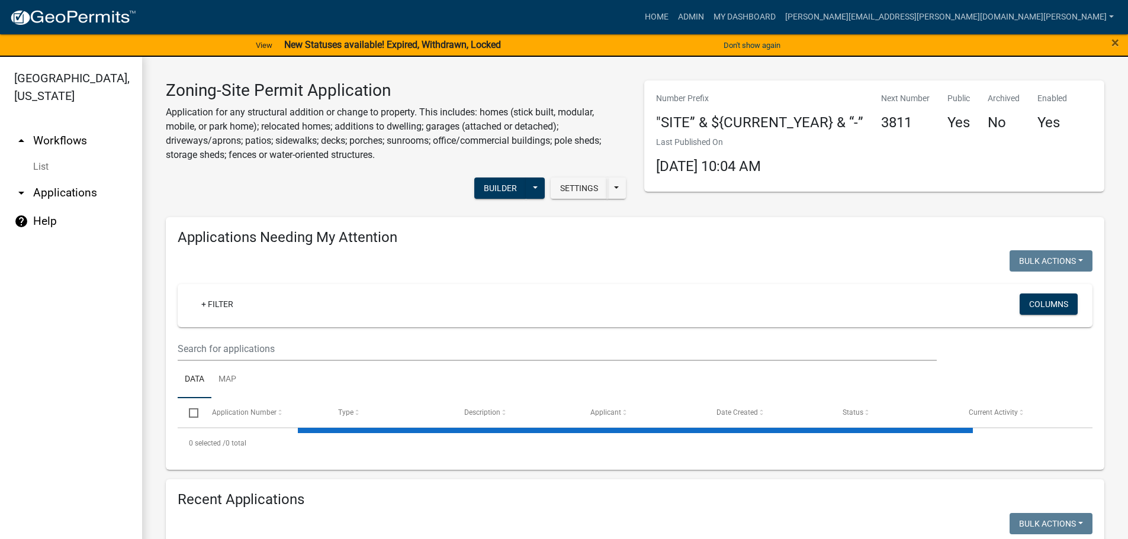
scroll to position [237, 0]
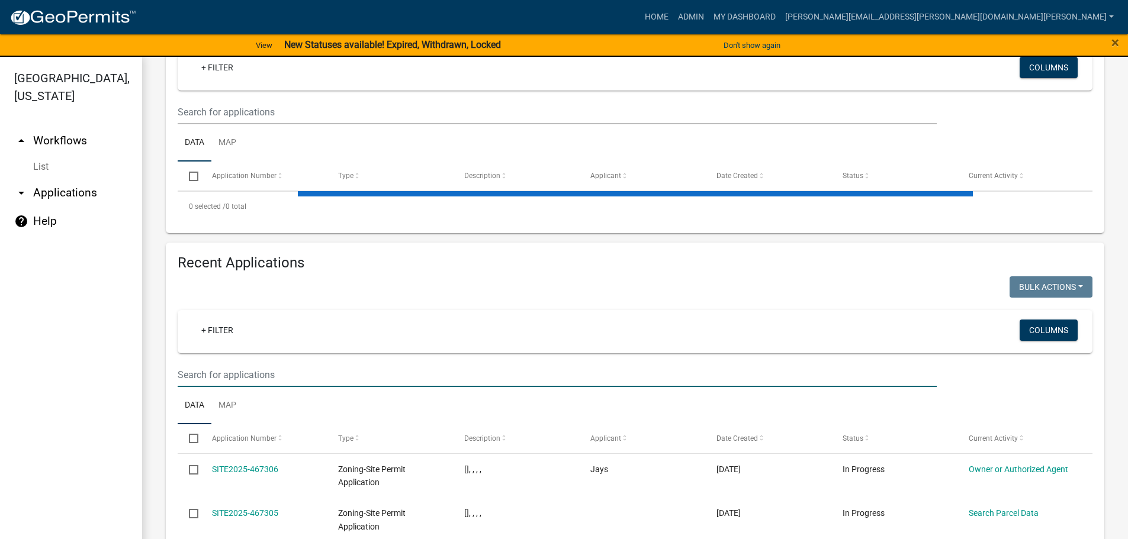
click at [294, 124] on input "text" at bounding box center [557, 112] width 759 height 24
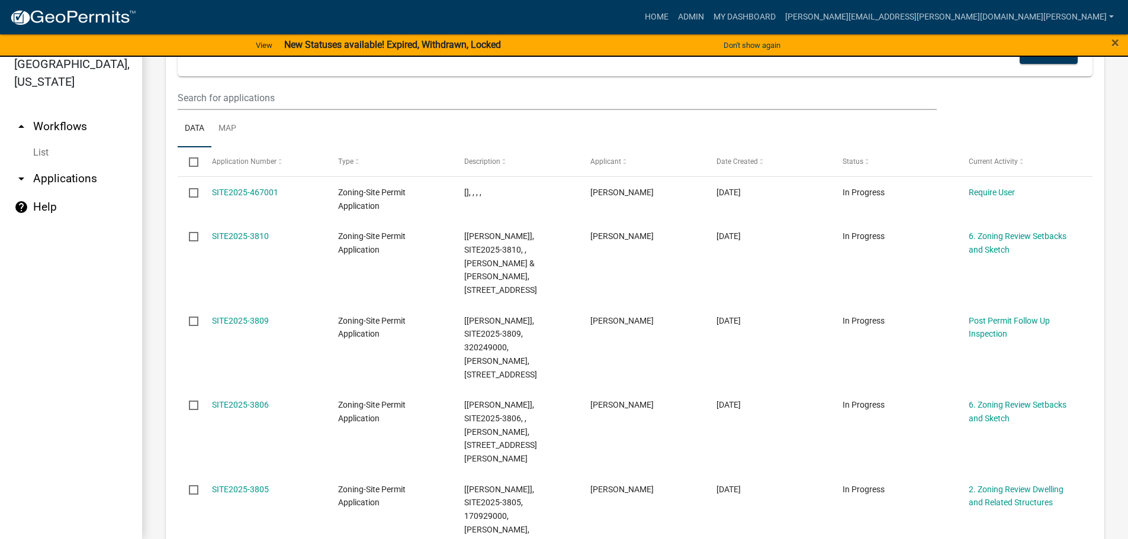
scroll to position [800, 0]
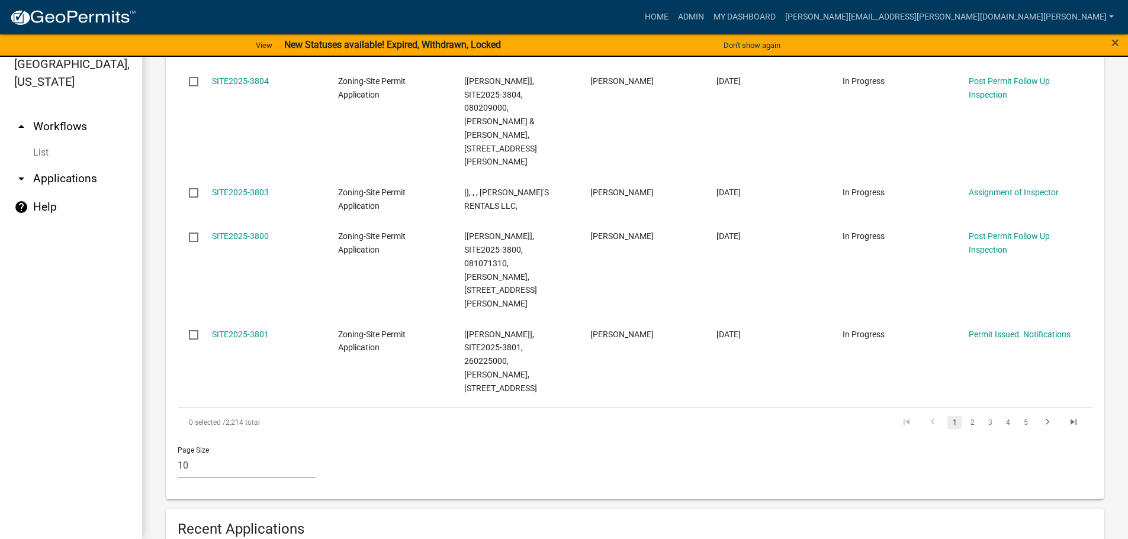
type input "klien"
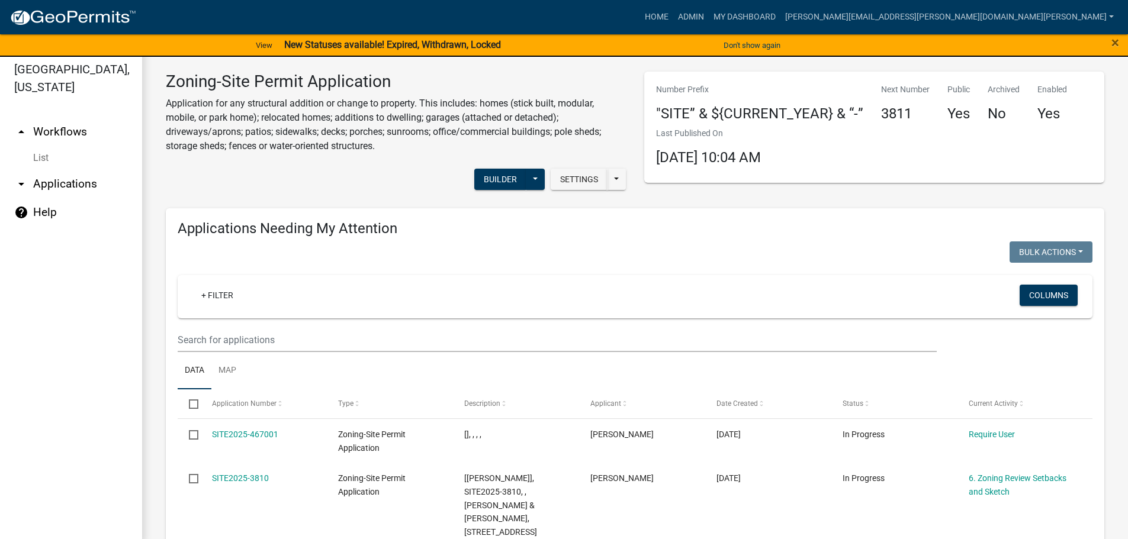
scroll to position [0, 0]
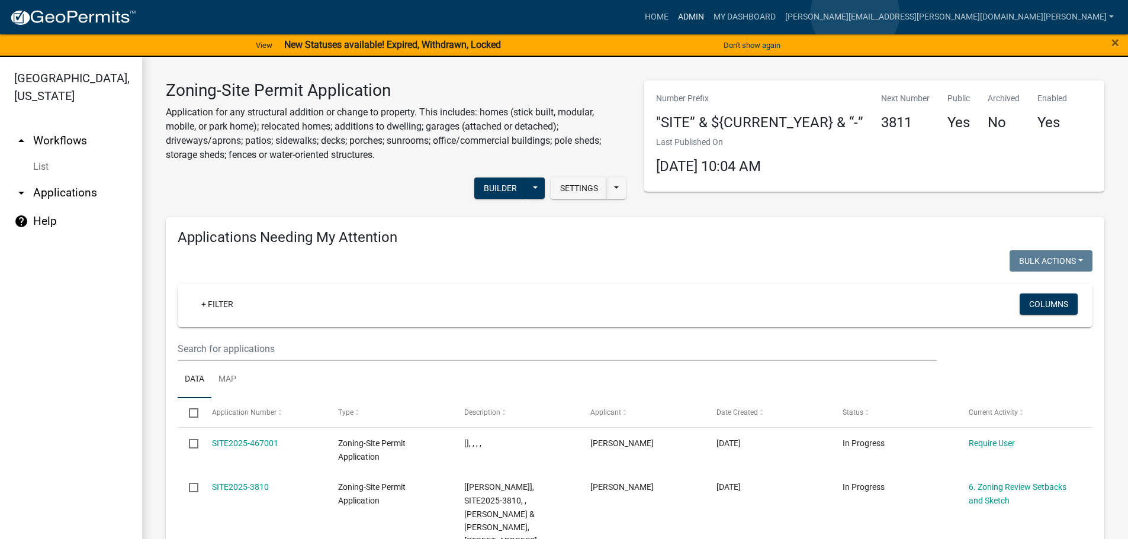
click at [708, 14] on link "Admin" at bounding box center [691, 17] width 36 height 22
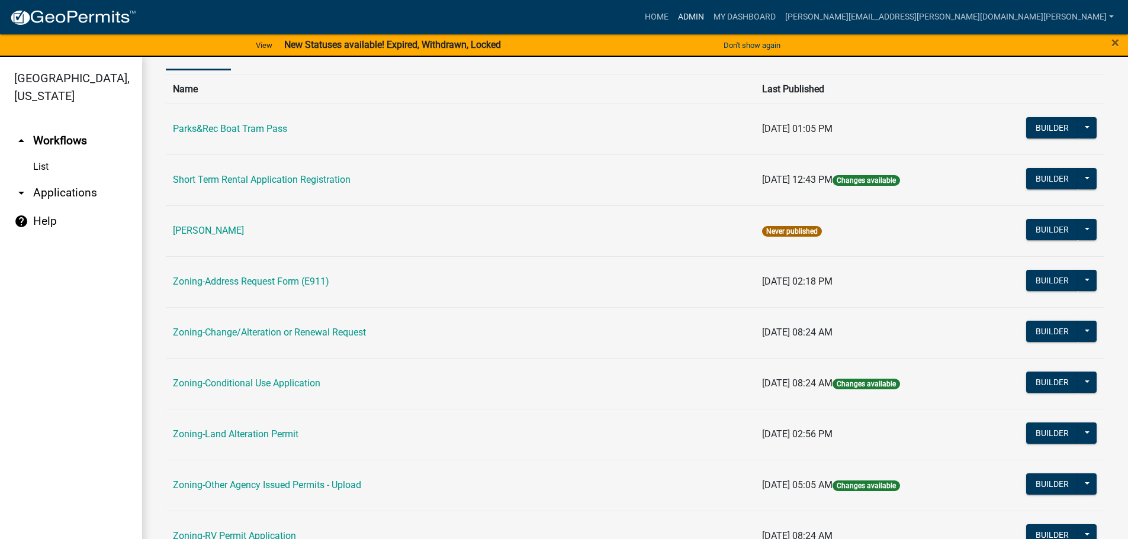
scroll to position [118, 0]
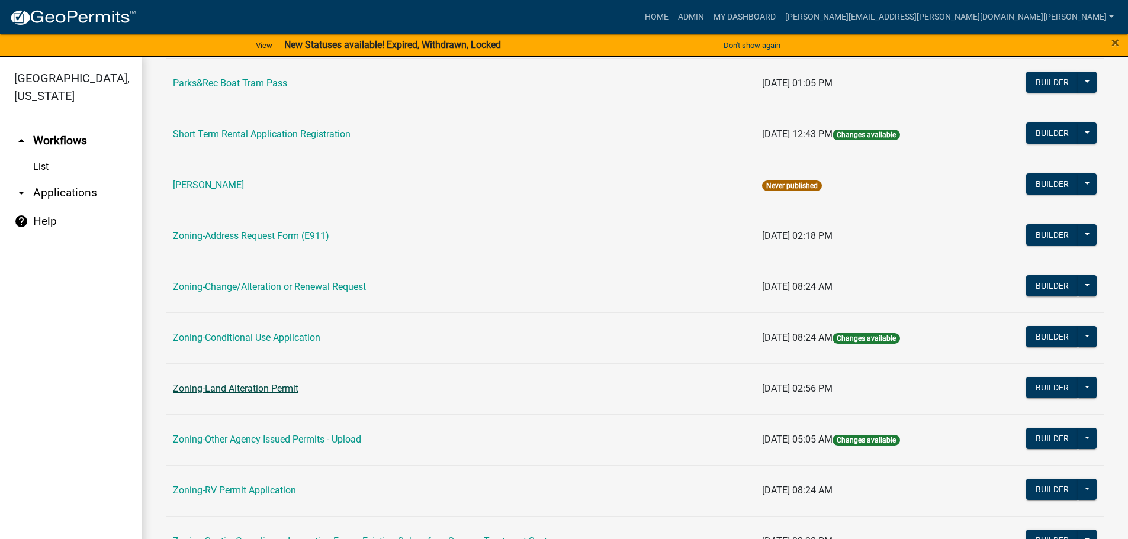
click at [232, 388] on link "Zoning-Land Alteration Permit" at bounding box center [235, 388] width 125 height 11
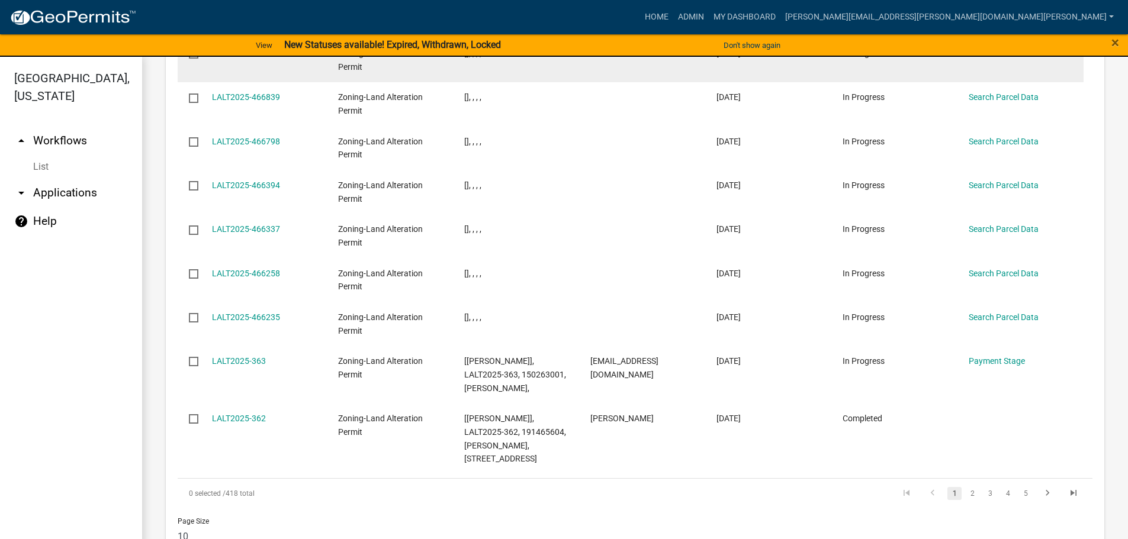
scroll to position [1447, 0]
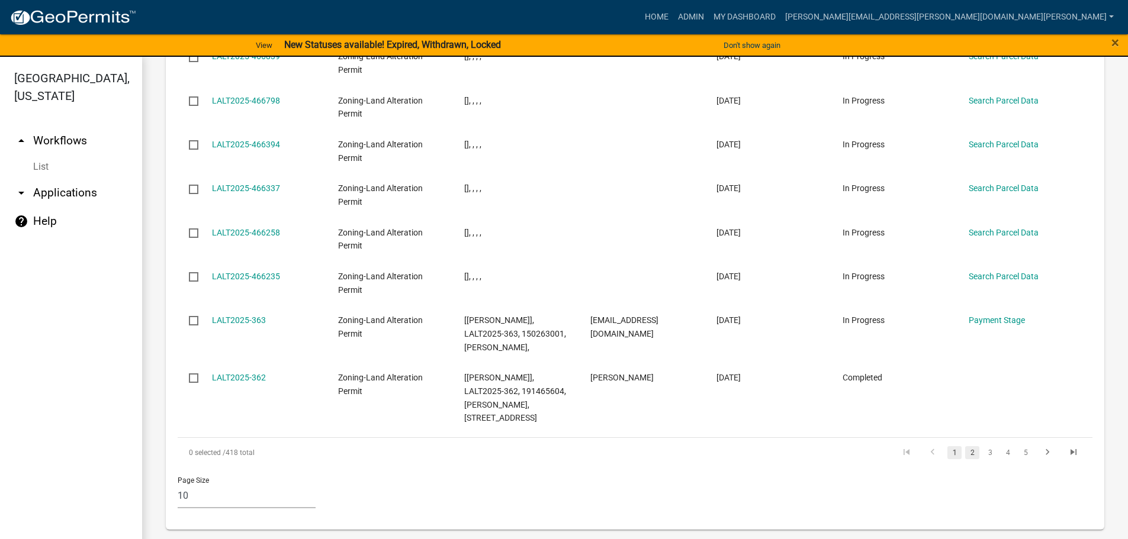
click at [965, 455] on link "2" at bounding box center [972, 452] width 14 height 13
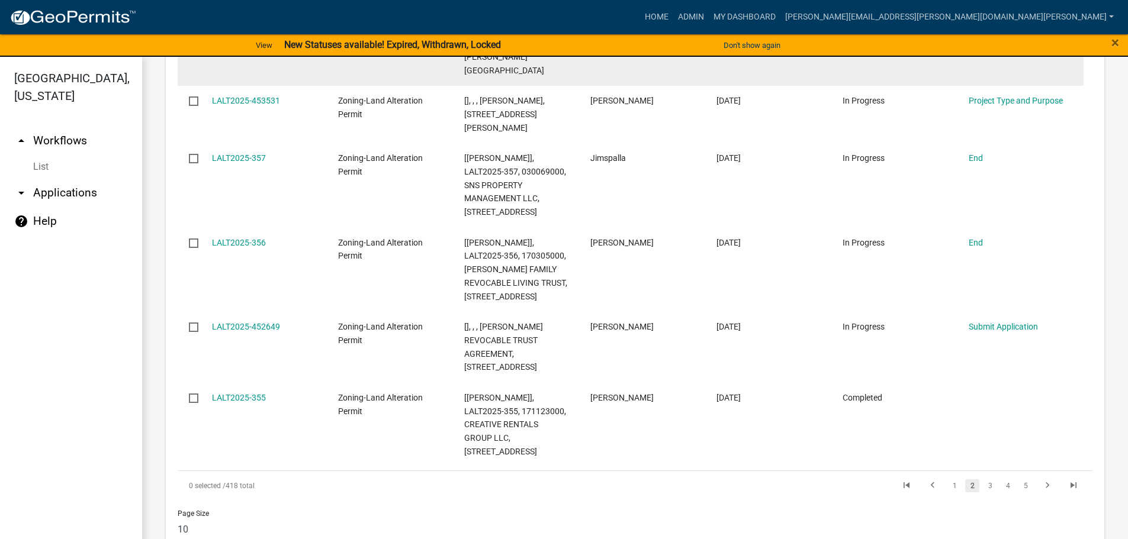
scroll to position [1649, 0]
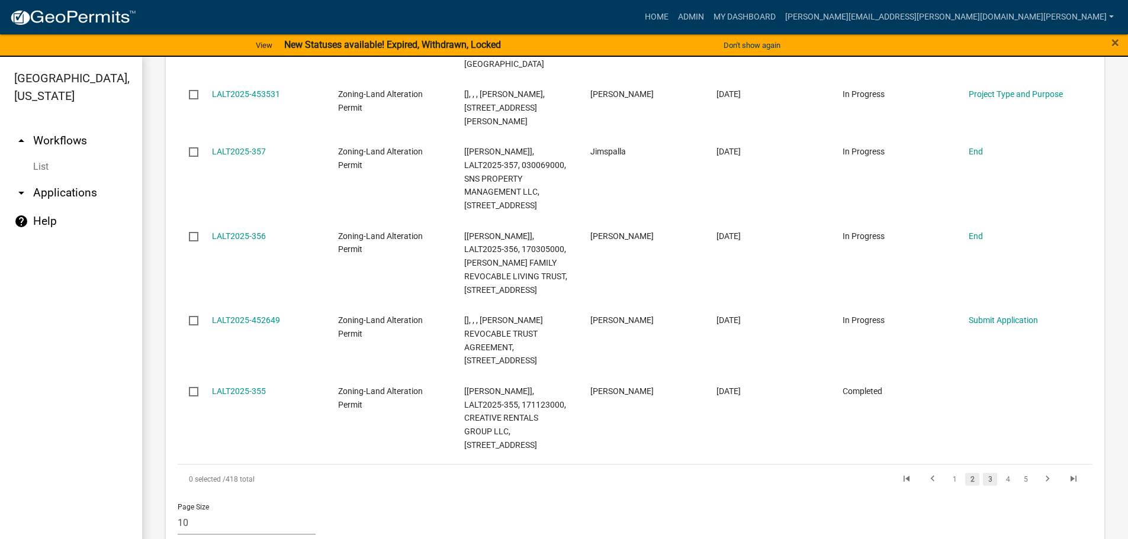
click at [983, 473] on link "3" at bounding box center [990, 479] width 14 height 13
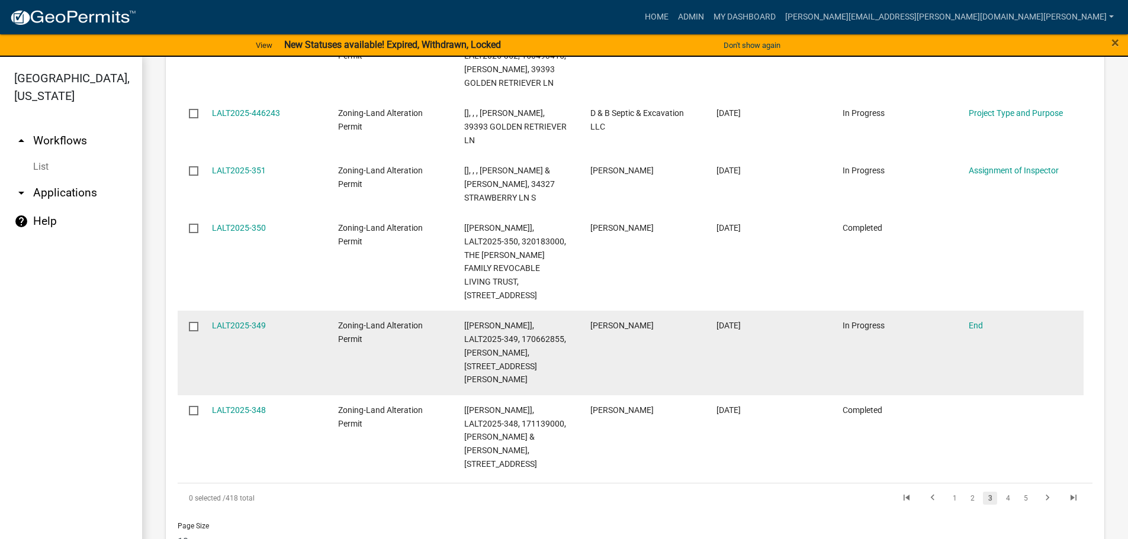
scroll to position [1635, 0]
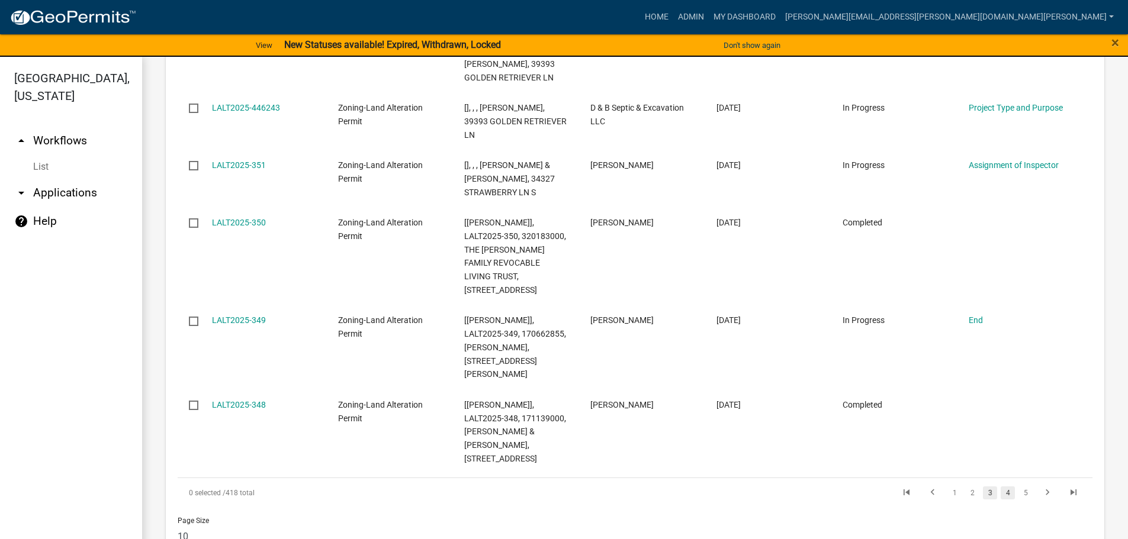
click at [1000, 487] on link "4" at bounding box center [1007, 493] width 14 height 13
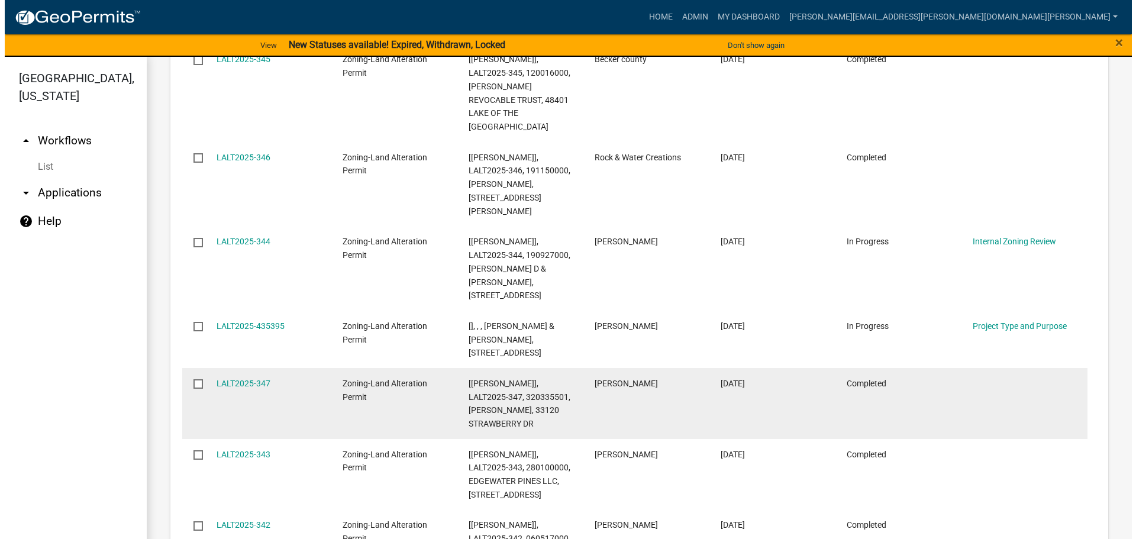
scroll to position [1371, 0]
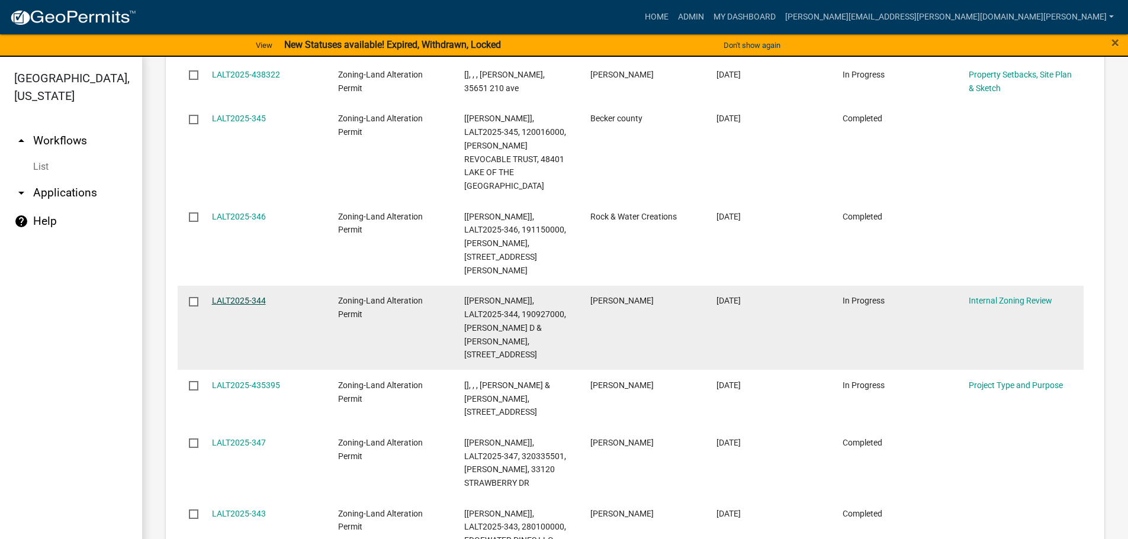
click at [259, 296] on link "LALT2025-344" at bounding box center [239, 300] width 54 height 9
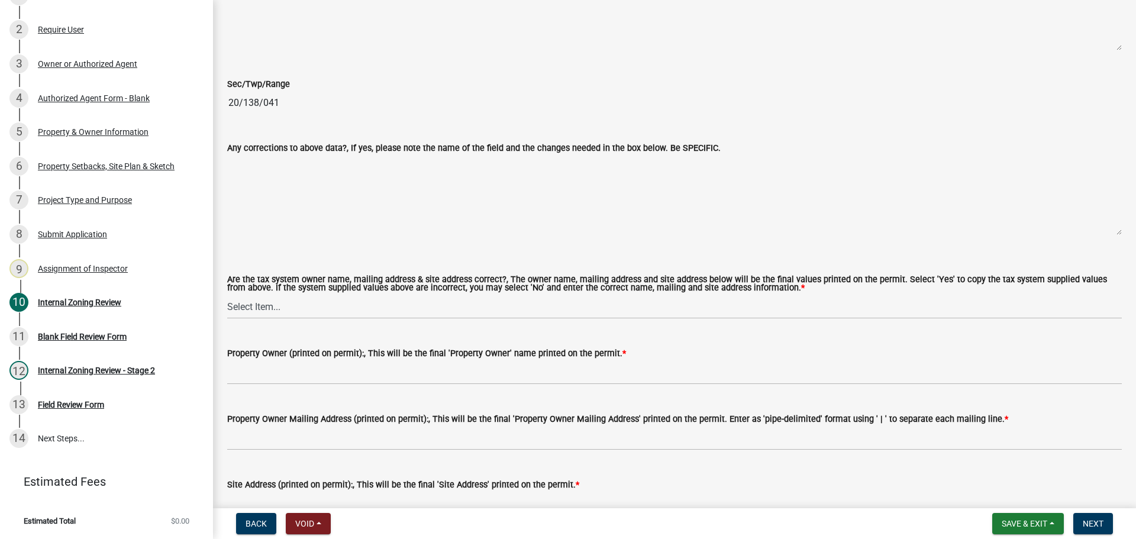
scroll to position [1184, 0]
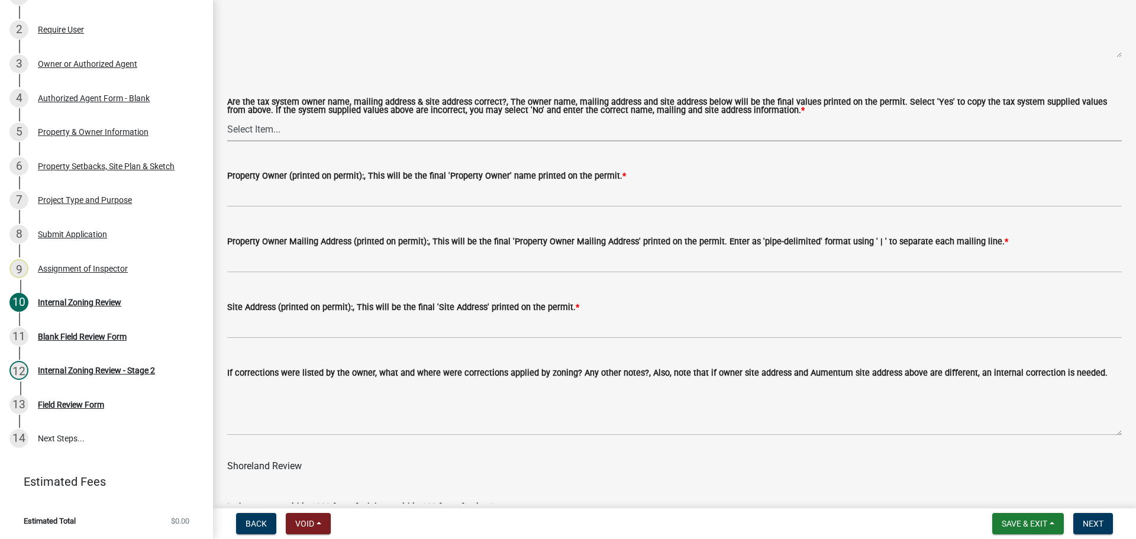
click at [266, 130] on select "Select Item... Yes No" at bounding box center [674, 129] width 895 height 24
click at [227, 118] on select "Select Item... Yes No" at bounding box center [674, 129] width 895 height 24
select select "6148013f-864b-4451-a841-96f115ea18ae"
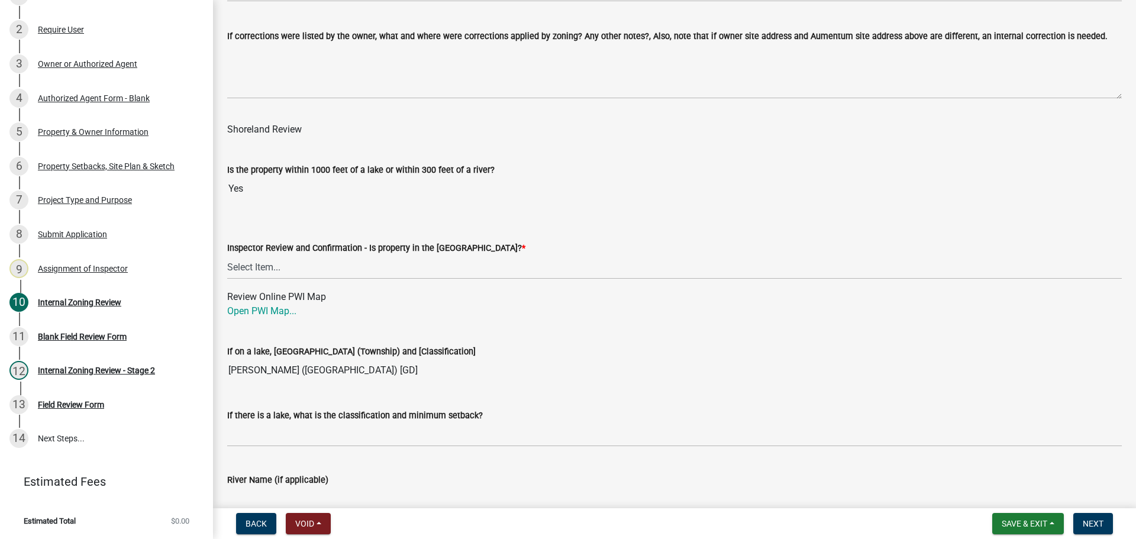
scroll to position [1539, 0]
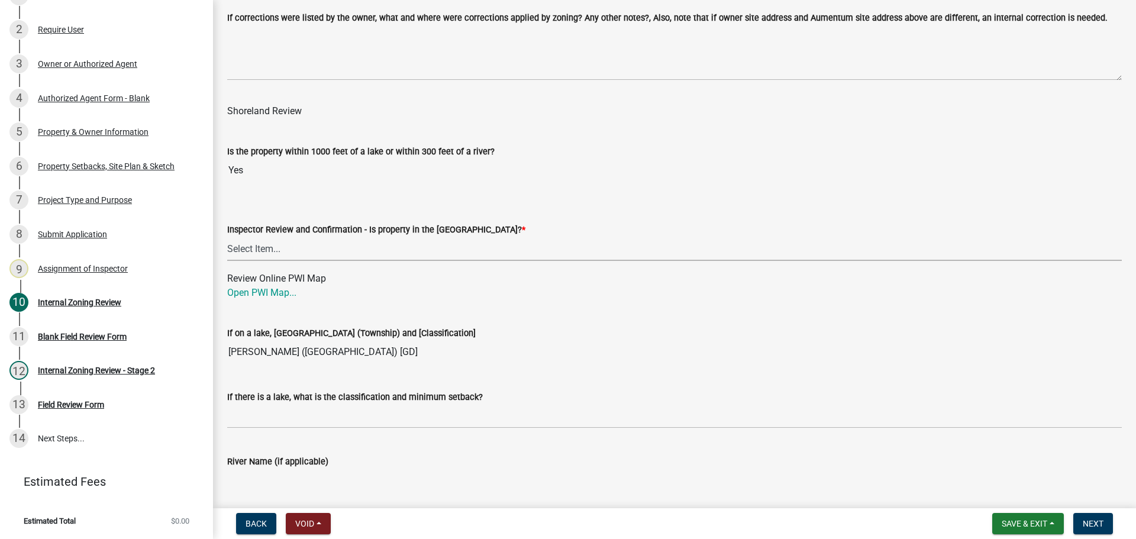
click at [255, 250] on select "Select Item... Within Shoreland District (SD) Not in Shoreland District (NOTSL)" at bounding box center [674, 249] width 895 height 24
click at [227, 237] on select "Select Item... Within Shoreland District (SD) Not in Shoreland District (NOTSL)" at bounding box center [674, 249] width 895 height 24
select select "697dcaac-08ce-4c28-8d67-f136d2186ab9"
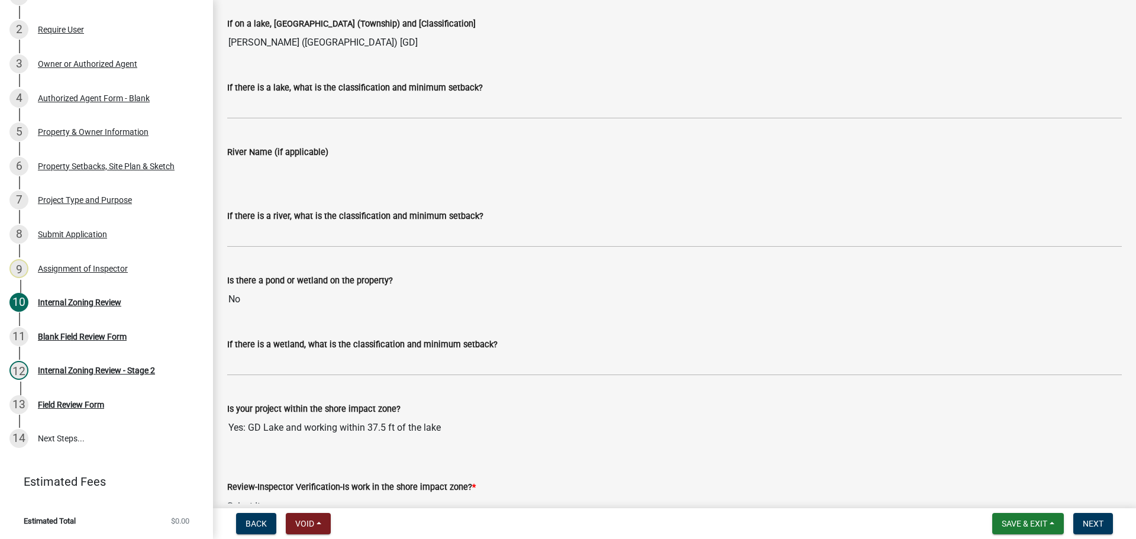
scroll to position [1921, 0]
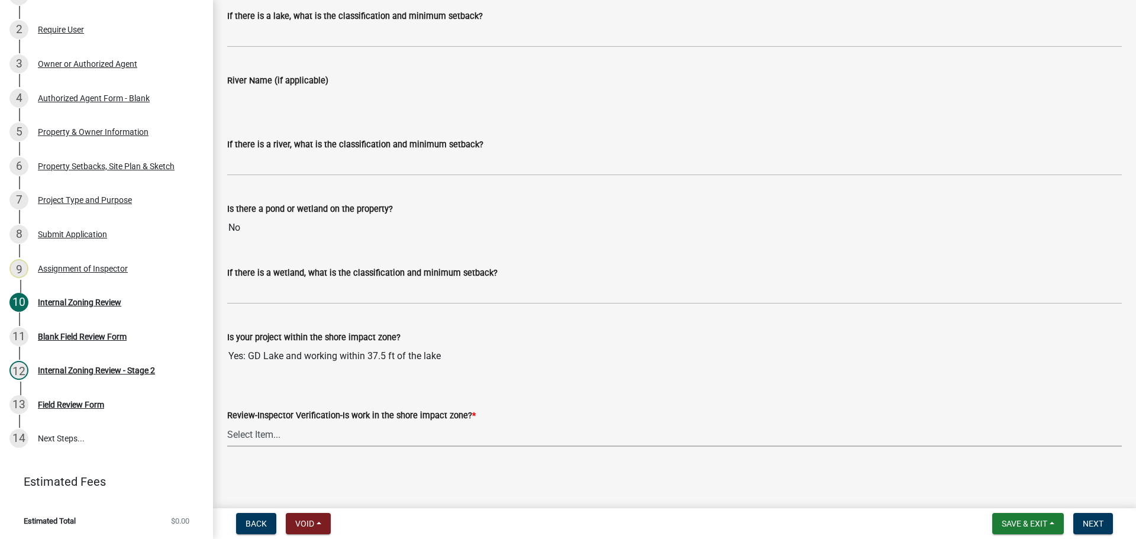
click at [239, 432] on select "Select Item... Yes No" at bounding box center [674, 435] width 895 height 24
click at [227, 423] on select "Select Item... Yes No" at bounding box center [674, 435] width 895 height 24
select select "7d2f064f-58ee-473c-8960-285fa782761a"
click at [1096, 519] on span "Next" at bounding box center [1093, 523] width 21 height 9
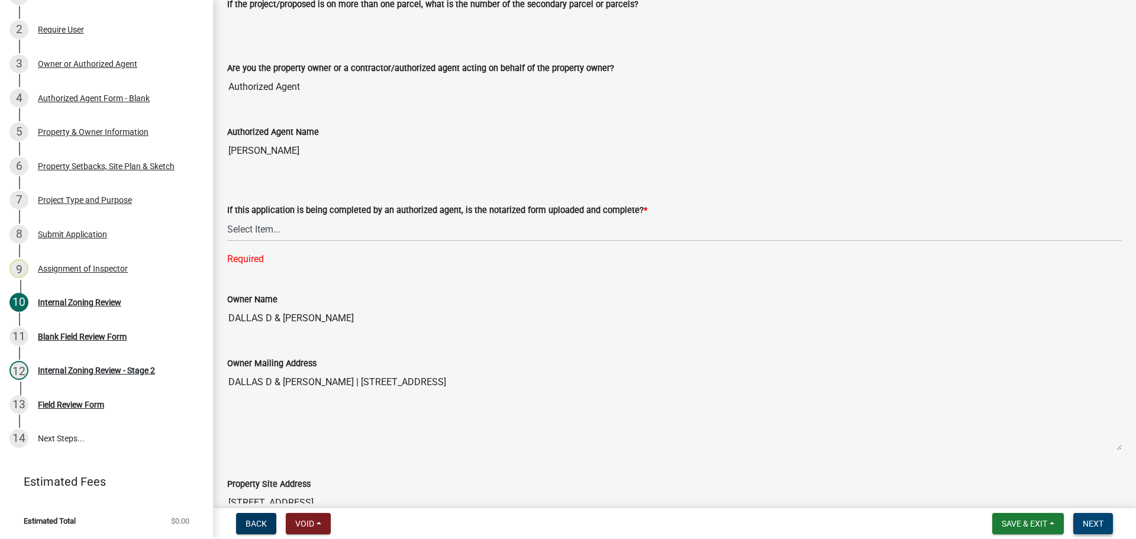
scroll to position [169, 0]
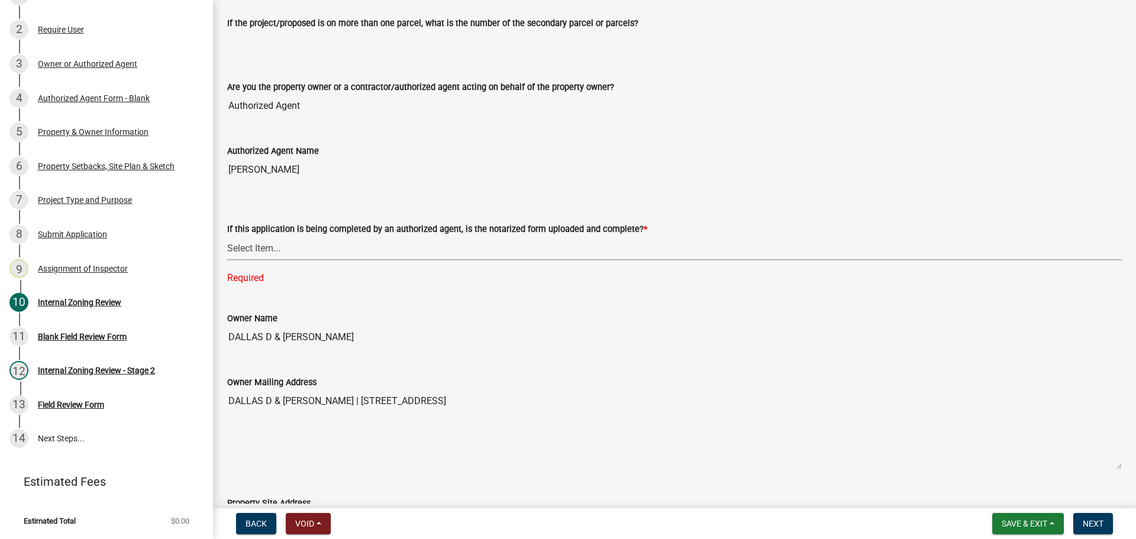
click at [250, 247] on select "Select Item... Yes No N/A" at bounding box center [674, 248] width 895 height 24
click at [227, 236] on select "Select Item... Yes No N/A" at bounding box center [674, 248] width 895 height 24
select select "6ffd7da5-69ef-4be0-b4a7-d413baace353"
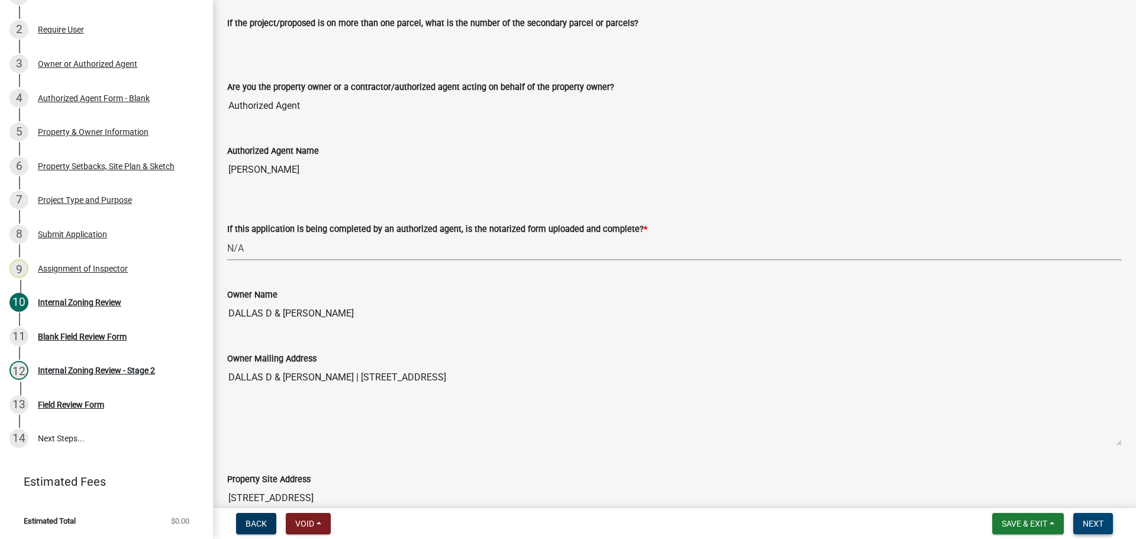
click at [1093, 522] on span "Next" at bounding box center [1093, 523] width 21 height 9
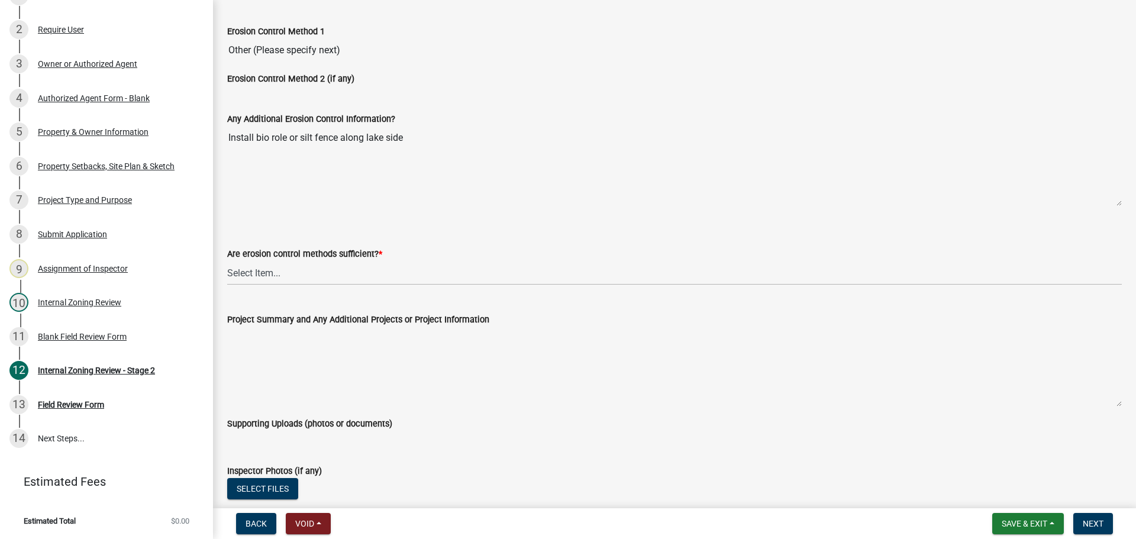
scroll to position [2190, 0]
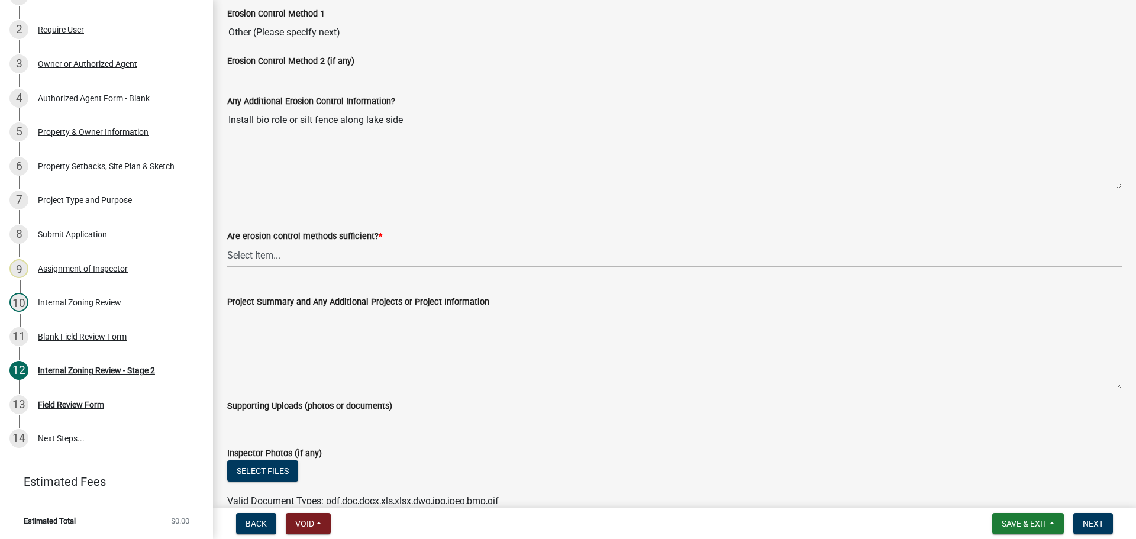
click at [241, 251] on select "Select Item... Yes No (if no, please state additional requirements below)" at bounding box center [674, 255] width 895 height 24
click at [227, 243] on select "Select Item... Yes No (if no, please state additional requirements below)" at bounding box center [674, 255] width 895 height 24
select select "d6c7d689-2a59-4338-9af6-06b0740d40b6"
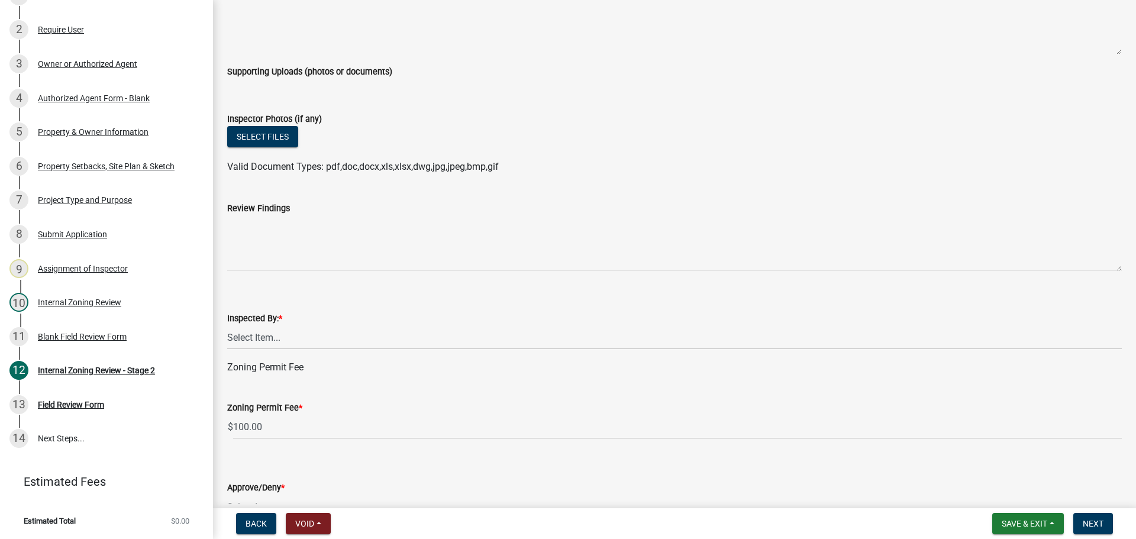
scroll to position [2545, 0]
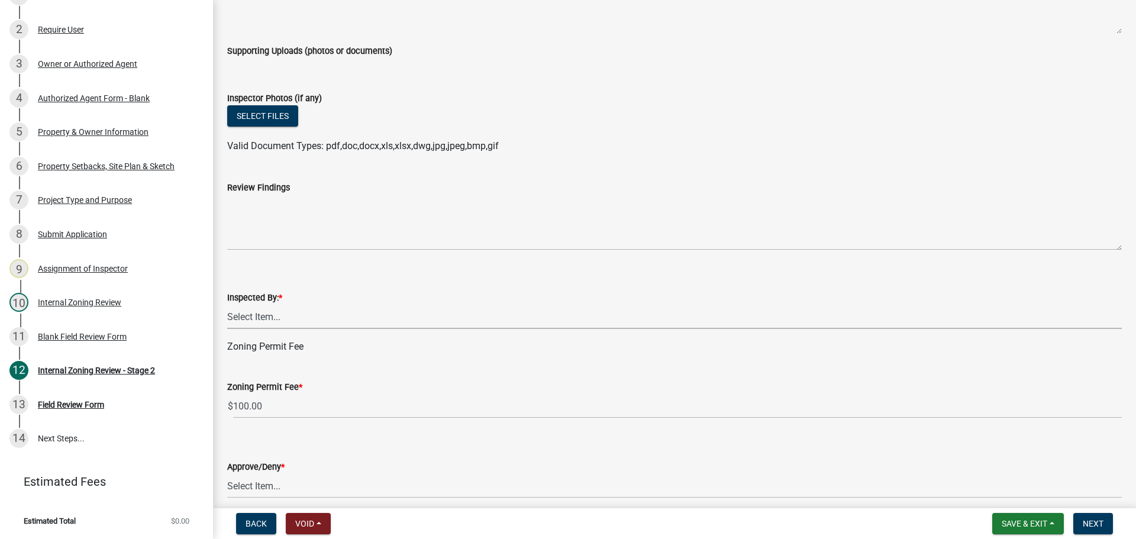
click at [256, 311] on select "Select Item... [PERSON_NAME] [PERSON_NAME] [PERSON_NAME] [PERSON_NAME] [PERSON_…" at bounding box center [674, 317] width 895 height 24
click at [227, 305] on select "Select Item... [PERSON_NAME] [PERSON_NAME] [PERSON_NAME] [PERSON_NAME] [PERSON_…" at bounding box center [674, 317] width 895 height 24
select select "ebd8400e-d8d5-49f8-911f-e671eb76408a"
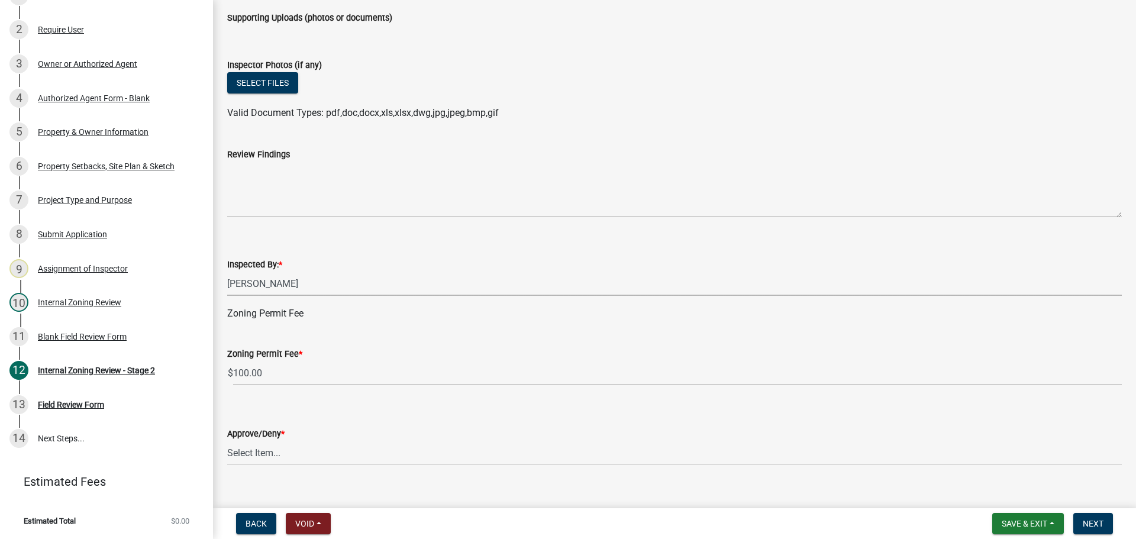
scroll to position [2597, 0]
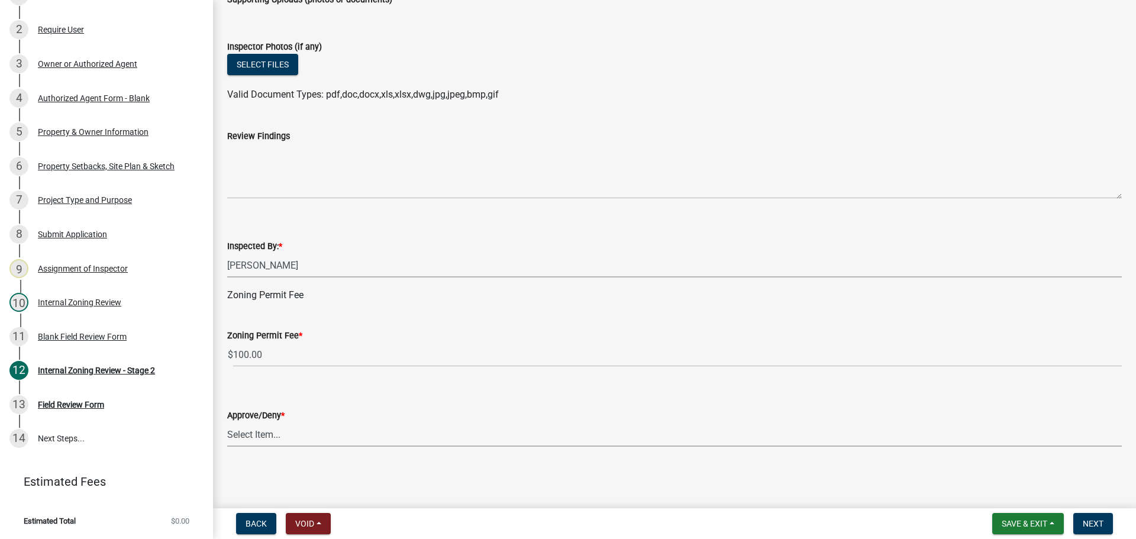
click at [236, 434] on select "Select Item... Approve Deny" at bounding box center [674, 435] width 895 height 24
click at [227, 423] on select "Select Item... Approve Deny" at bounding box center [674, 435] width 895 height 24
select select "065da37d-bbc4-4106-9363-f58d230017e3"
click at [1099, 524] on span "Next" at bounding box center [1093, 523] width 21 height 9
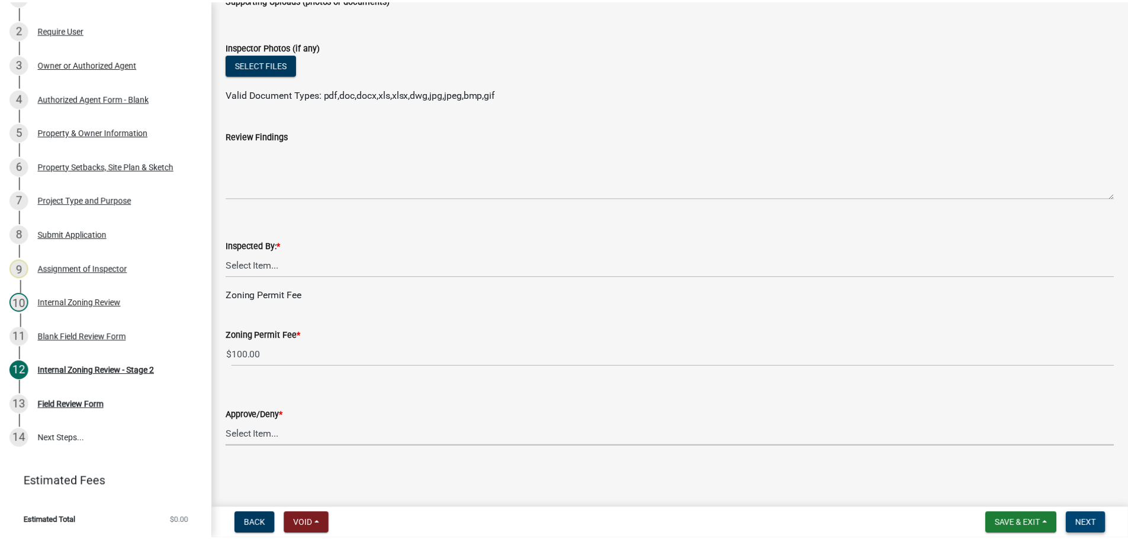
scroll to position [0, 0]
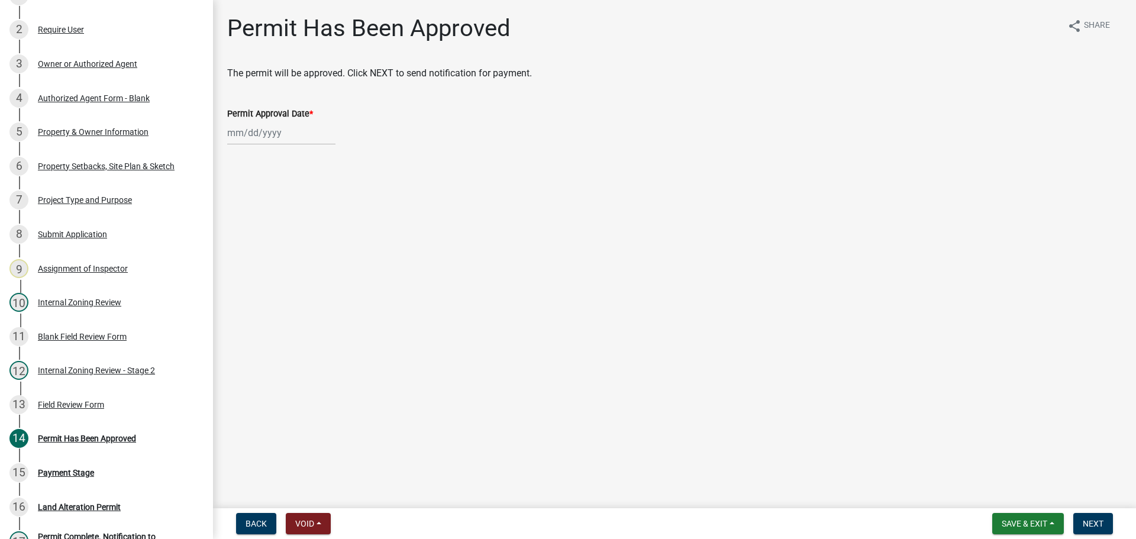
select select "8"
select select "2025"
click at [245, 134] on div "[PERSON_NAME] Feb Mar Apr [PERSON_NAME][DATE] Oct Nov [DATE] 1526 1527 1528 152…" at bounding box center [281, 133] width 108 height 24
click at [297, 252] on div "21" at bounding box center [295, 252] width 19 height 19
type input "[DATE]"
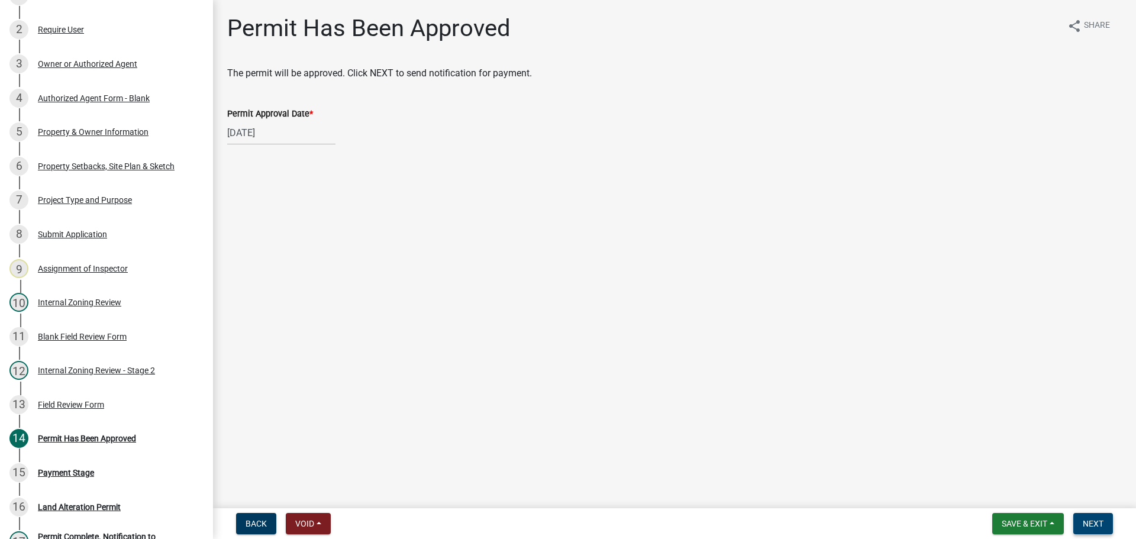
click at [1087, 517] on button "Next" at bounding box center [1094, 523] width 40 height 21
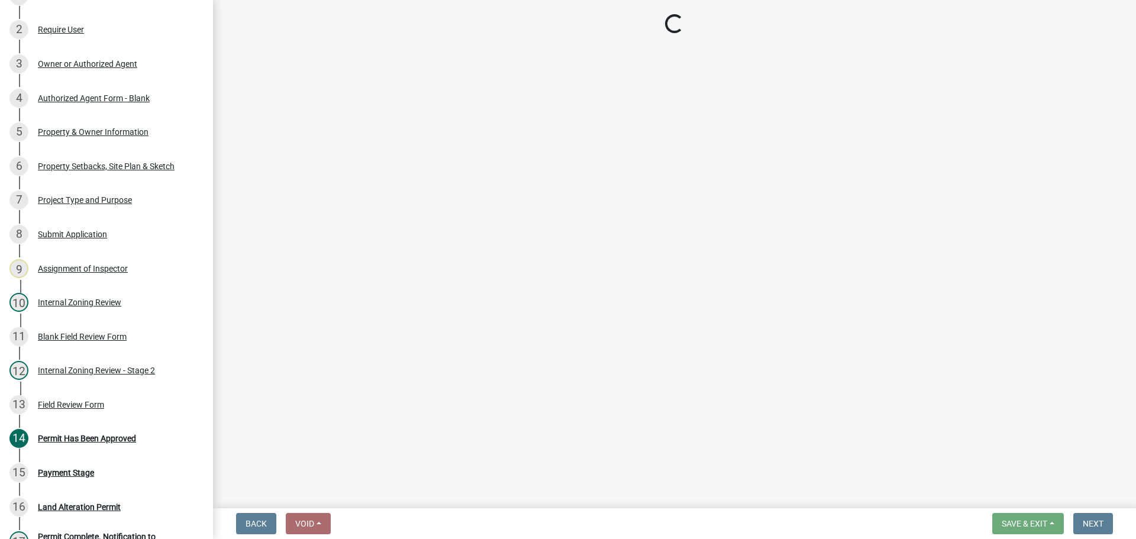
select select "3: 3"
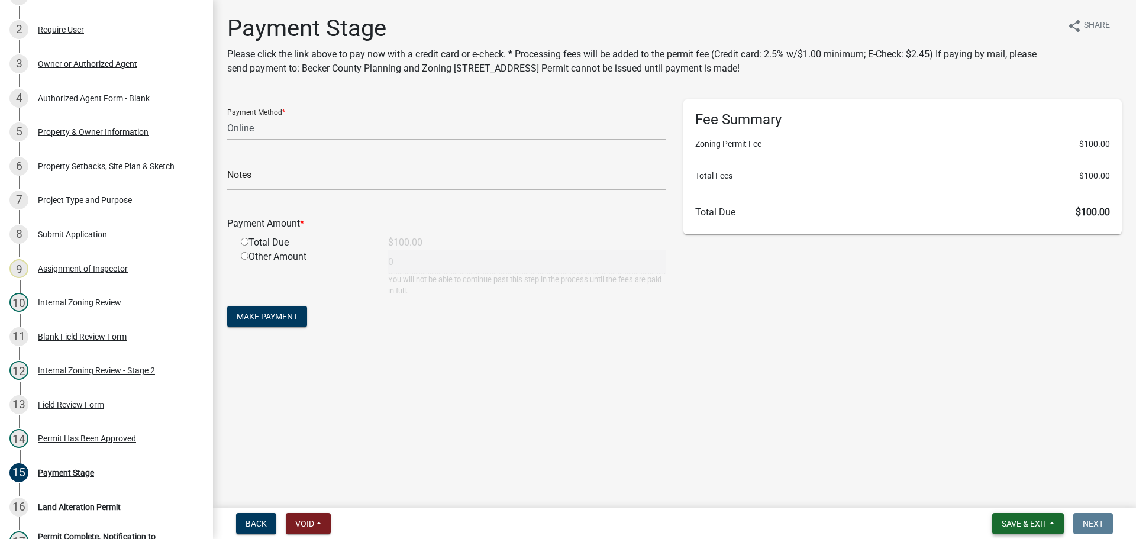
click at [1016, 521] on span "Save & Exit" at bounding box center [1025, 523] width 46 height 9
click at [1017, 491] on button "Save & Exit" at bounding box center [1016, 493] width 95 height 28
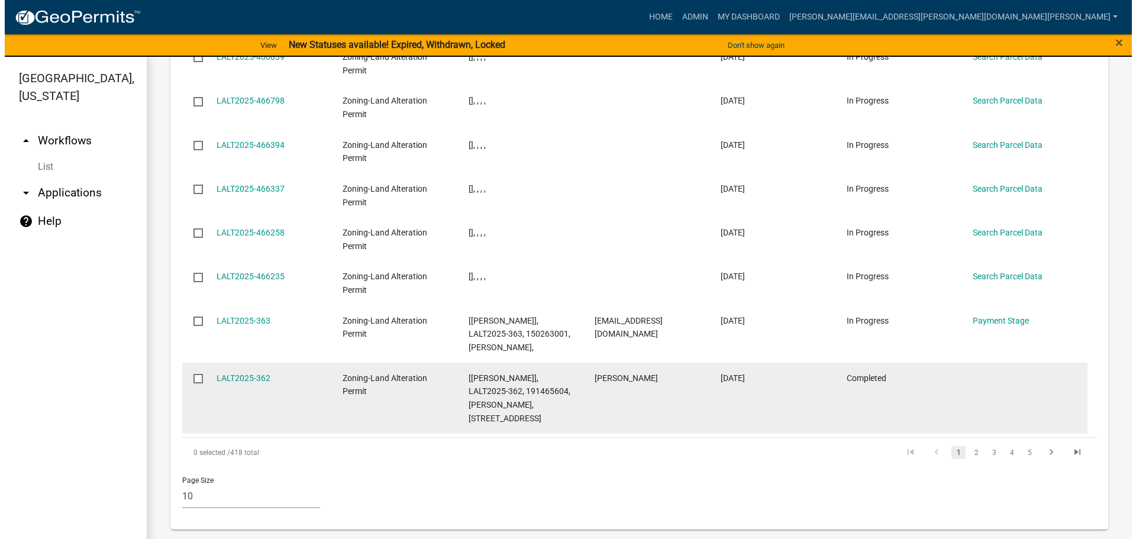
scroll to position [1051, 0]
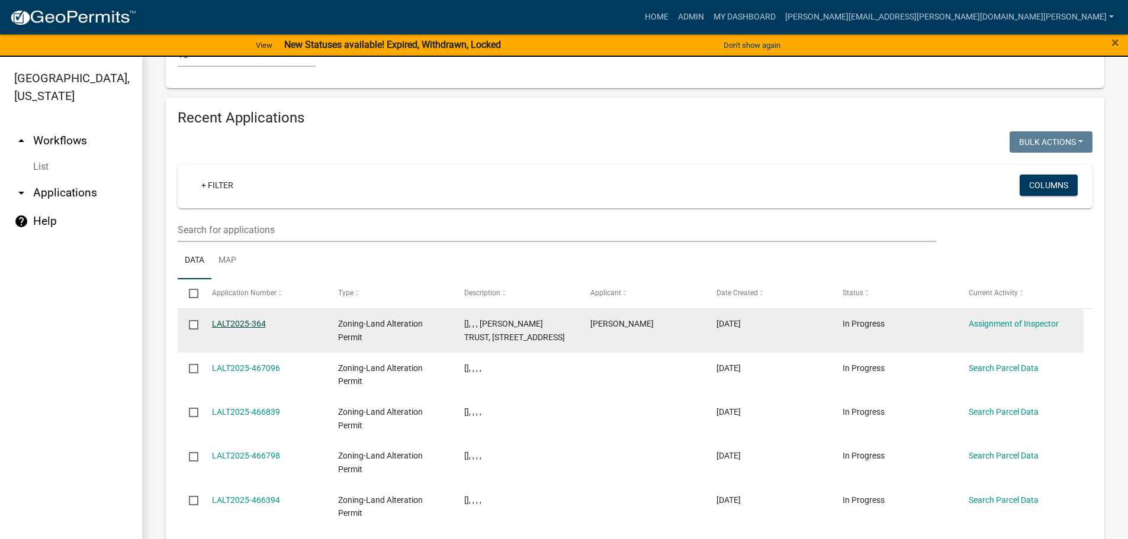
click at [253, 319] on link "LALT2025-364" at bounding box center [239, 323] width 54 height 9
